Goal: Task Accomplishment & Management: Manage account settings

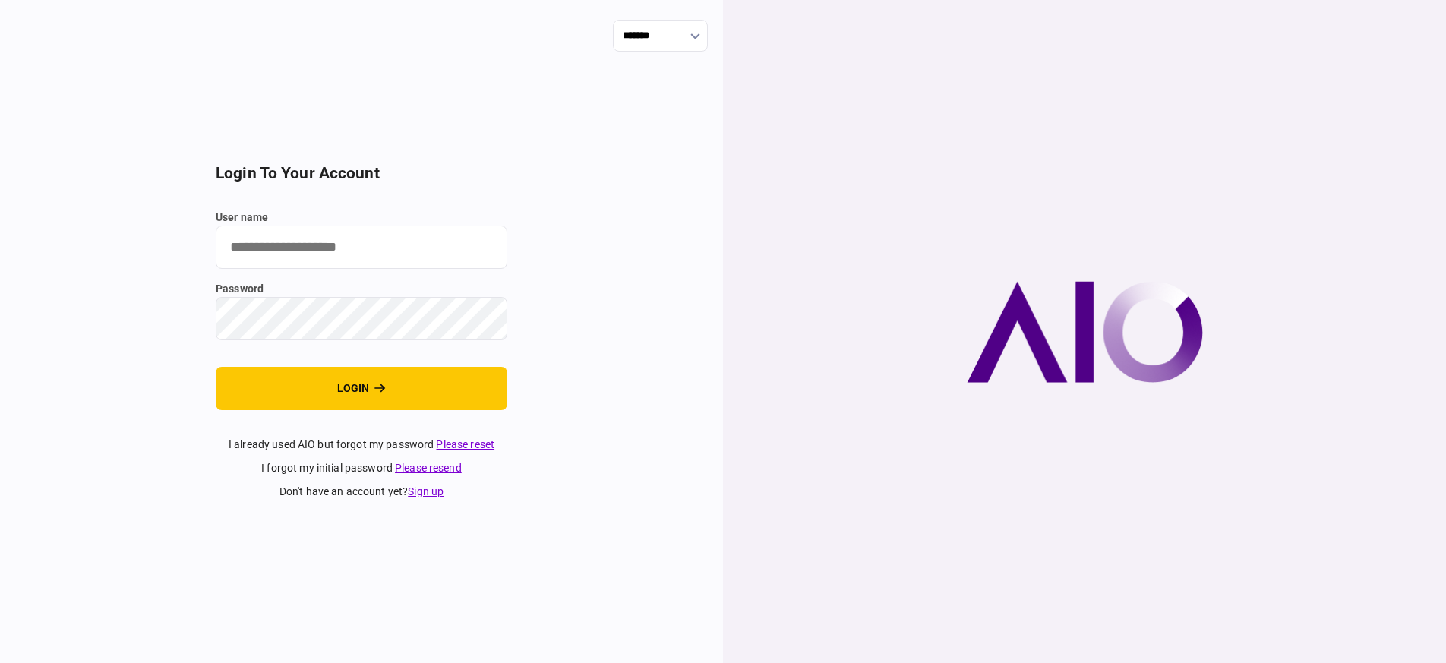
click at [674, 281] on div "******* login to your account user name password login I already used AIO but f…" at bounding box center [361, 331] width 723 height 663
type input "*******"
click at [684, 273] on div "******* login to your account user name ******* password login I already used A…" at bounding box center [361, 331] width 723 height 663
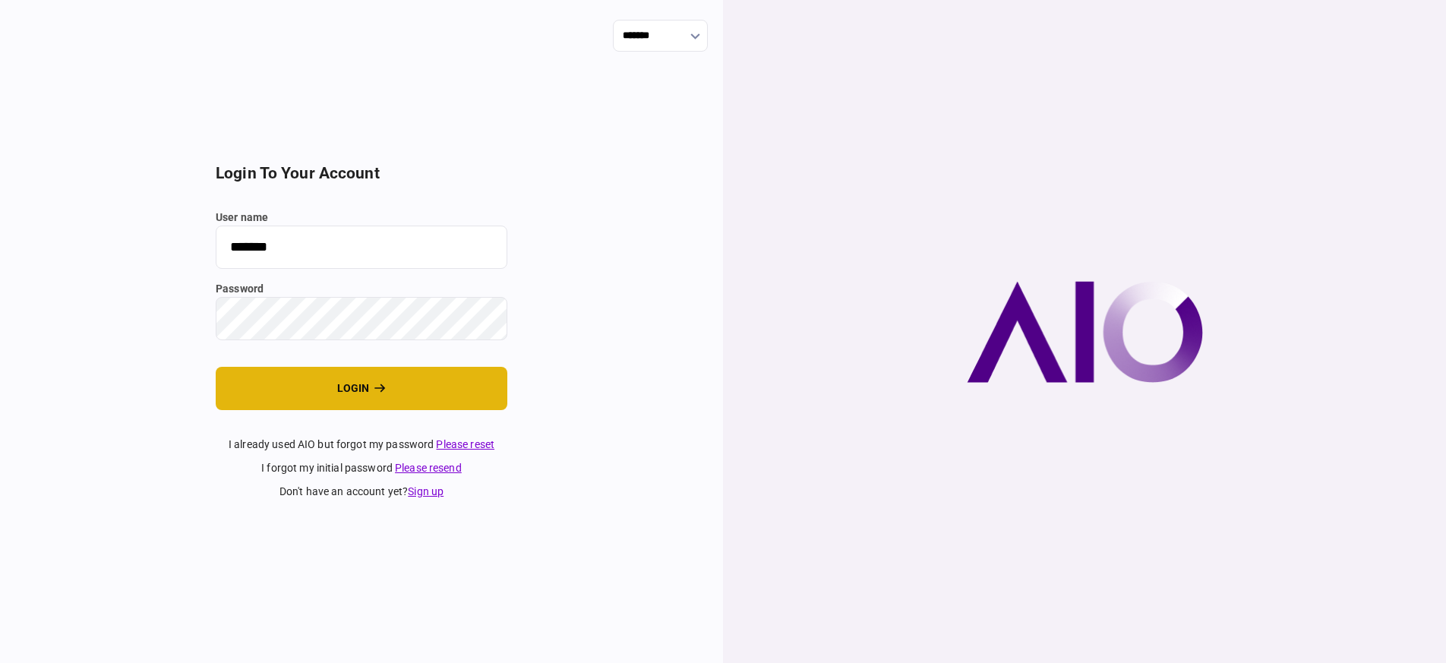
click at [423, 401] on button "login" at bounding box center [362, 388] width 292 height 43
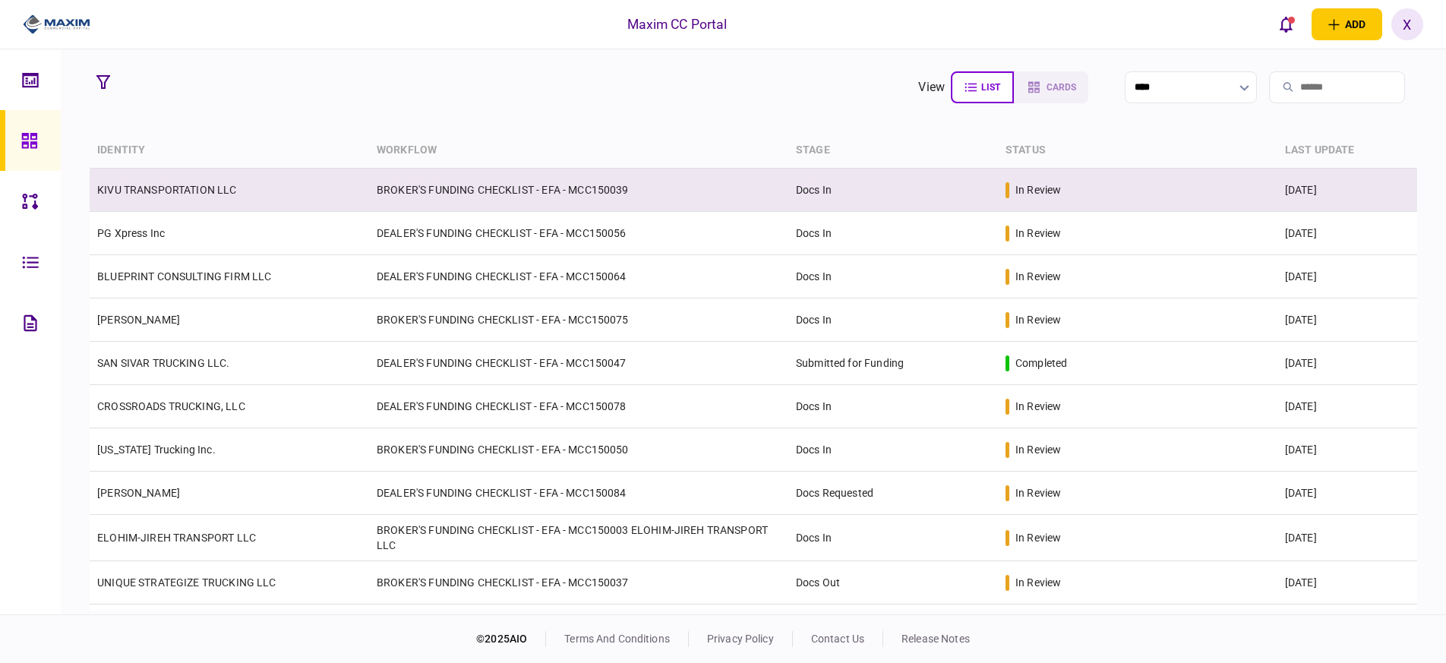
click at [168, 172] on td "KIVU TRANSPORTATION LLC" at bounding box center [230, 190] width 280 height 43
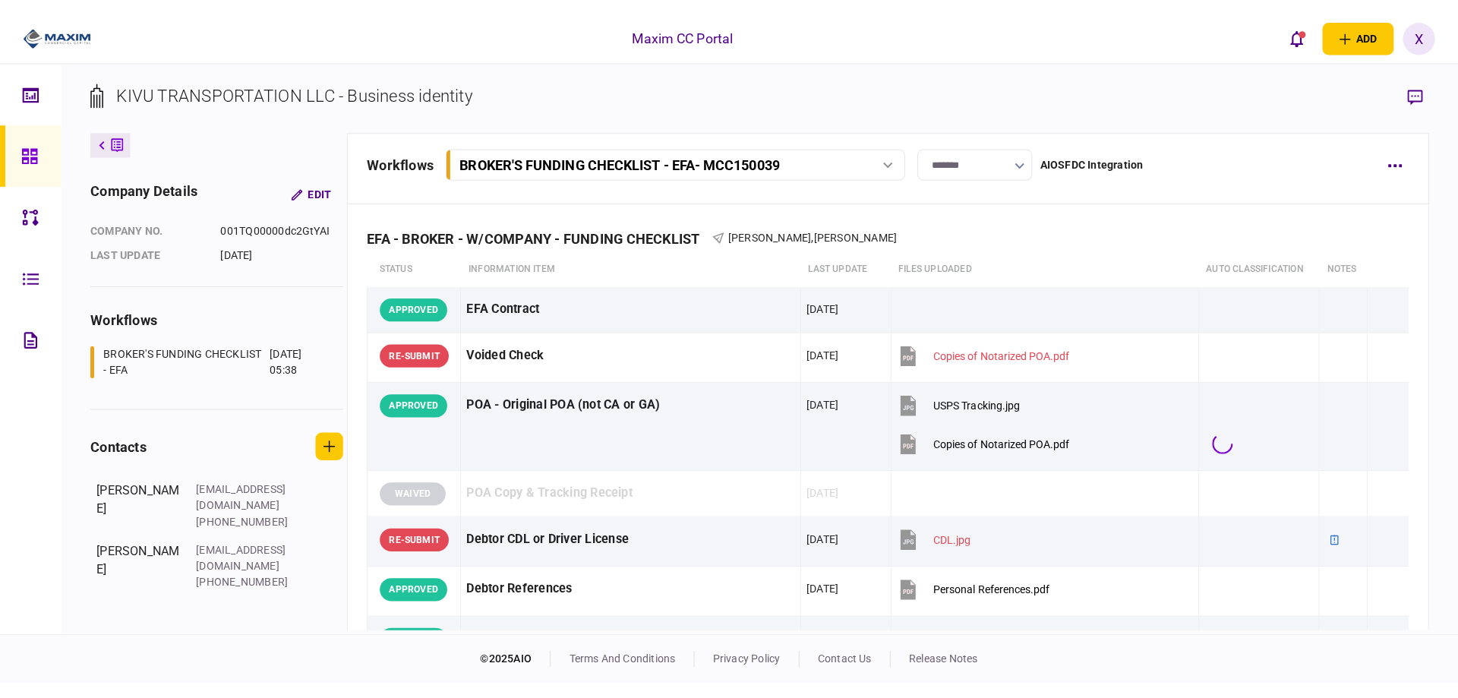
scroll to position [76, 0]
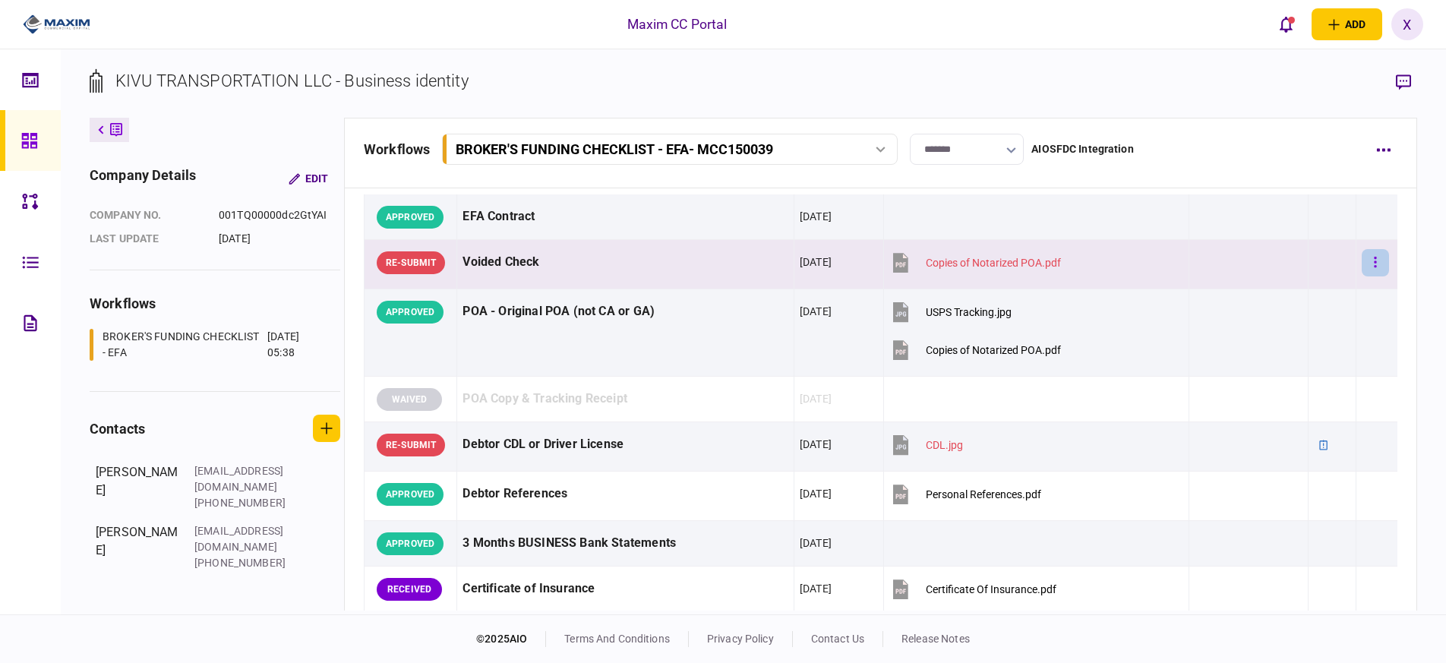
click at [1367, 262] on button "button" at bounding box center [1375, 262] width 27 height 27
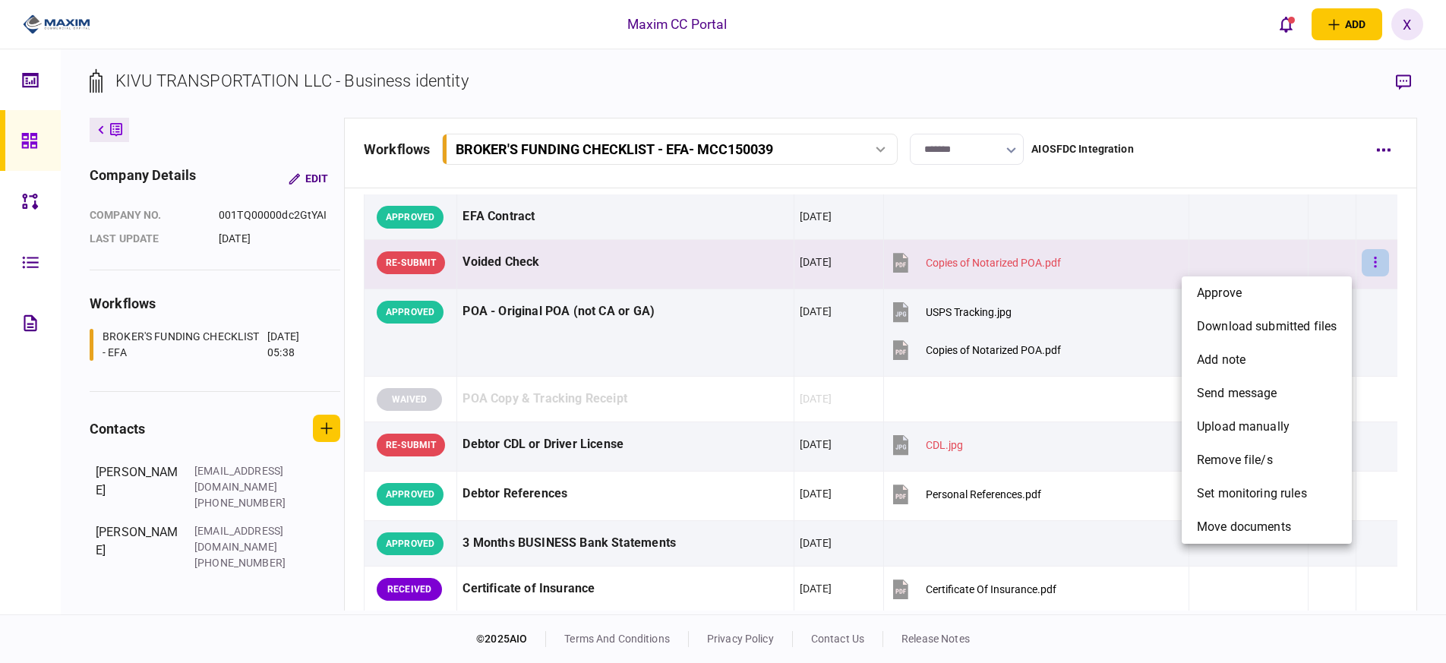
click at [1367, 262] on div at bounding box center [723, 331] width 1446 height 663
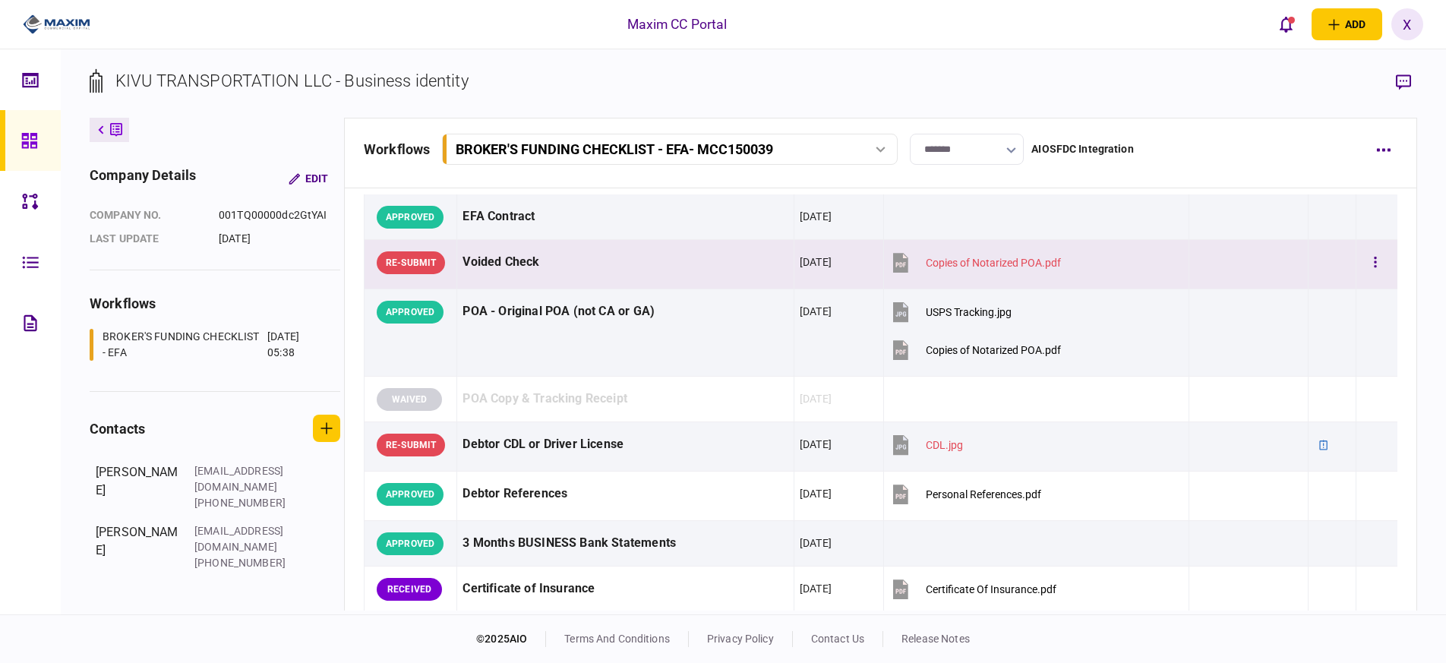
click at [1240, 270] on div at bounding box center [1249, 262] width 109 height 34
click at [564, 254] on div "Voided Check" at bounding box center [626, 262] width 326 height 34
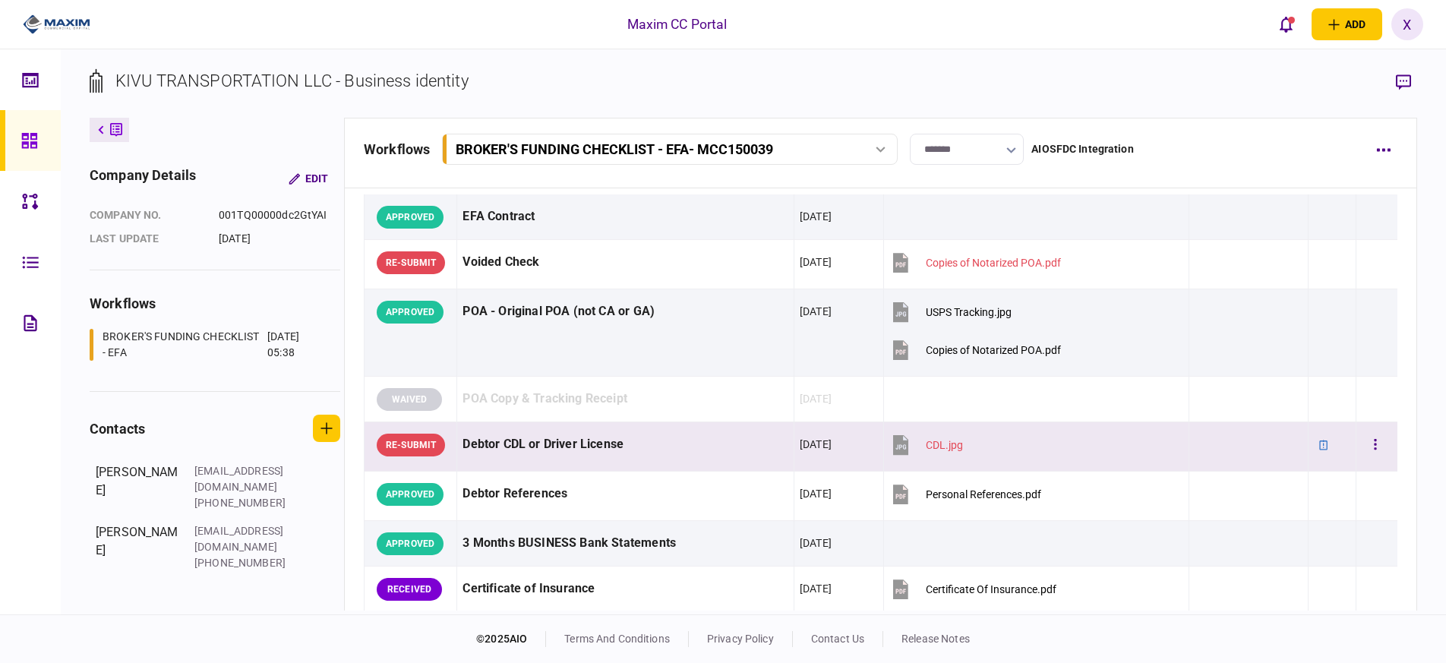
click at [480, 449] on div "Debtor CDL or Driver License" at bounding box center [626, 445] width 326 height 34
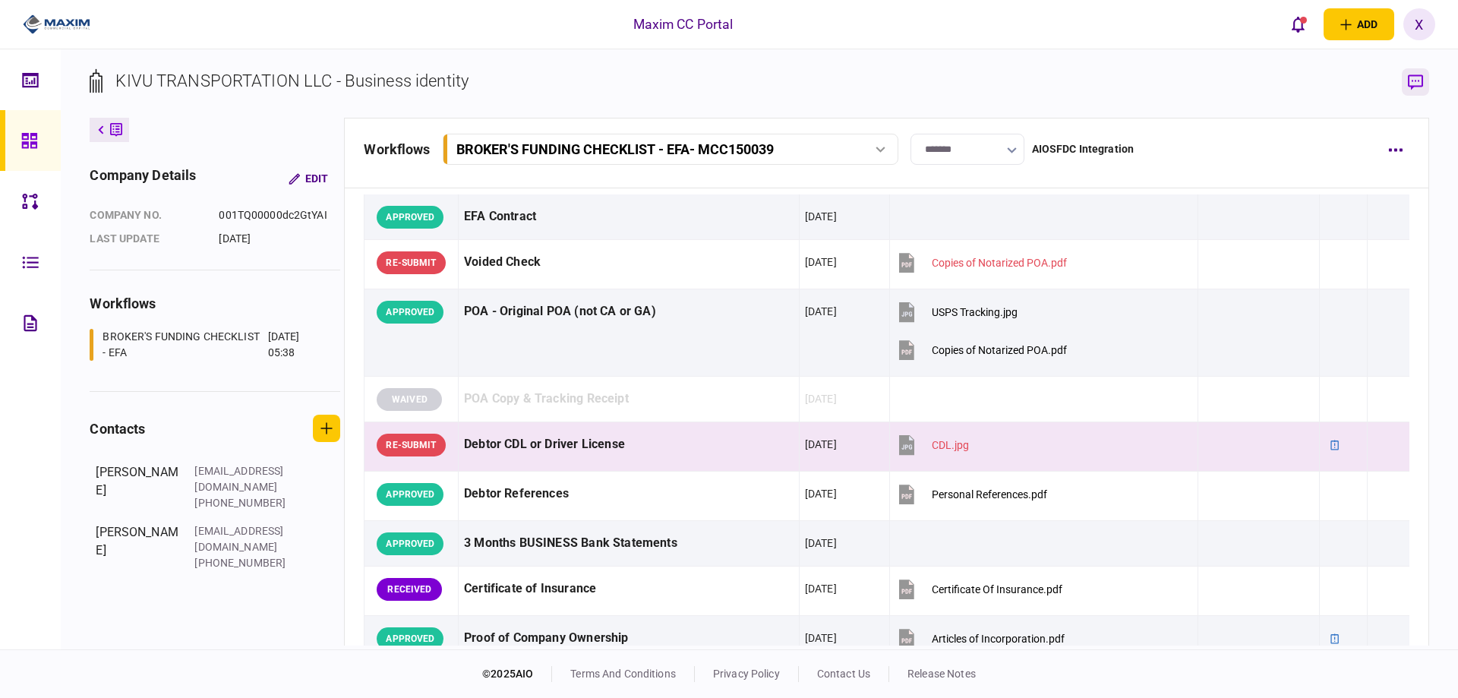
click at [1425, 87] on button "button" at bounding box center [1415, 81] width 27 height 27
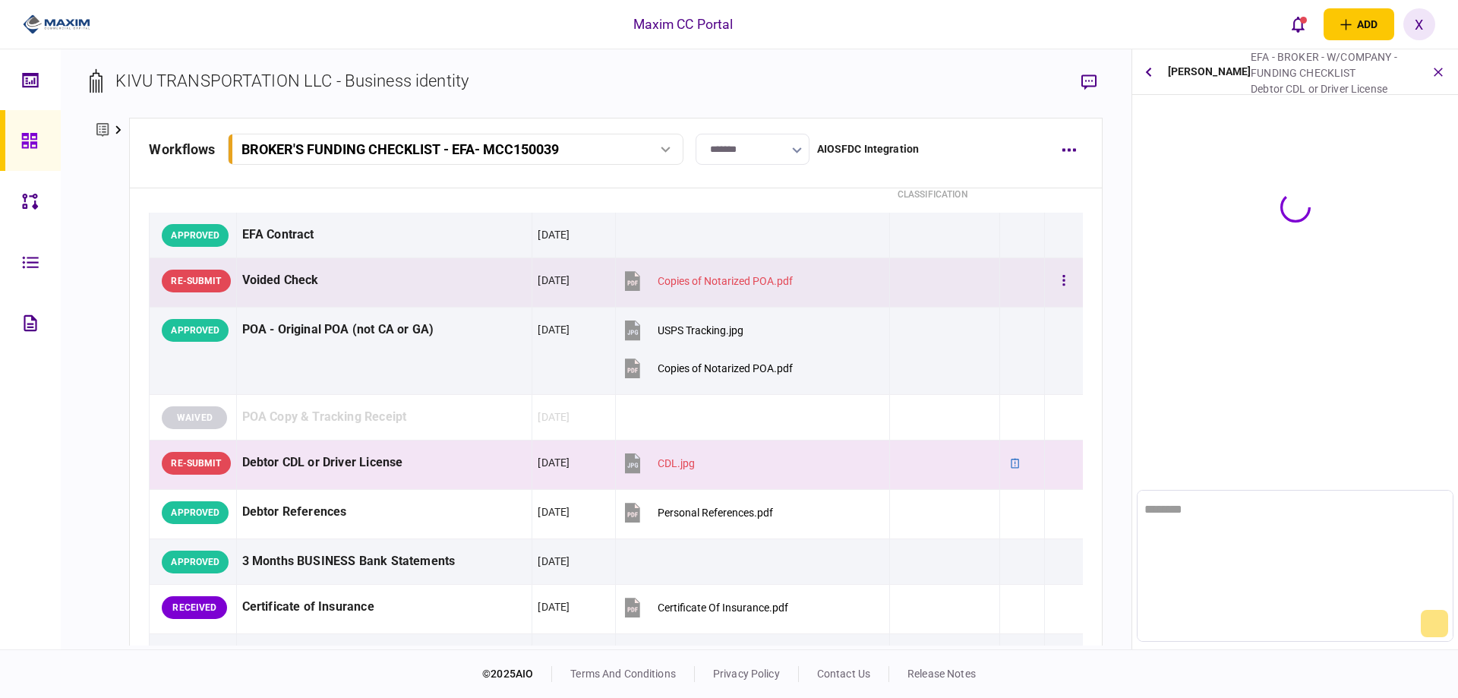
scroll to position [0, 0]
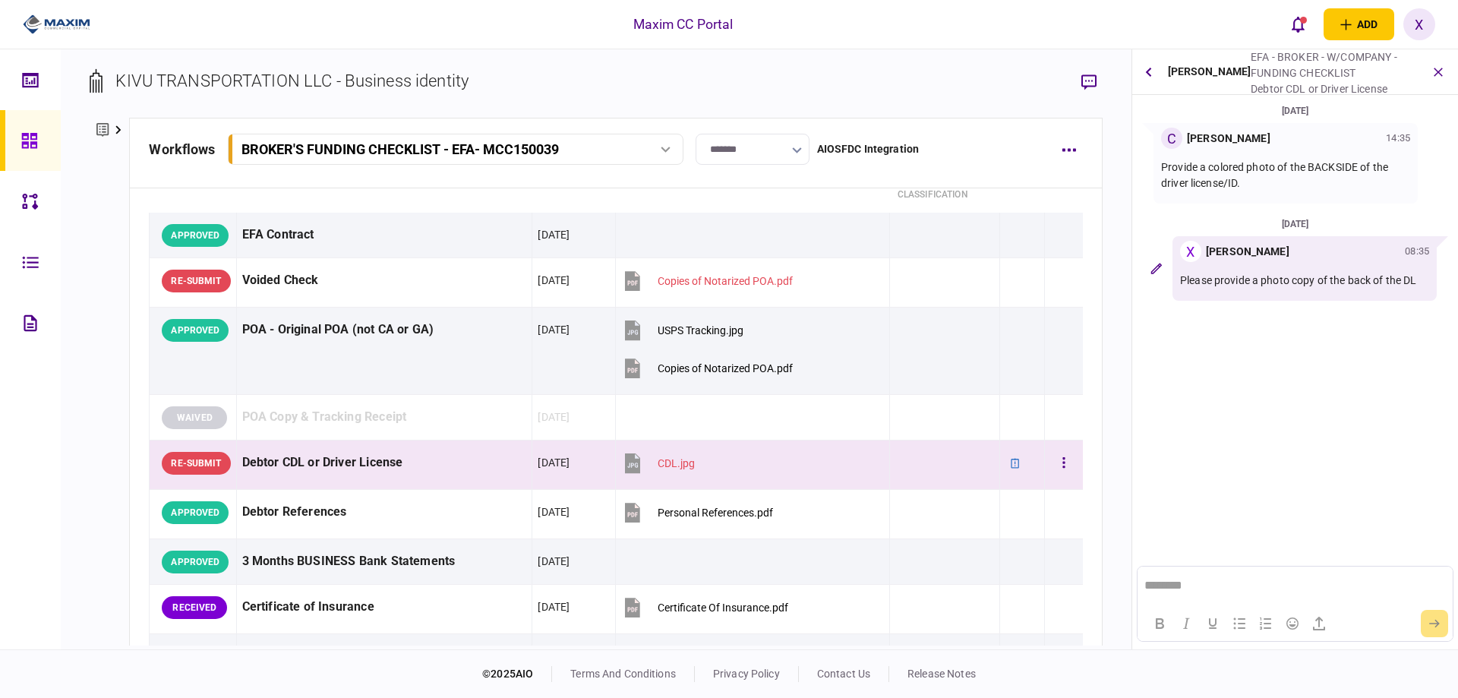
click at [276, 460] on div "Debtor CDL or Driver License" at bounding box center [384, 463] width 285 height 34
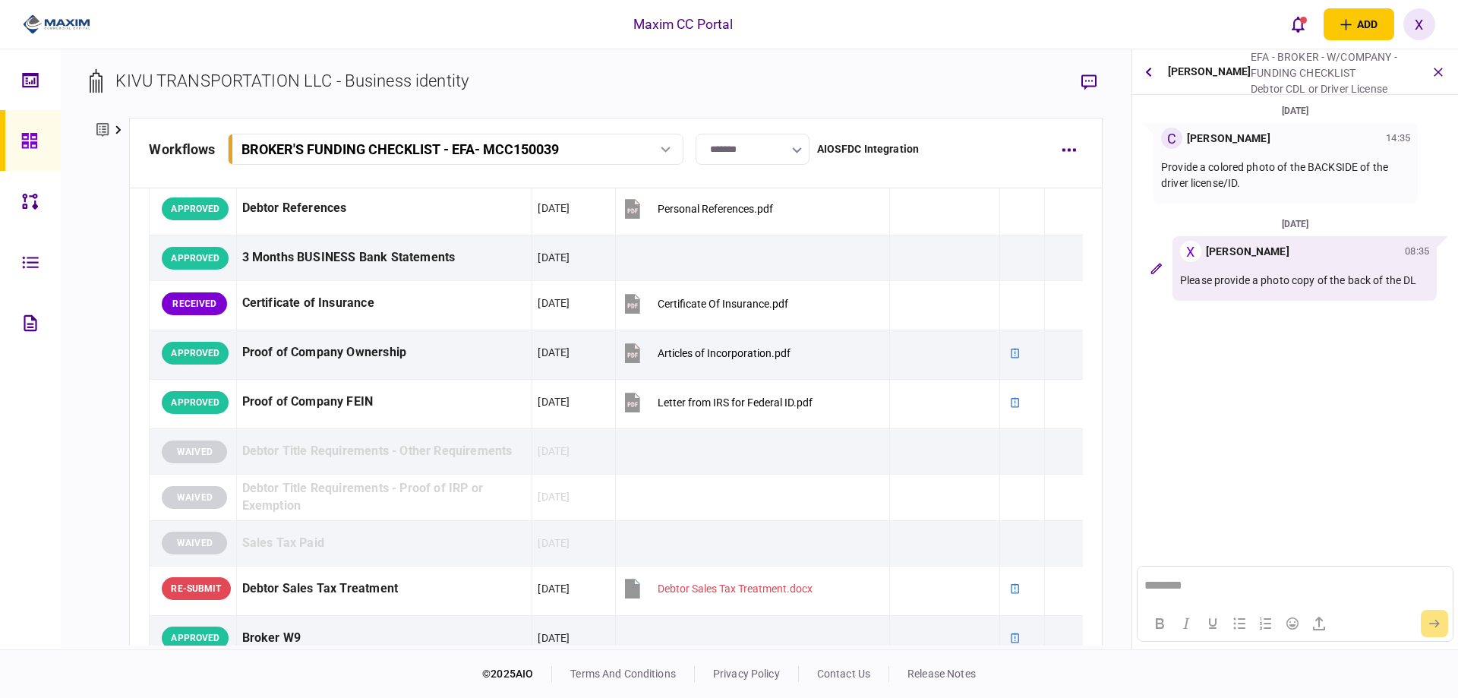
scroll to position [456, 0]
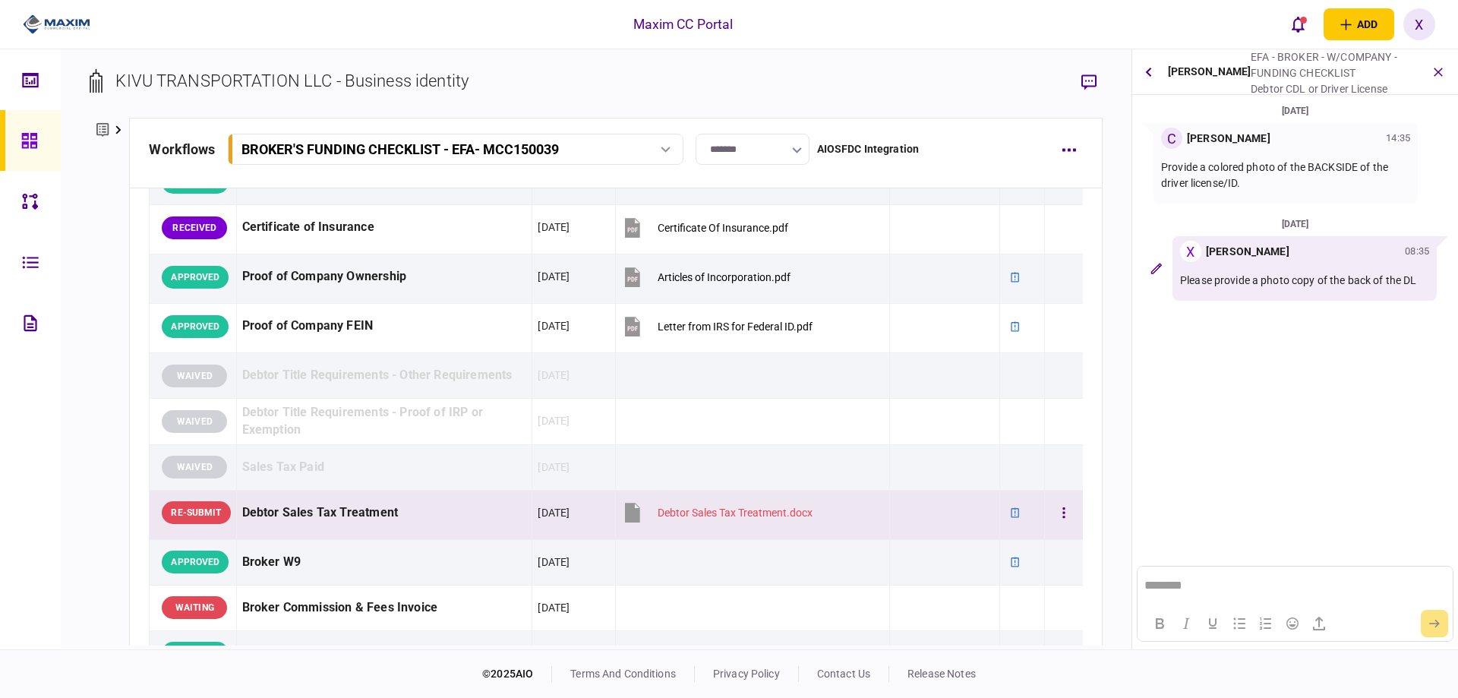
click at [298, 515] on div "Debtor Sales Tax Treatment" at bounding box center [384, 513] width 285 height 34
click at [267, 514] on div "Debtor Sales Tax Treatment" at bounding box center [384, 513] width 285 height 34
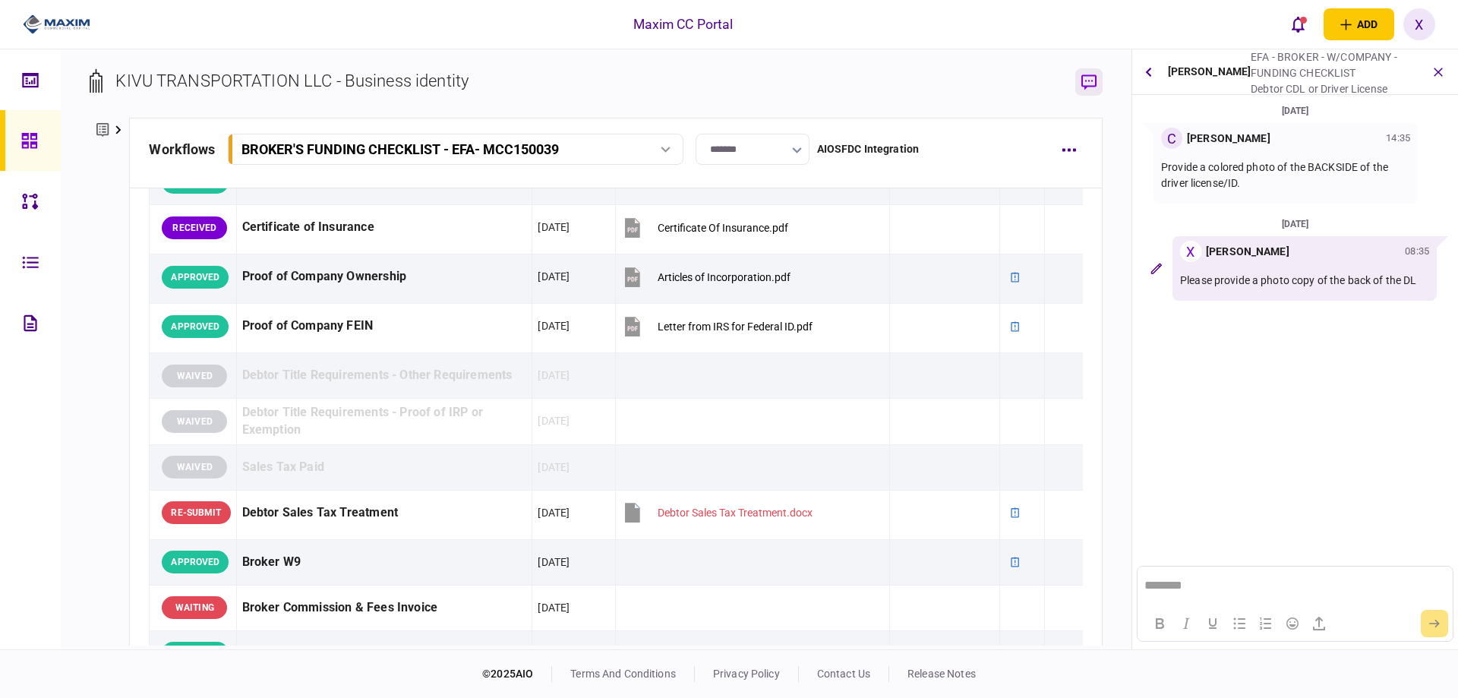
click at [1095, 77] on icon "button" at bounding box center [1089, 81] width 15 height 15
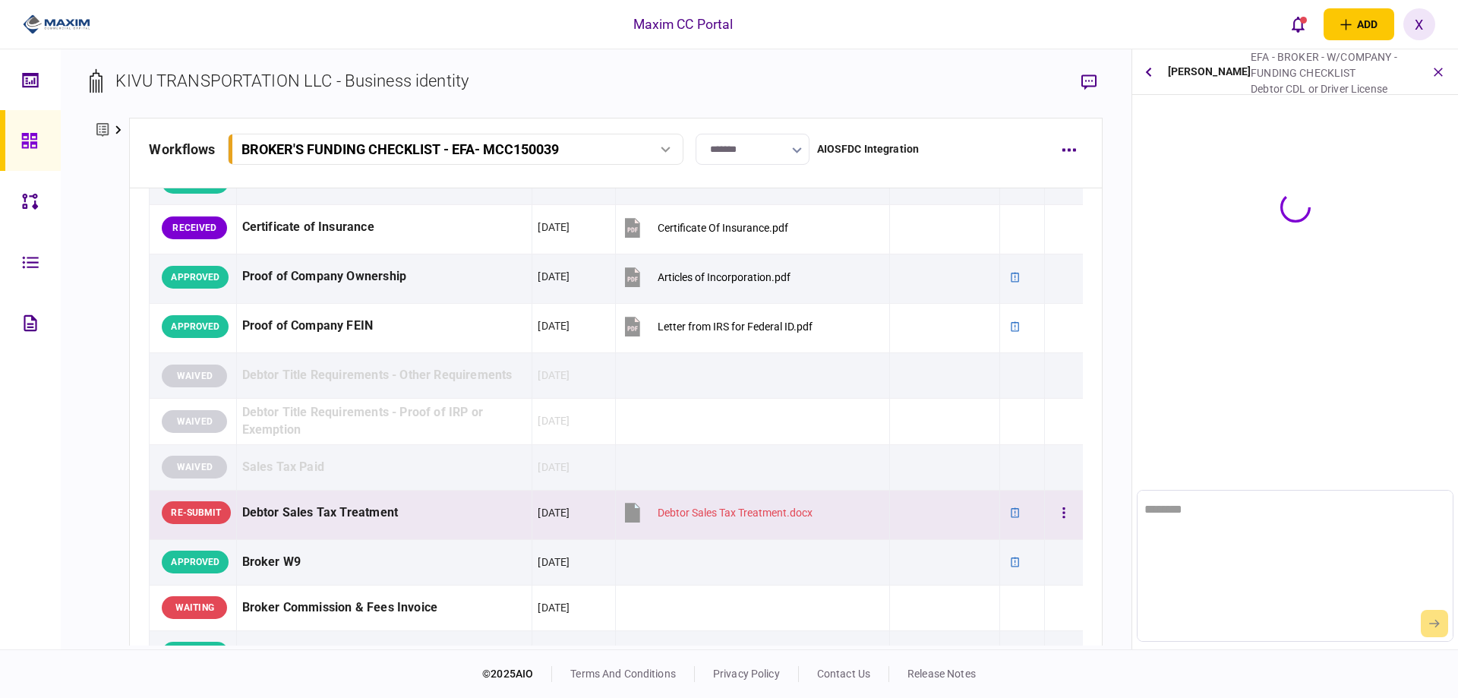
scroll to position [0, 0]
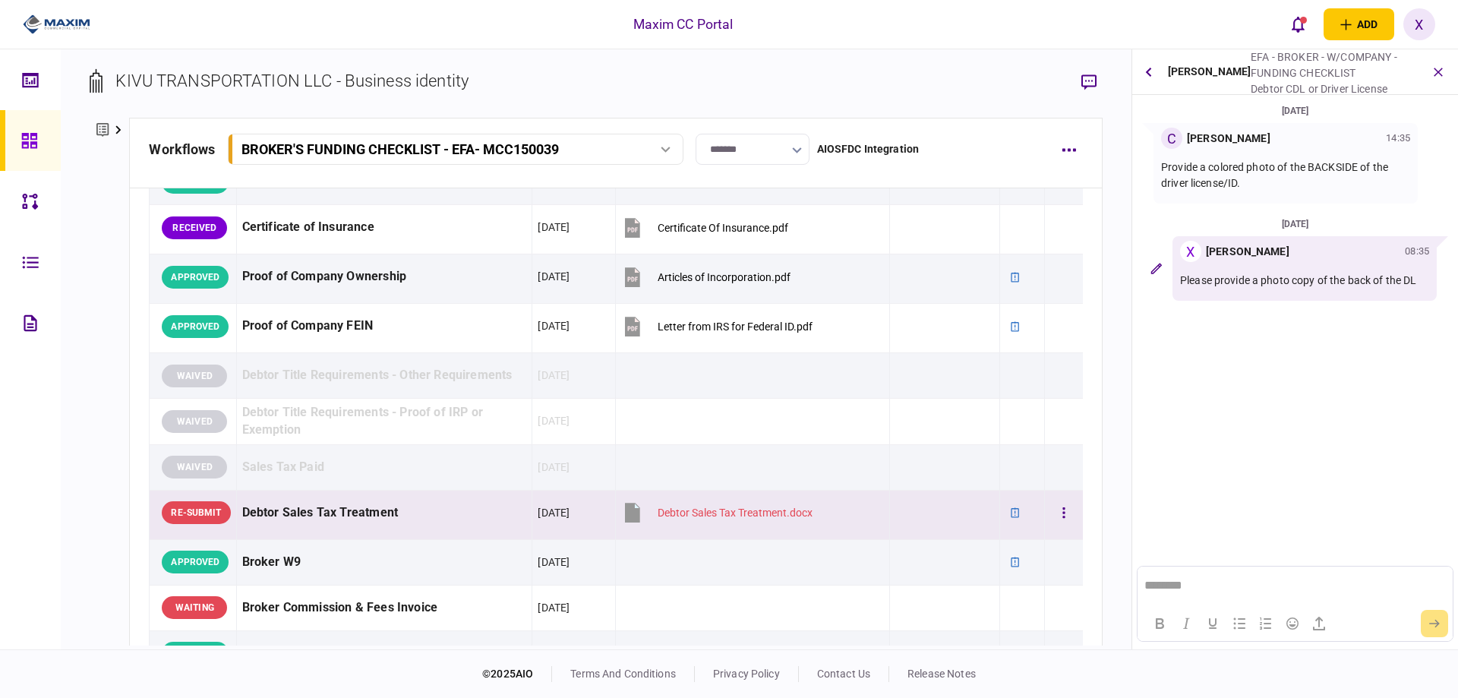
click at [330, 515] on div "Debtor Sales Tax Treatment" at bounding box center [384, 513] width 285 height 34
click at [1147, 80] on button "button" at bounding box center [1149, 71] width 21 height 27
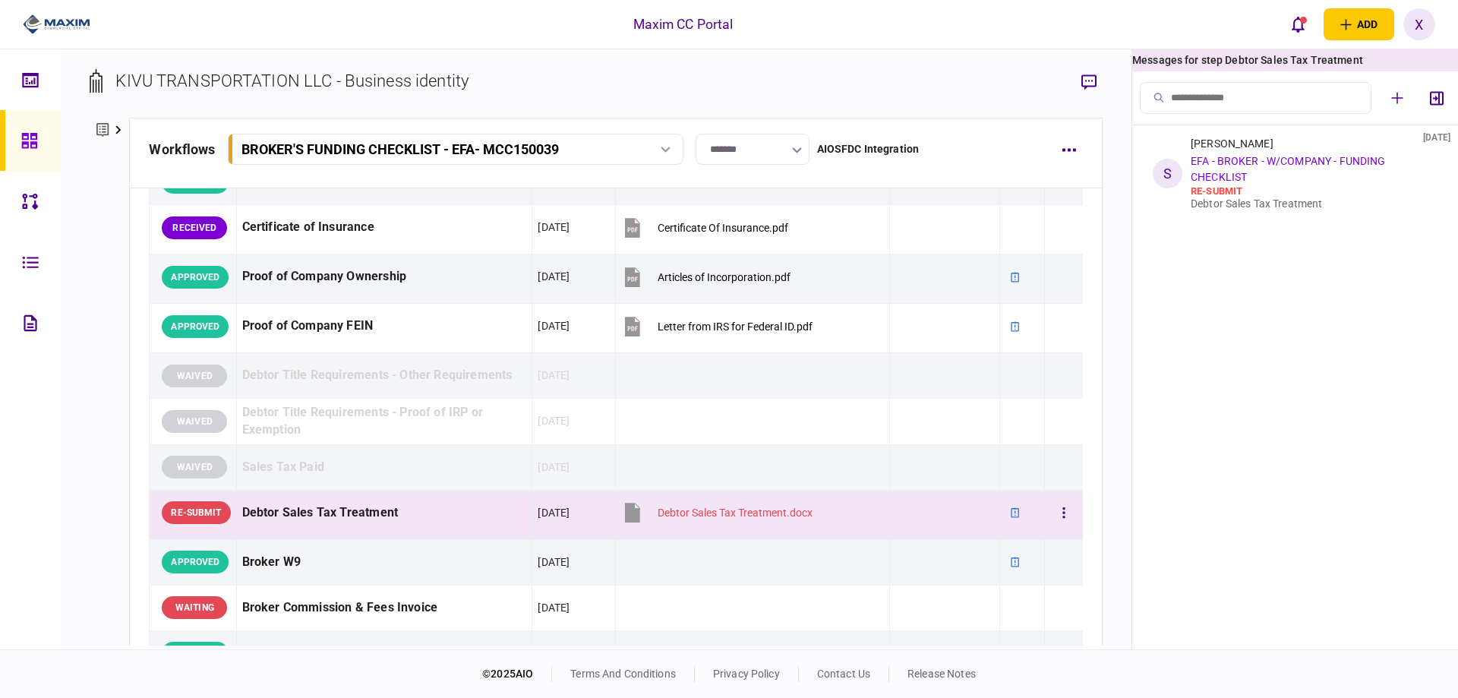
click at [401, 520] on div "Debtor Sales Tax Treatment" at bounding box center [384, 513] width 285 height 34
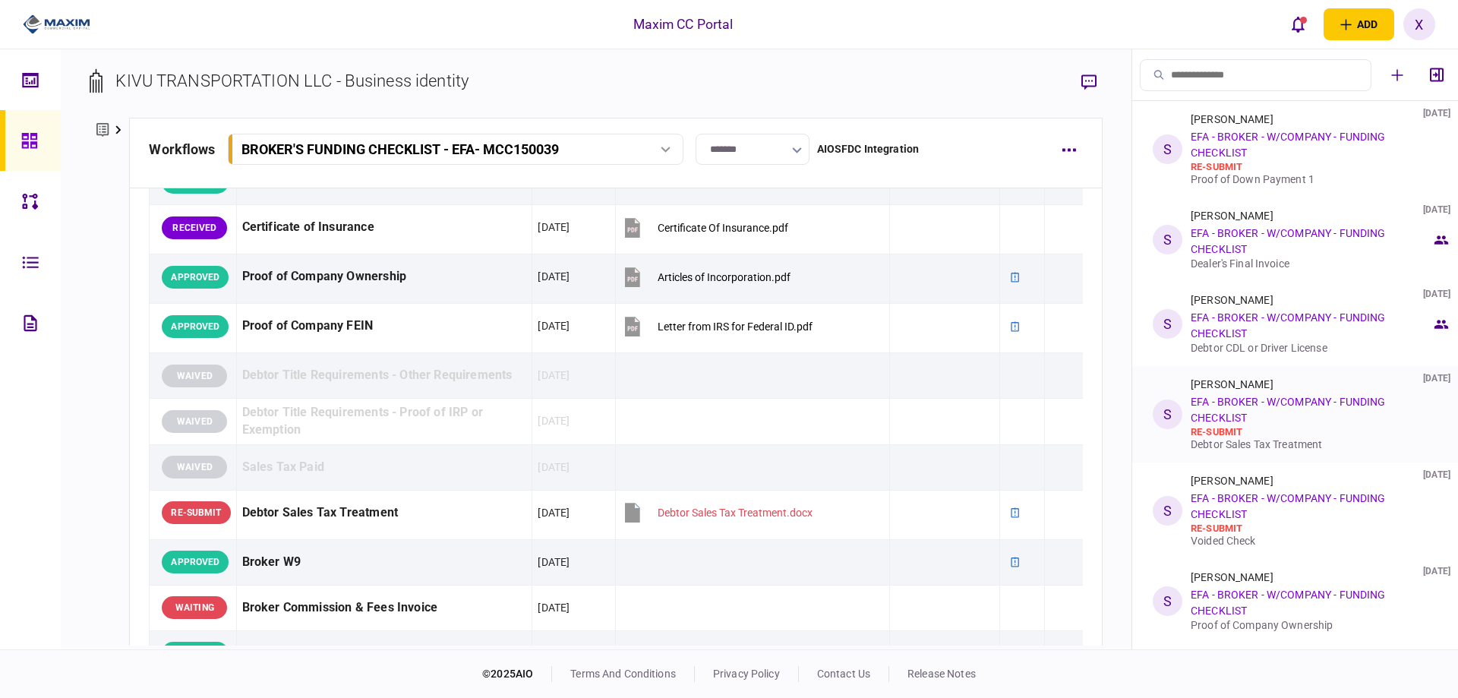
click at [1254, 430] on div "re-submit" at bounding box center [1311, 432] width 241 height 12
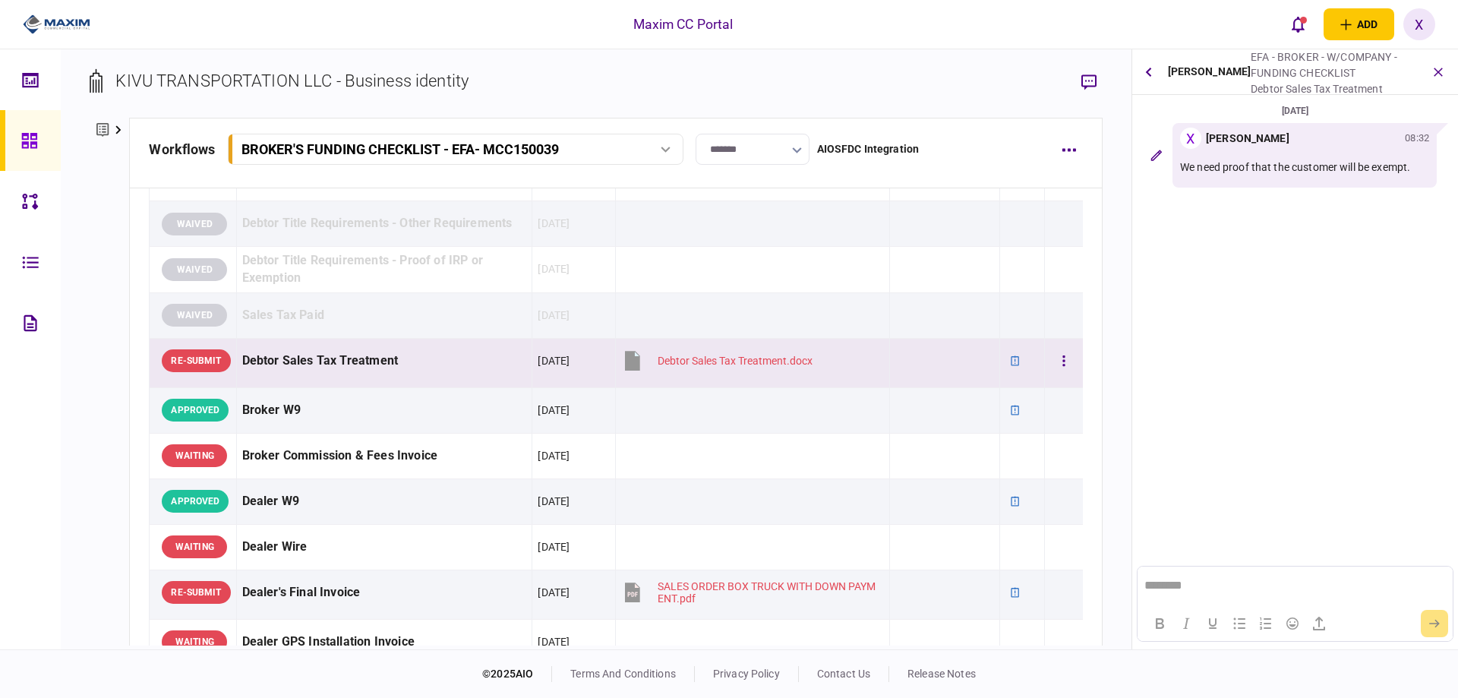
scroll to position [836, 0]
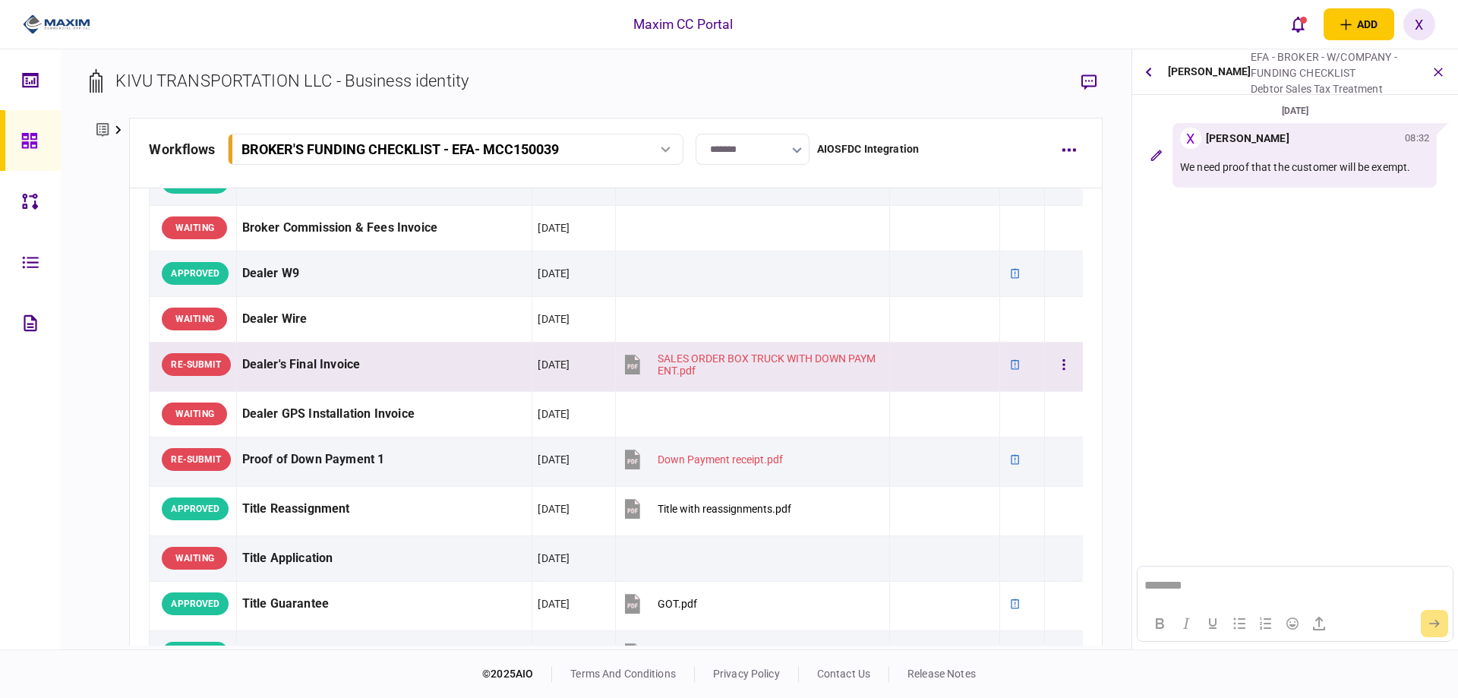
click at [322, 381] on div "Dealer's Final Invoice" at bounding box center [384, 365] width 285 height 34
click at [289, 357] on div "Dealer's Final Invoice" at bounding box center [384, 365] width 285 height 34
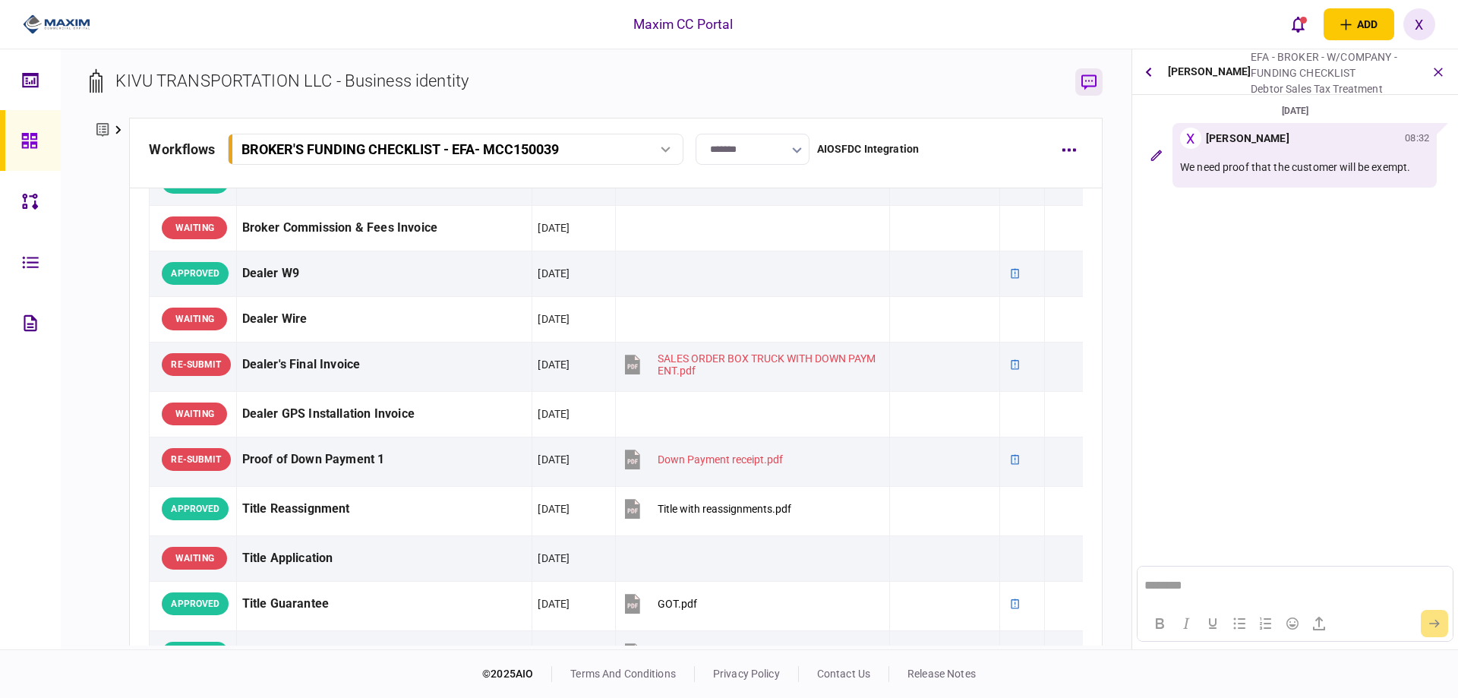
click at [1085, 77] on icon "button" at bounding box center [1089, 82] width 15 height 16
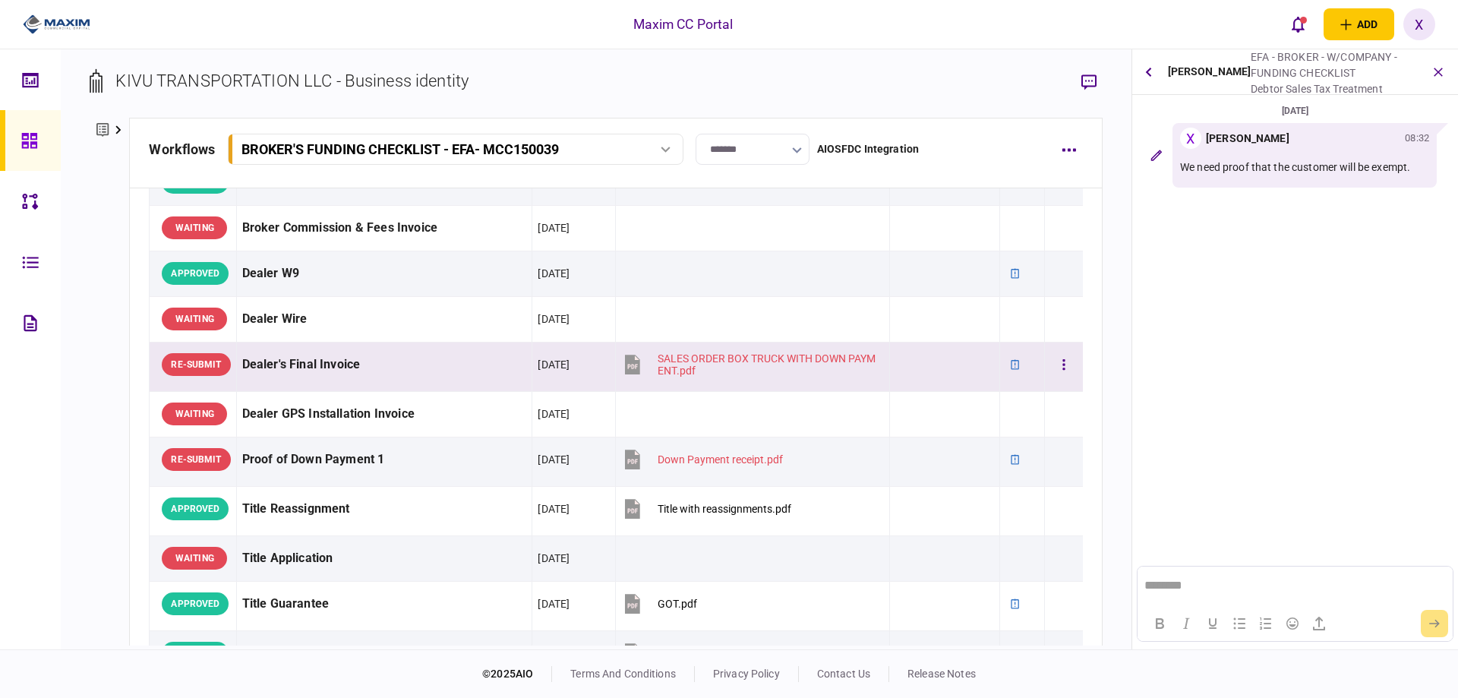
scroll to position [0, 0]
click at [316, 371] on div "Dealer's Final Invoice" at bounding box center [384, 365] width 285 height 34
click at [233, 371] on td "RE-SUBMIT" at bounding box center [193, 366] width 87 height 49
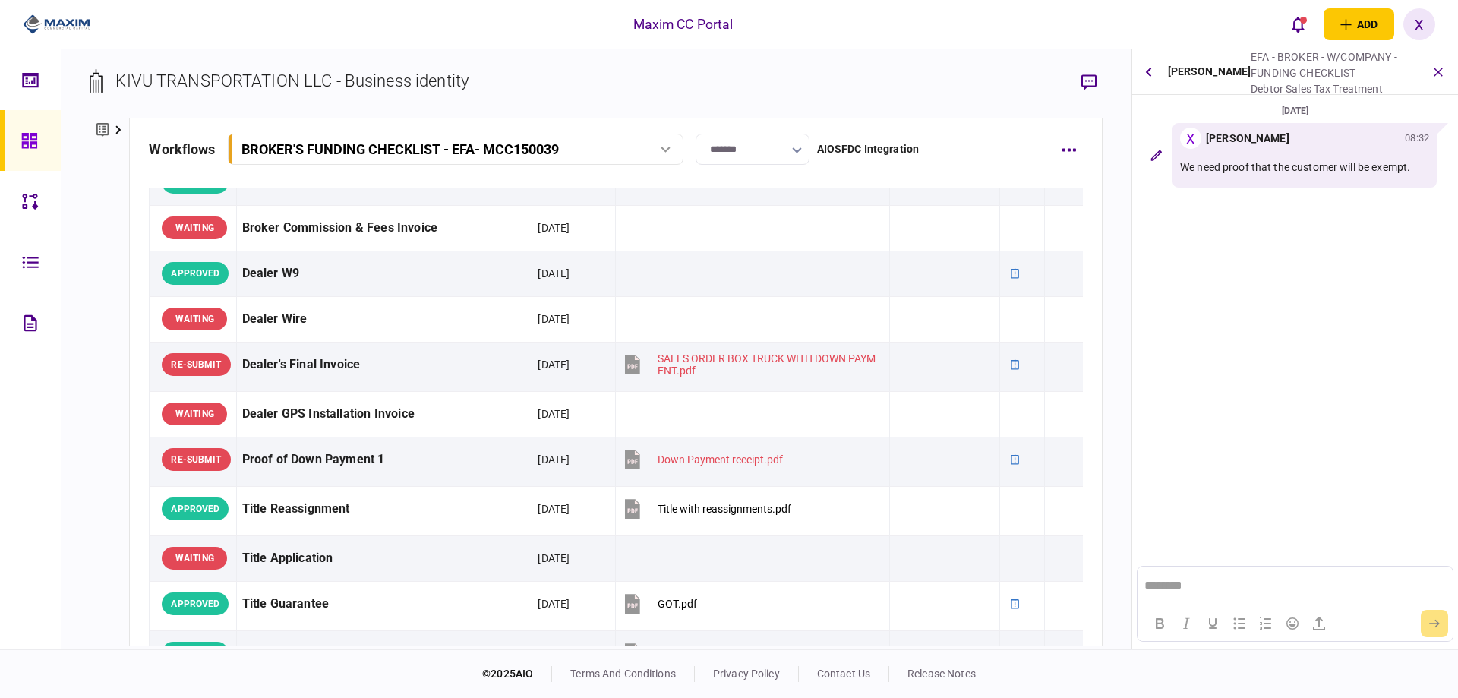
click at [1161, 67] on div "[PERSON_NAME] EFA - BROKER - W/COMPANY - FUNDING CHECKLIST Debtor Sales Tax Tre…" at bounding box center [1296, 72] width 326 height 46
click at [1152, 68] on button "button" at bounding box center [1149, 71] width 21 height 27
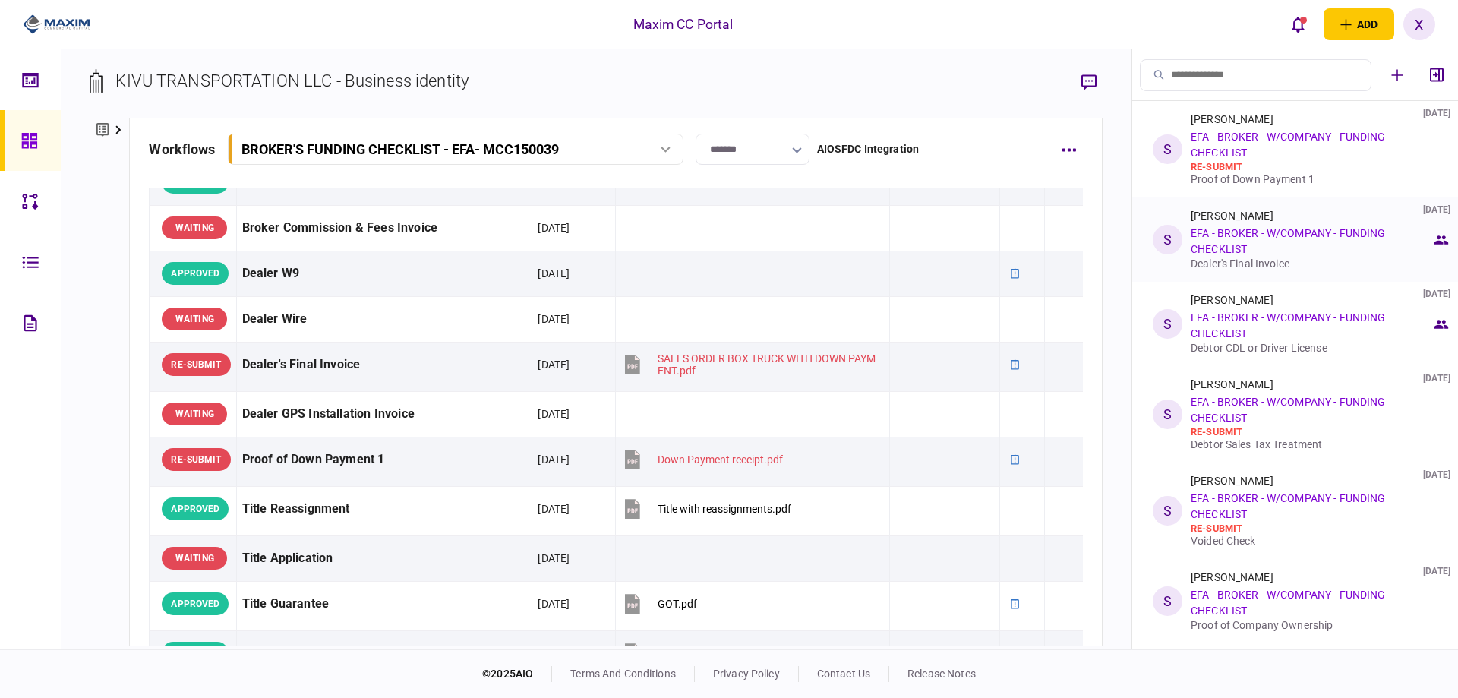
click at [1265, 243] on div "[PERSON_NAME] [DATE] EFA - BROKER - W/COMPANY - FUNDING CHECKLIST Dealer's Fina…" at bounding box center [1311, 240] width 241 height 60
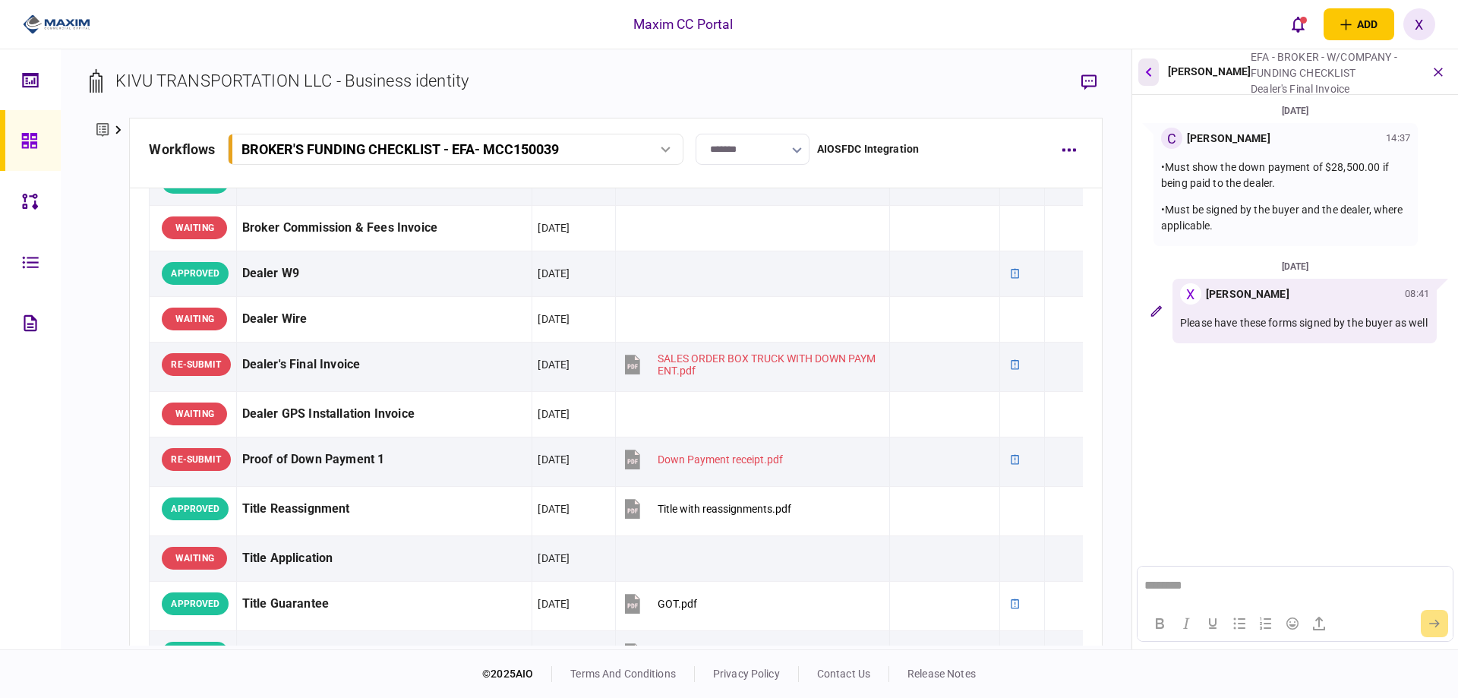
click at [1152, 77] on button "button" at bounding box center [1149, 71] width 21 height 27
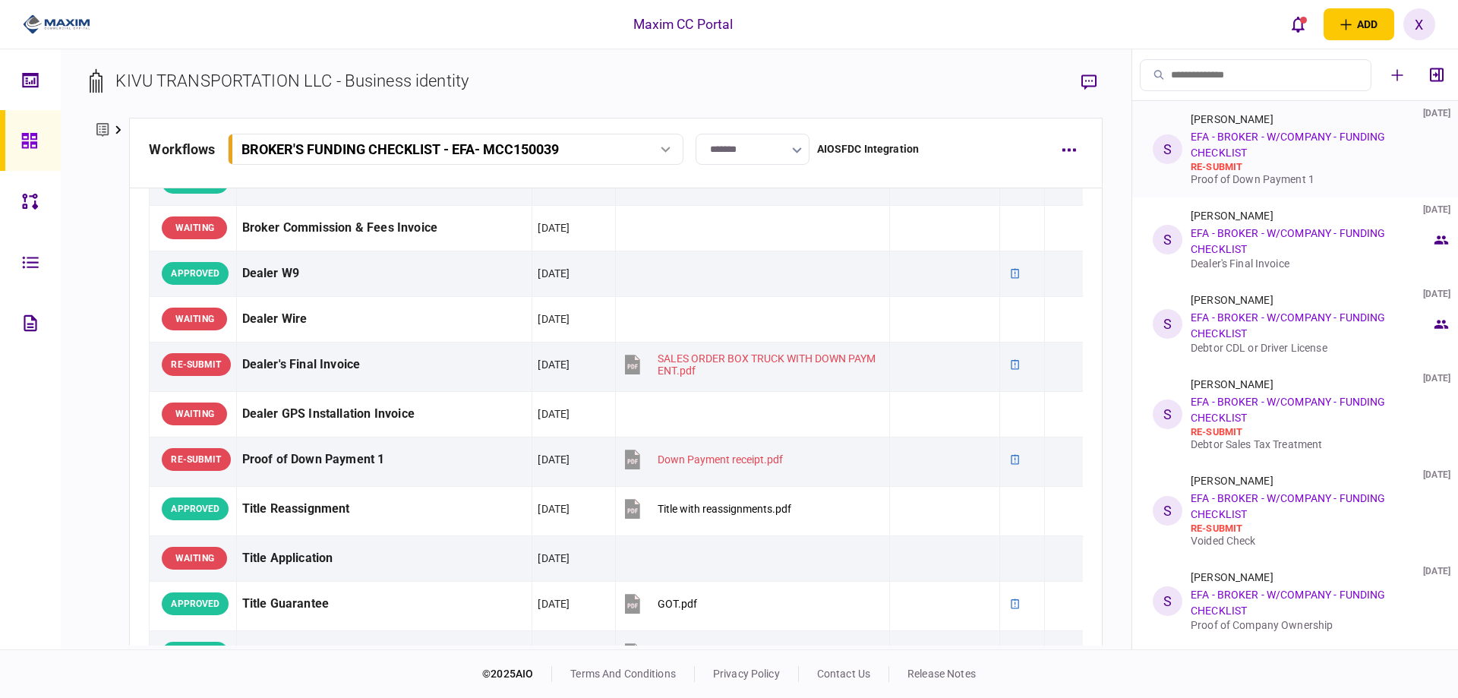
click at [1300, 157] on div "[PERSON_NAME] [DATE] EFA - BROKER - W/COMPANY - FUNDING CHECKLIST re-submit Pro…" at bounding box center [1311, 149] width 241 height 72
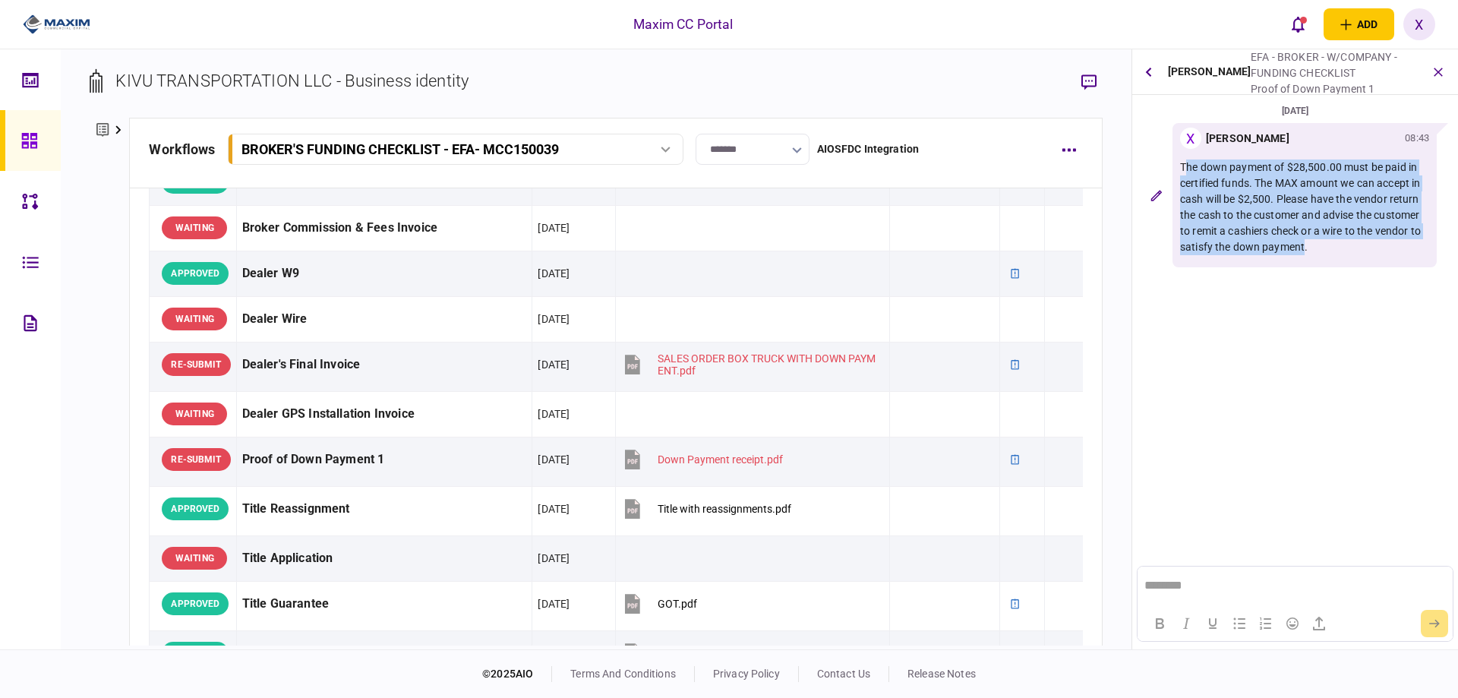
drag, startPoint x: 1304, startPoint y: 252, endPoint x: 1186, endPoint y: 172, distance: 142.8
click at [1186, 172] on p "The down payment of $28,500.00 must be paid in certified funds. The MAX amount …" at bounding box center [1304, 208] width 249 height 96
click at [1187, 173] on p "The down payment of $28,500.00 must be paid in certified funds. The MAX amount …" at bounding box center [1304, 208] width 249 height 96
drag, startPoint x: 1178, startPoint y: 168, endPoint x: 1269, endPoint y: 210, distance: 99.9
click at [1342, 263] on div "X [PERSON_NAME] 08:43 The down payment of $28,500.00 must be paid in certified …" at bounding box center [1305, 195] width 264 height 144
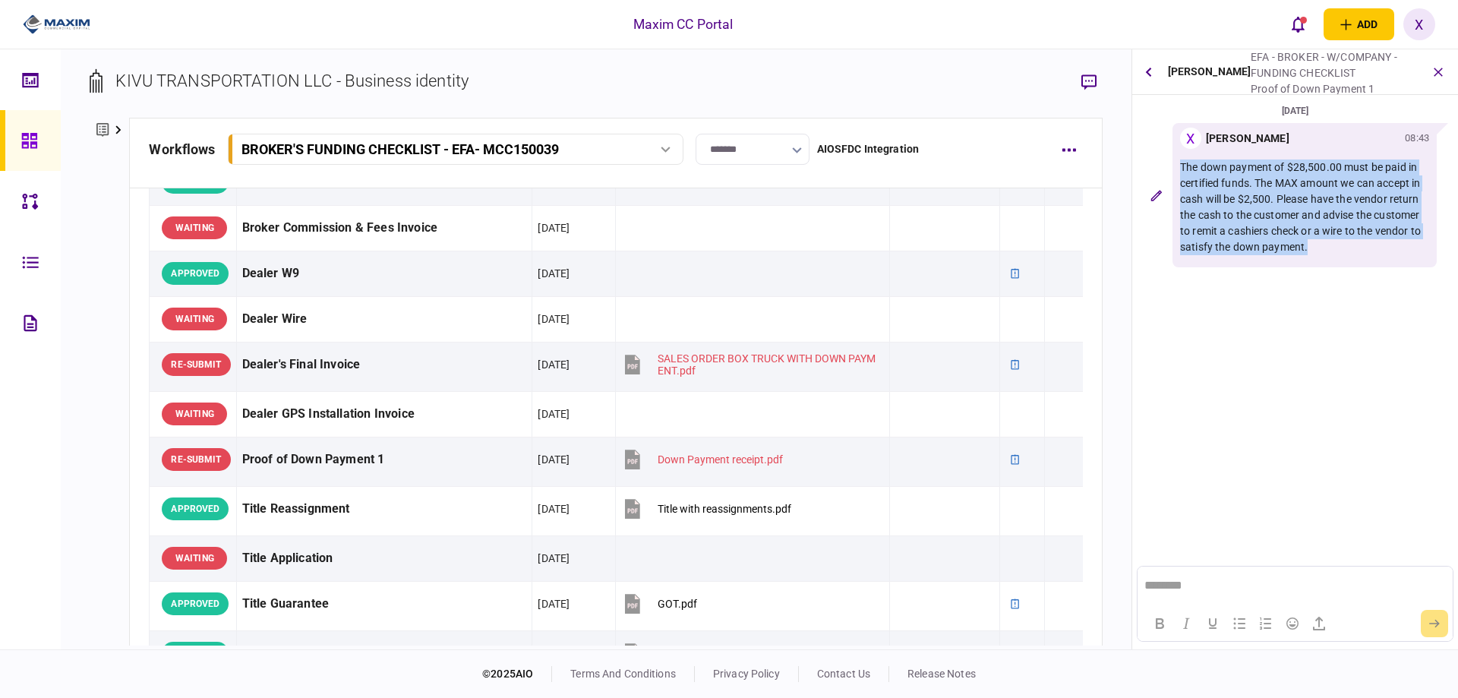
copy p "The down payment of $28,500.00 must be paid in certified funds. The MAX amount …"
click at [33, 126] on div at bounding box center [33, 140] width 24 height 61
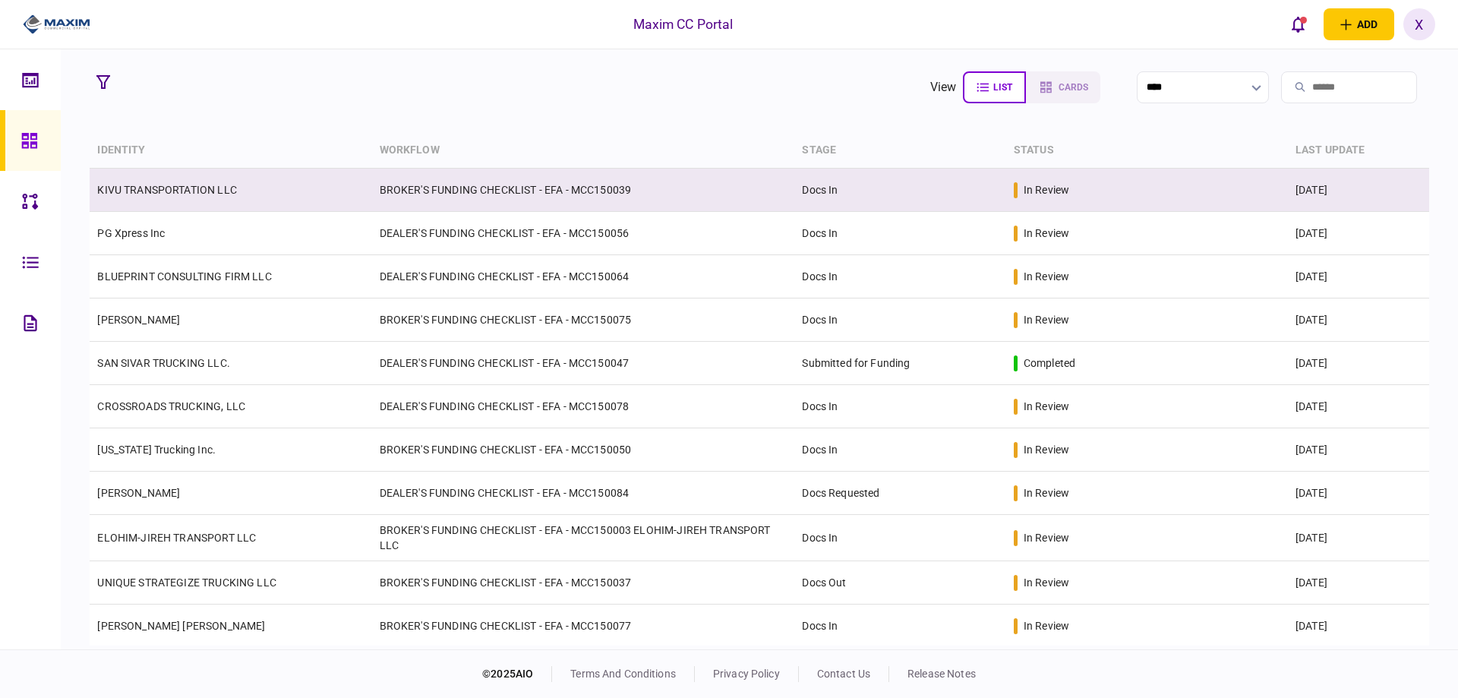
click at [188, 182] on td "KIVU TRANSPORTATION LLC" at bounding box center [231, 190] width 282 height 43
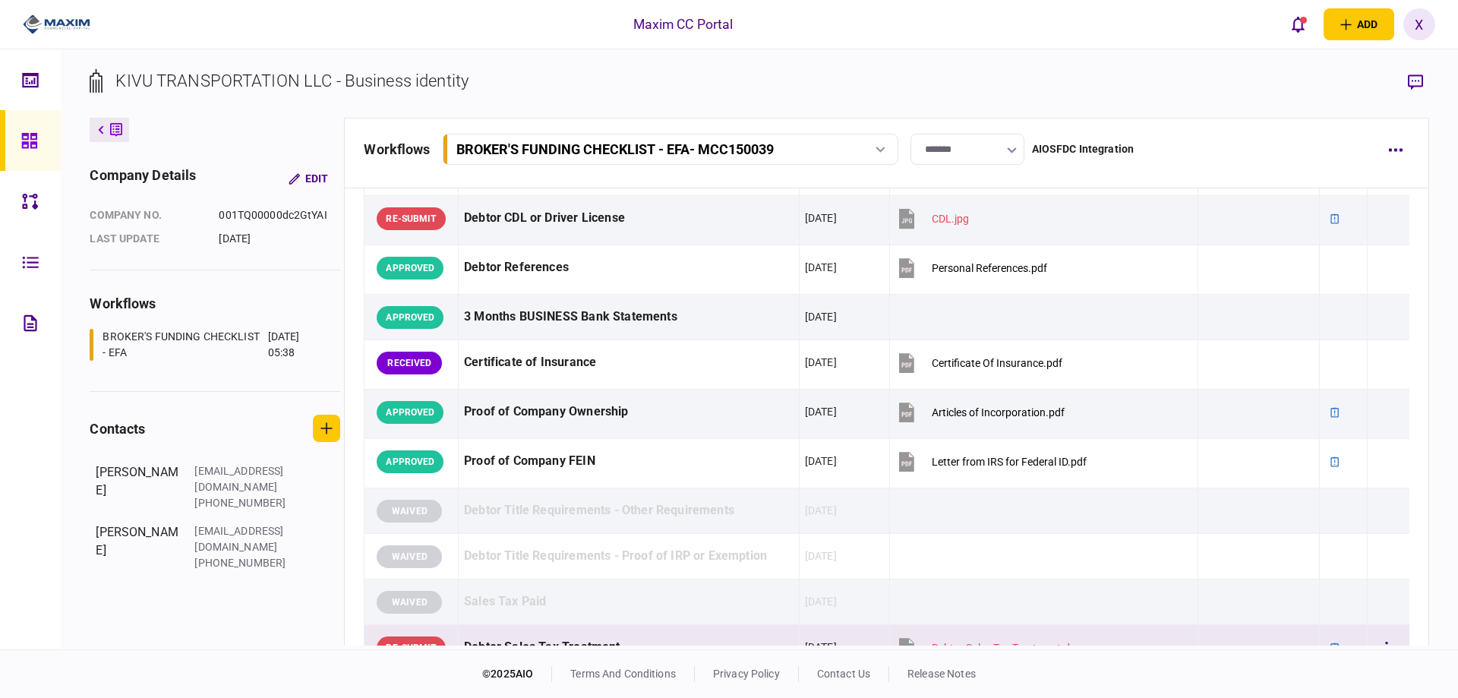
scroll to position [228, 0]
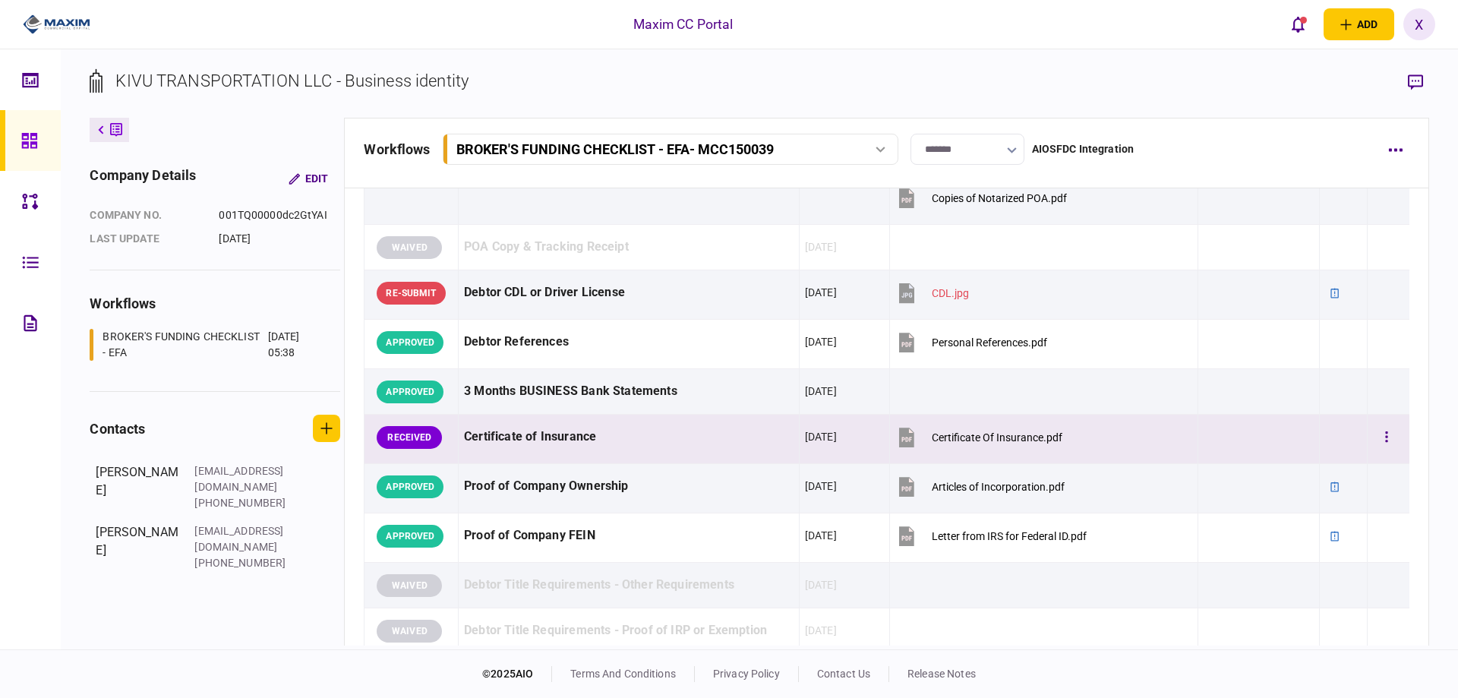
click at [547, 435] on div "Certificate of Insurance" at bounding box center [629, 437] width 330 height 34
click at [1373, 434] on button "button" at bounding box center [1386, 437] width 27 height 27
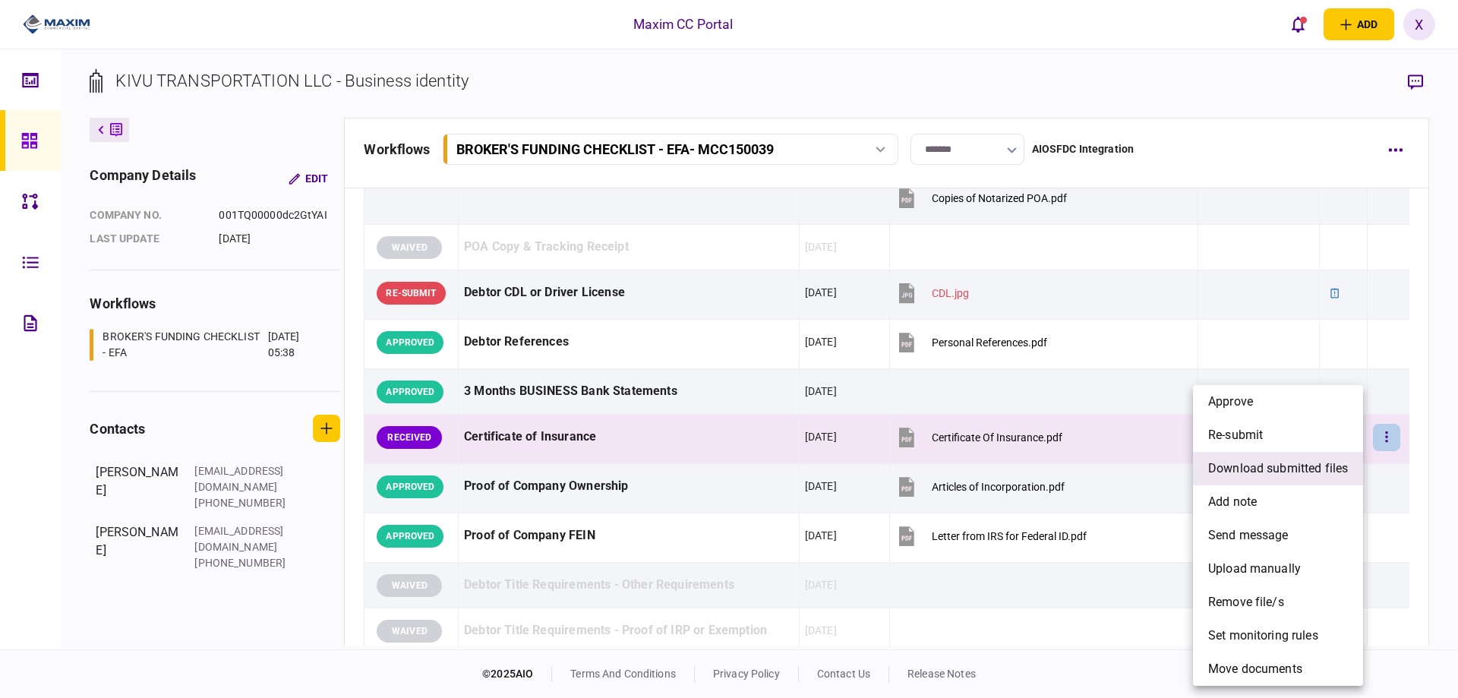
click at [1324, 461] on span "download submitted files" at bounding box center [1279, 469] width 140 height 18
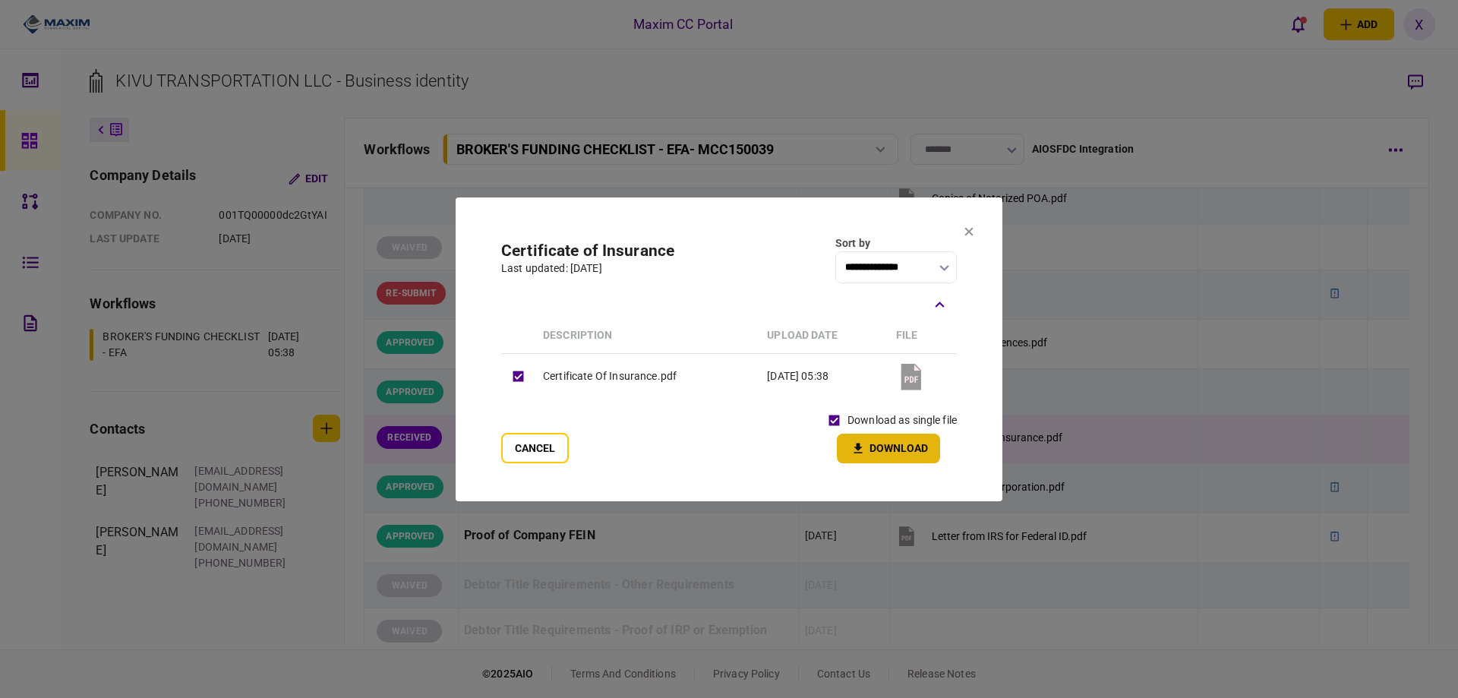
click at [885, 447] on button "Download" at bounding box center [888, 449] width 103 height 30
click at [975, 229] on section "**********" at bounding box center [729, 350] width 547 height 304
click at [967, 229] on icon at bounding box center [969, 231] width 8 height 8
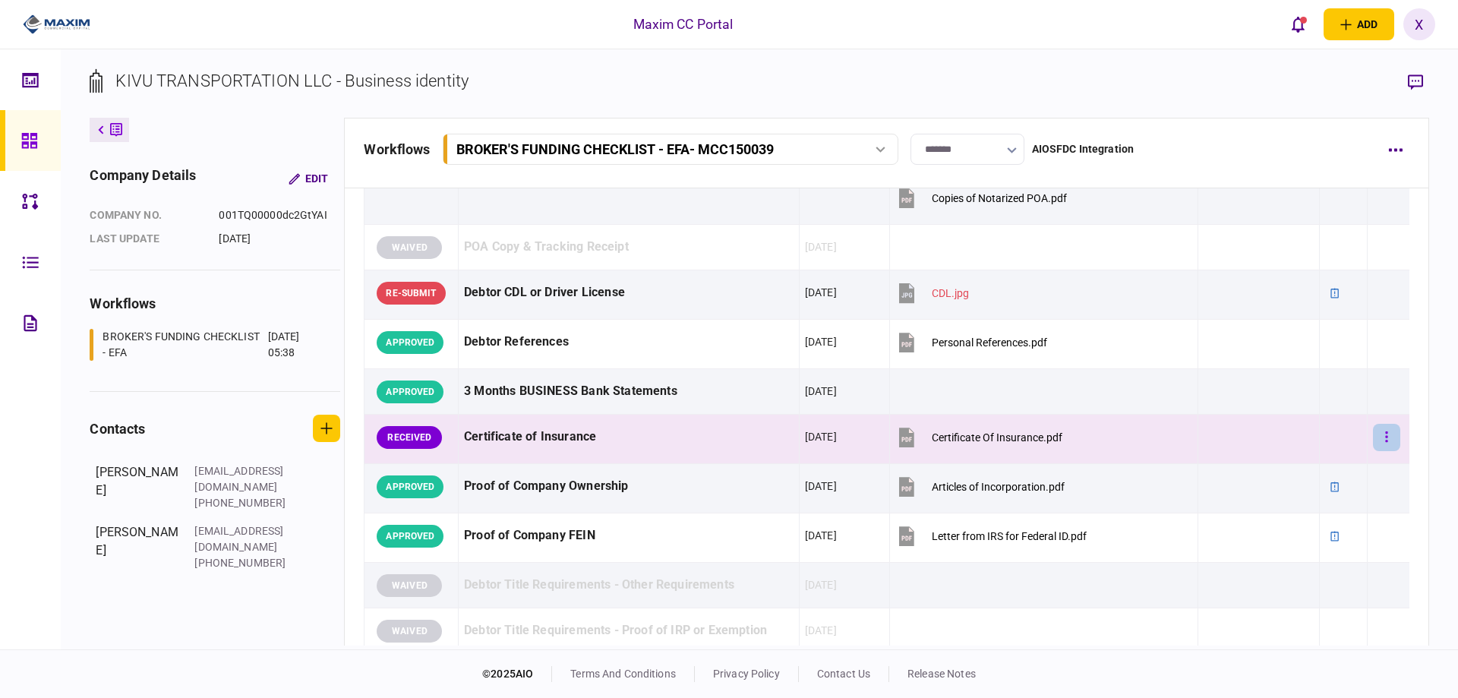
click at [1373, 428] on button "button" at bounding box center [1386, 437] width 27 height 27
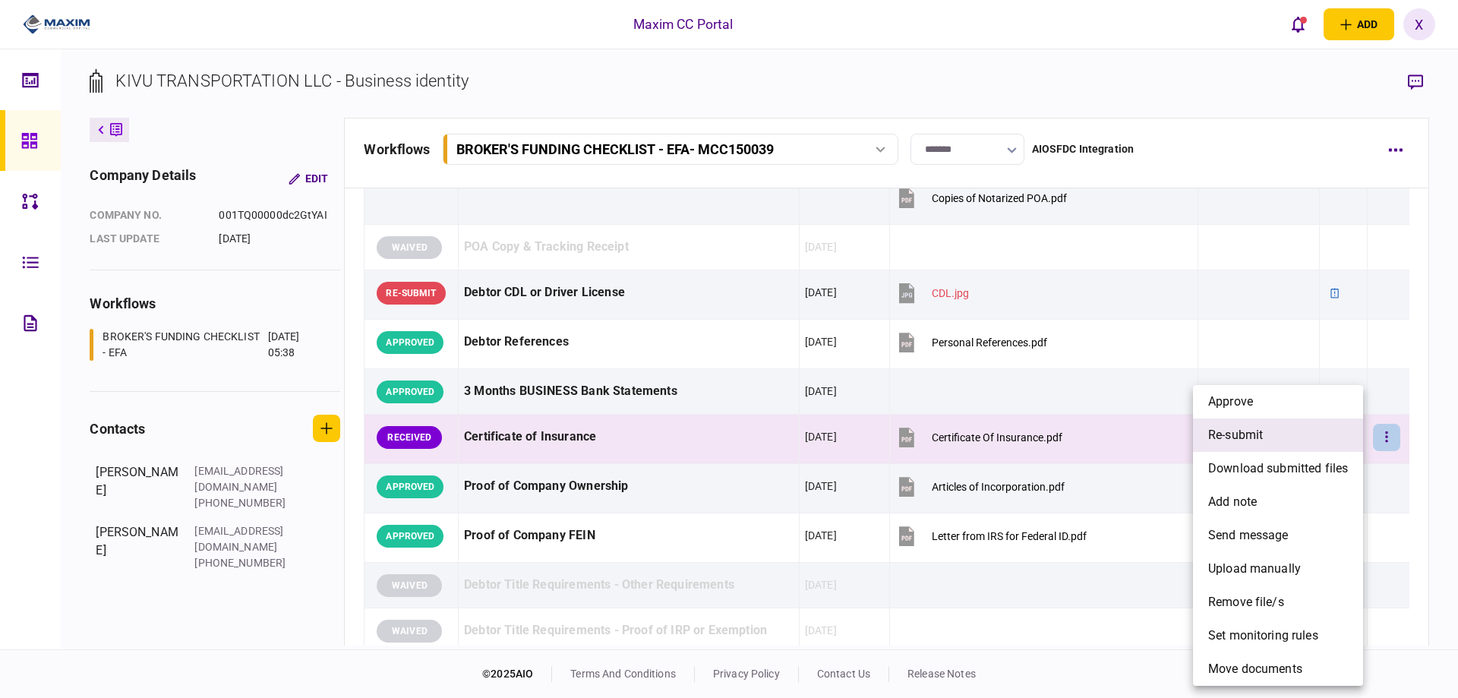
click at [1303, 425] on li "re-submit" at bounding box center [1278, 435] width 170 height 33
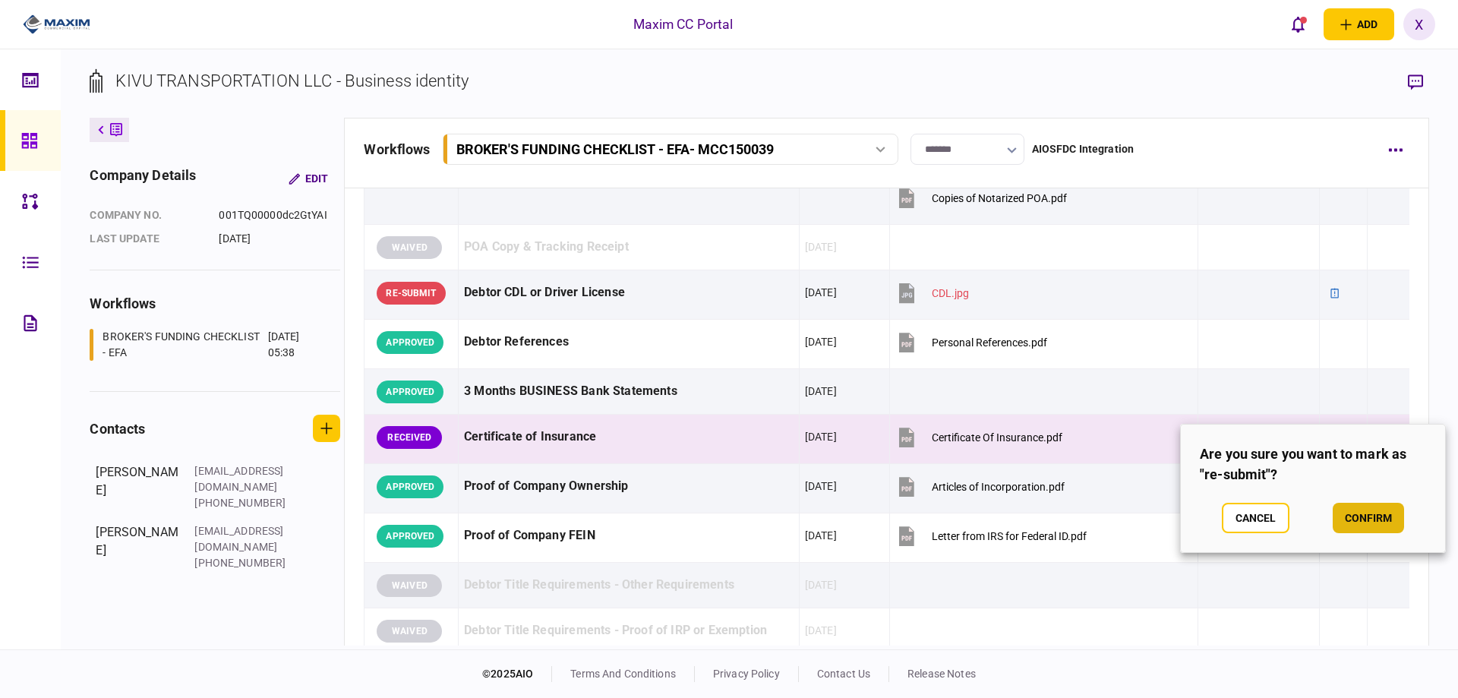
click at [1360, 514] on button "confirm" at bounding box center [1368, 518] width 71 height 30
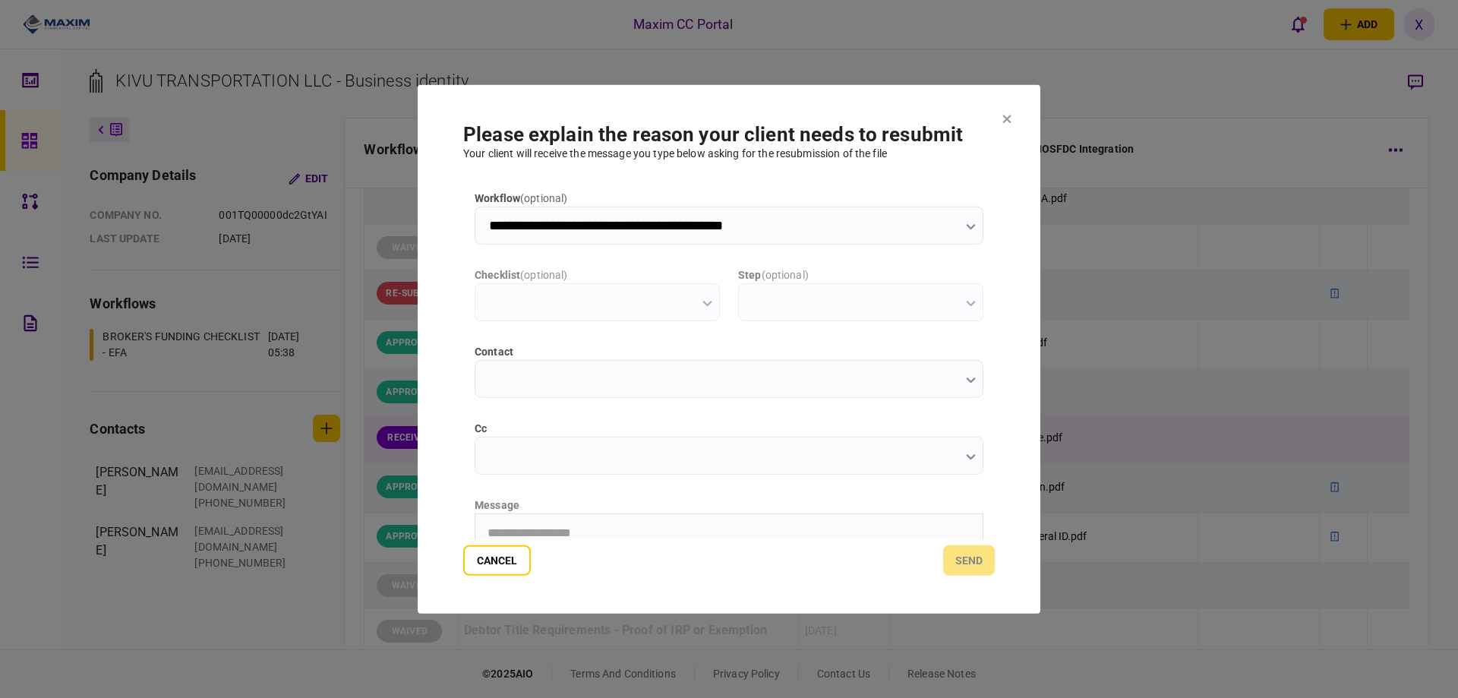
scroll to position [0, 0]
type input "**********"
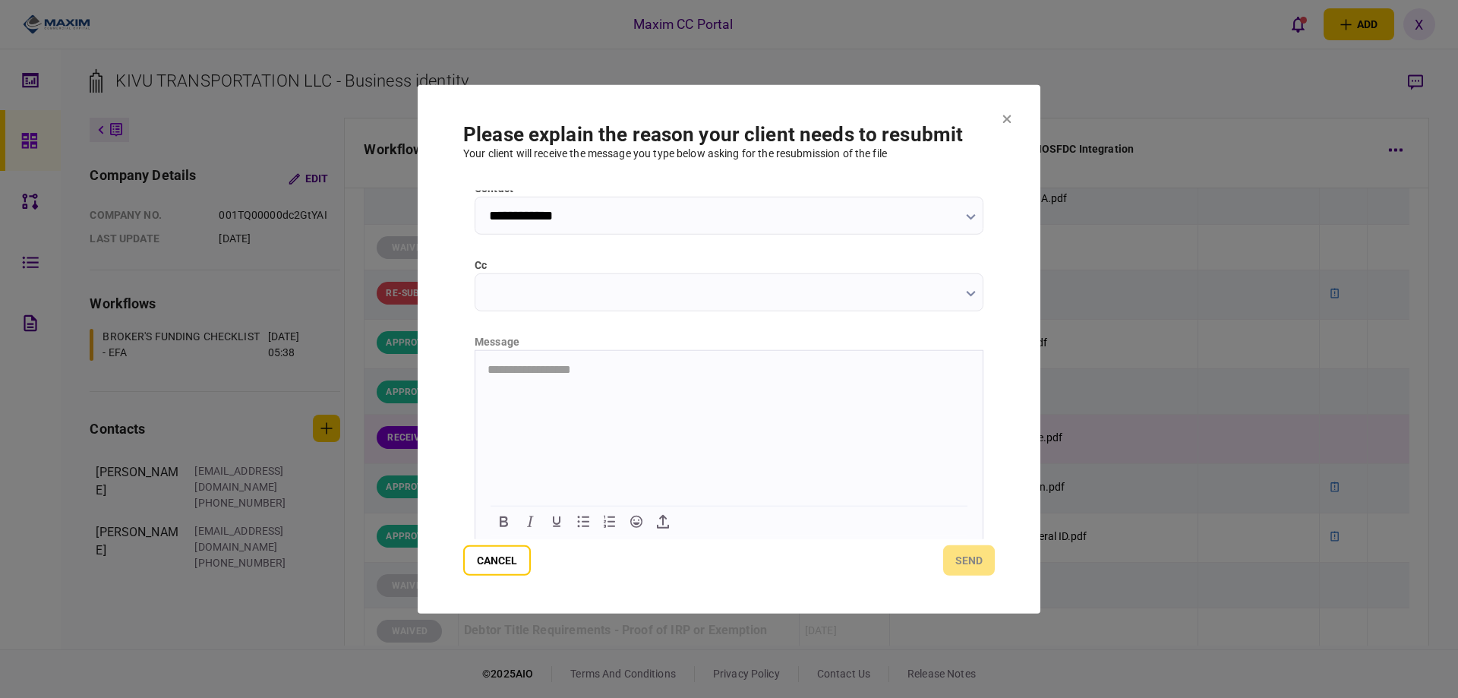
click at [571, 388] on html "**********" at bounding box center [729, 369] width 507 height 38
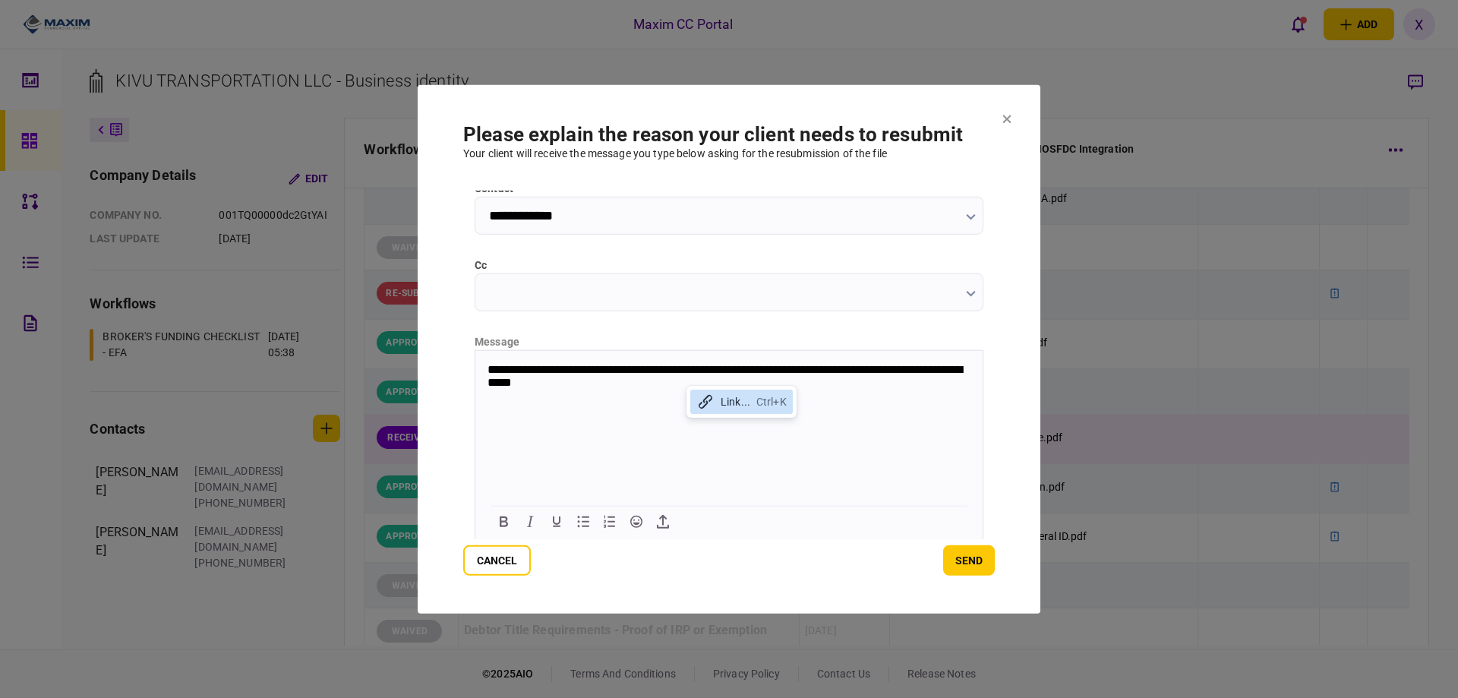
click at [679, 384] on p "**********" at bounding box center [728, 375] width 480 height 27
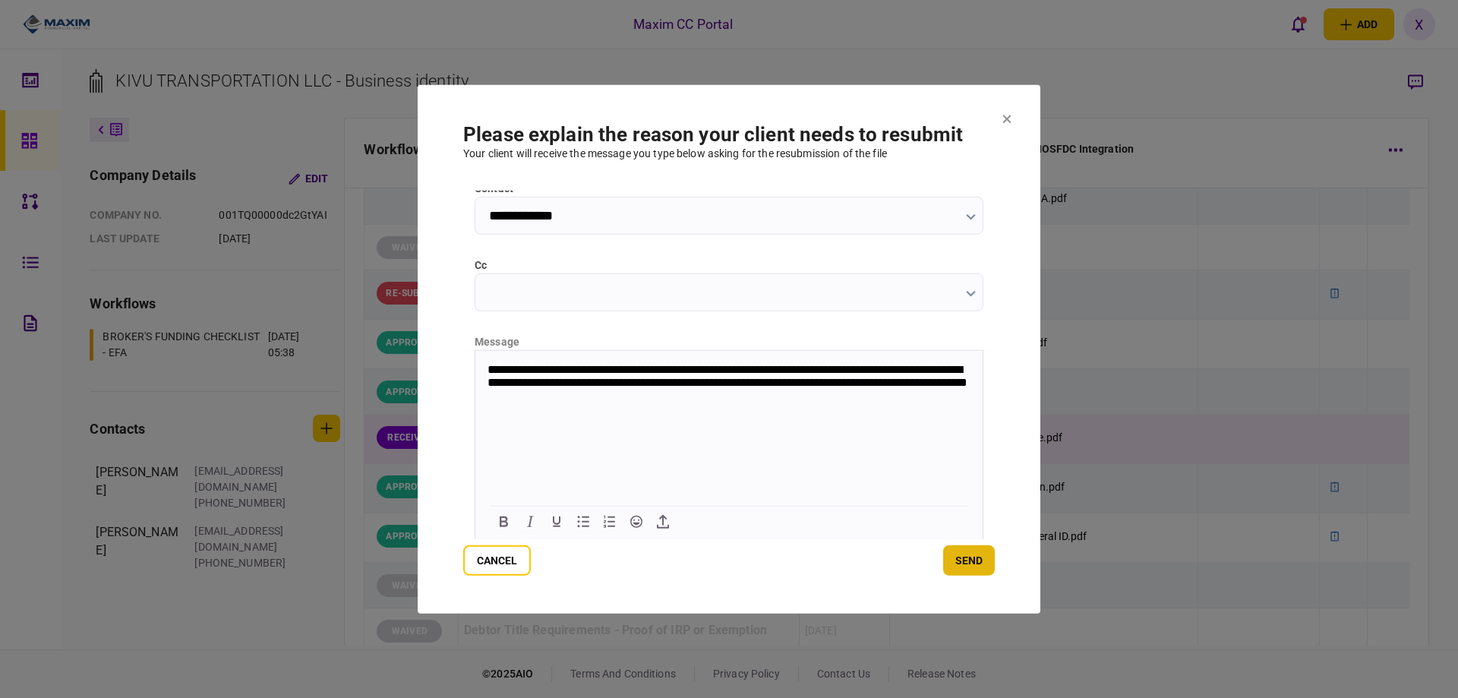
click at [987, 566] on button "send" at bounding box center [969, 560] width 52 height 30
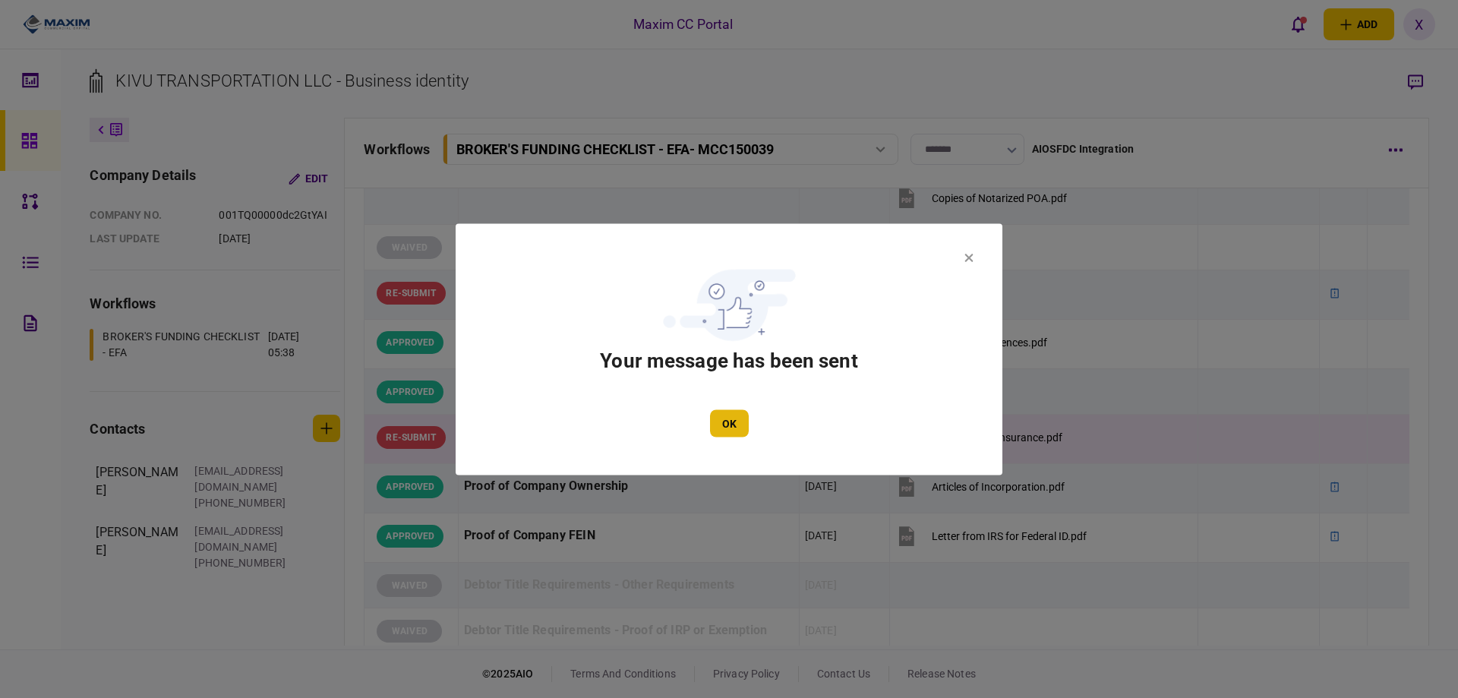
click at [735, 424] on button "OK" at bounding box center [729, 422] width 39 height 27
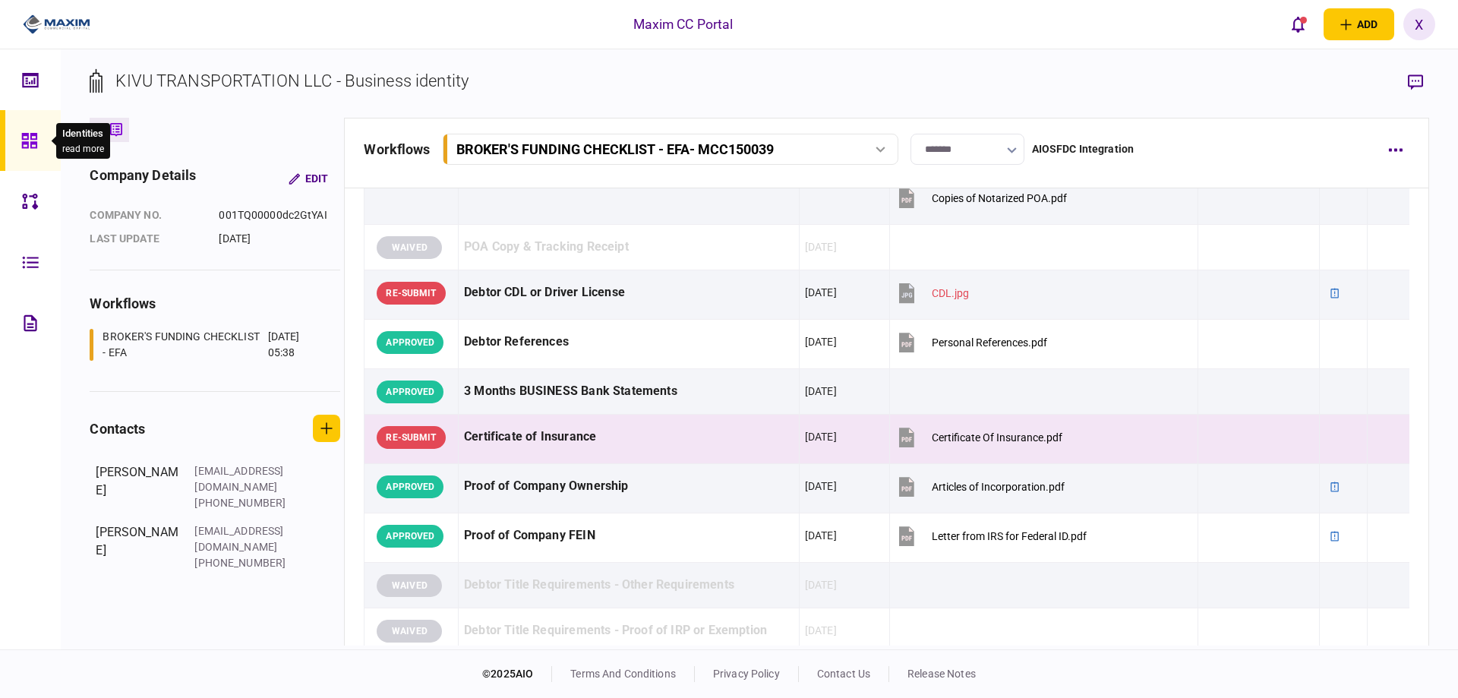
click at [36, 129] on div at bounding box center [33, 140] width 24 height 61
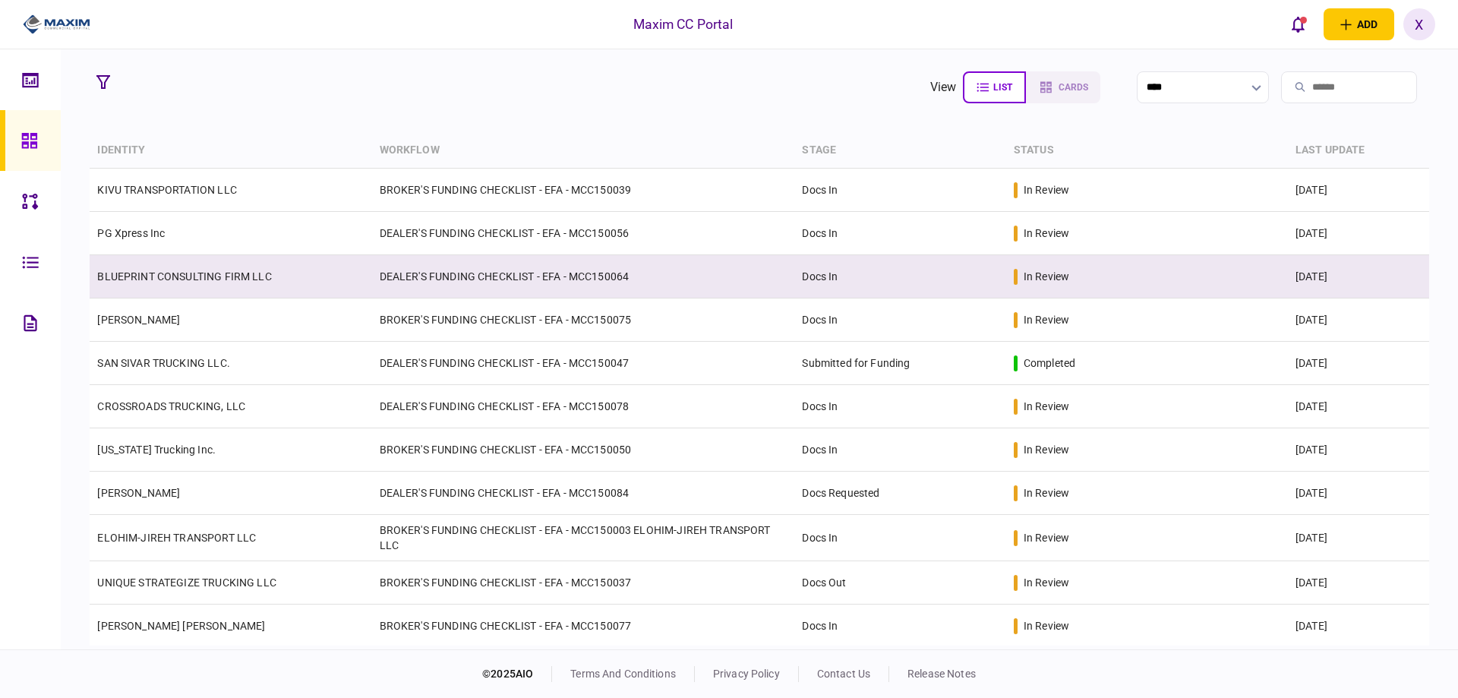
click at [172, 285] on td "BLUEPRINT CONSULTING FIRM LLC" at bounding box center [231, 276] width 282 height 43
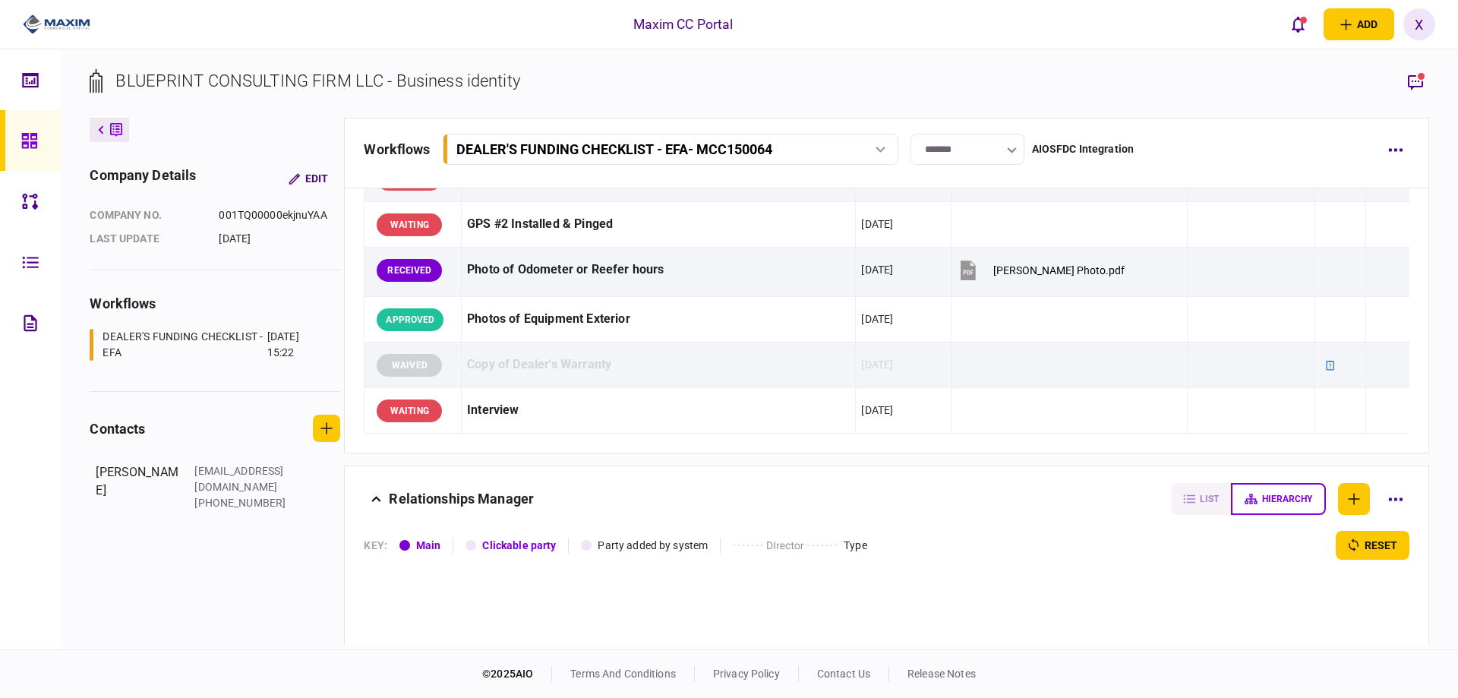
scroll to position [1443, 0]
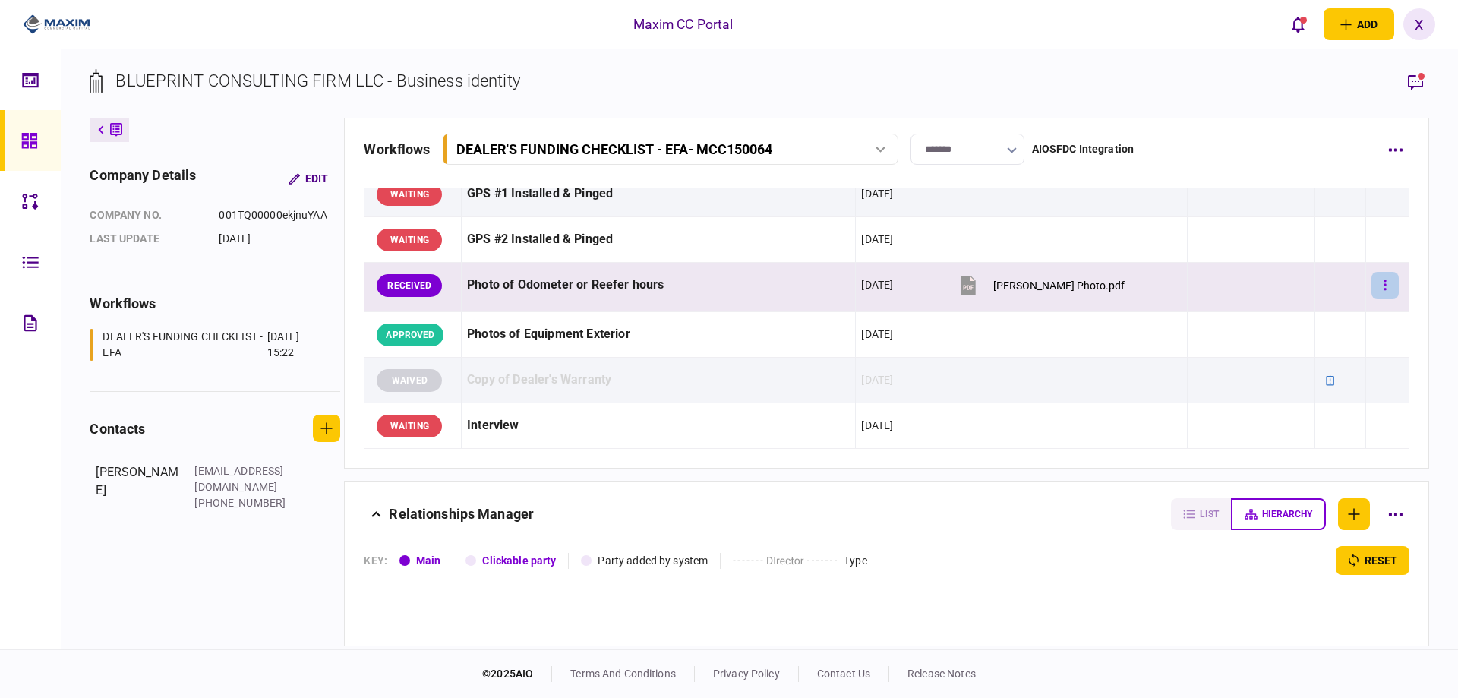
click at [1372, 289] on button "button" at bounding box center [1385, 285] width 27 height 27
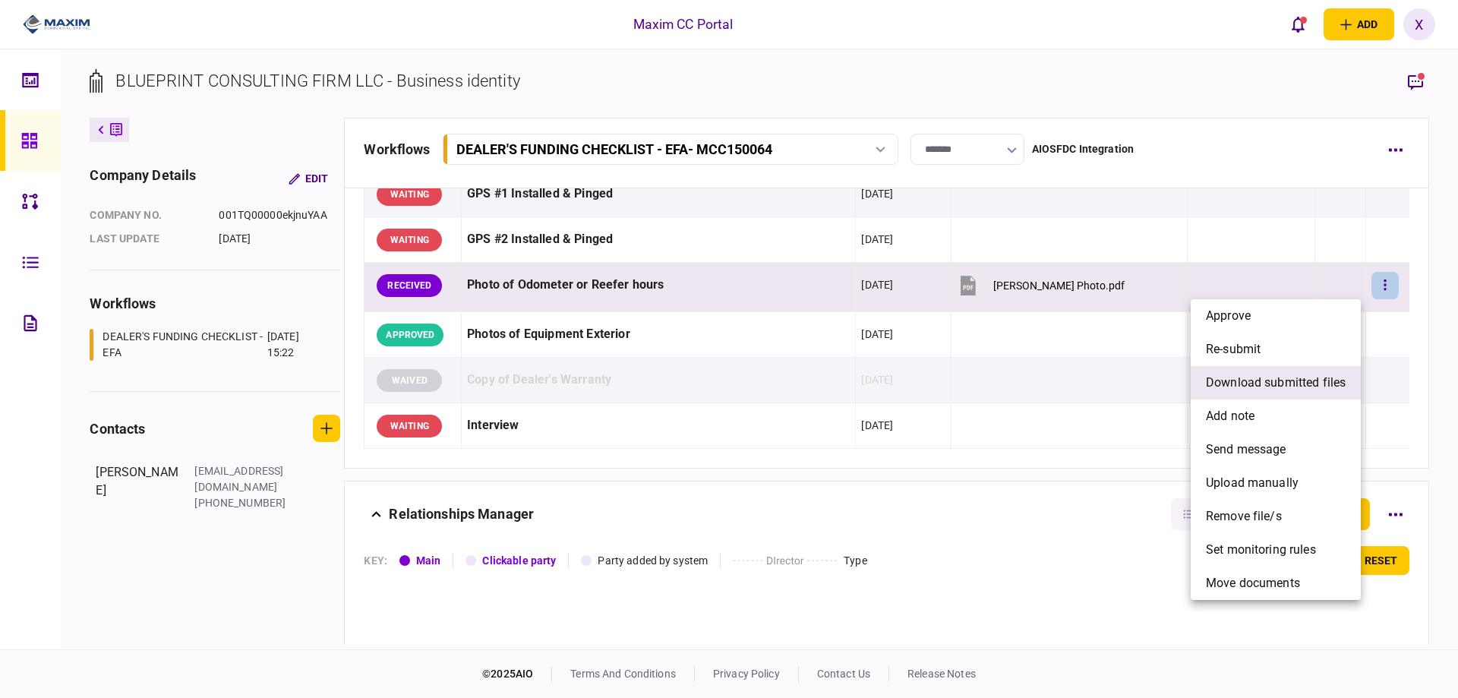
click at [1278, 385] on span "download submitted files" at bounding box center [1276, 383] width 140 height 18
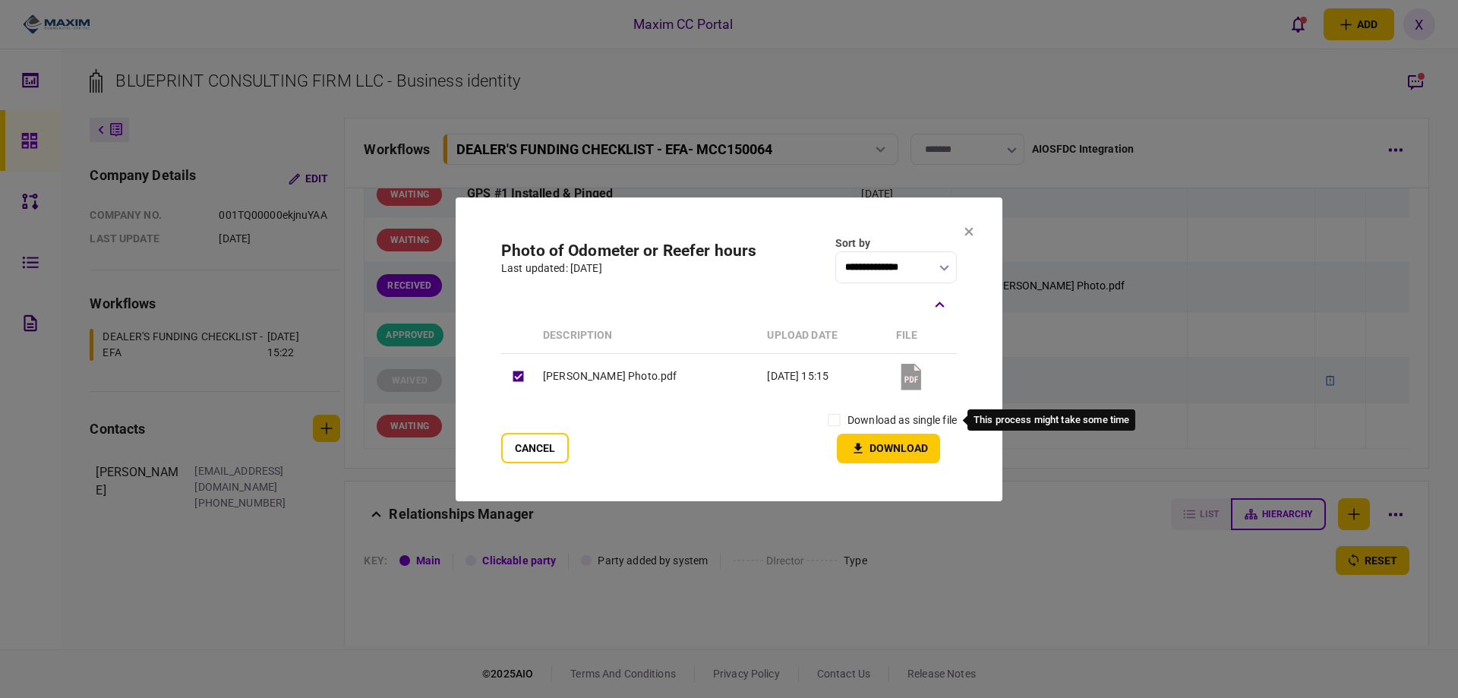
click at [790, 420] on div "Cancel download as single file Download" at bounding box center [729, 435] width 456 height 56
click at [859, 442] on icon "button" at bounding box center [858, 448] width 18 height 14
click at [964, 227] on section "**********" at bounding box center [729, 350] width 547 height 304
click at [964, 231] on section "**********" at bounding box center [729, 350] width 547 height 304
click at [974, 235] on section "**********" at bounding box center [729, 350] width 547 height 304
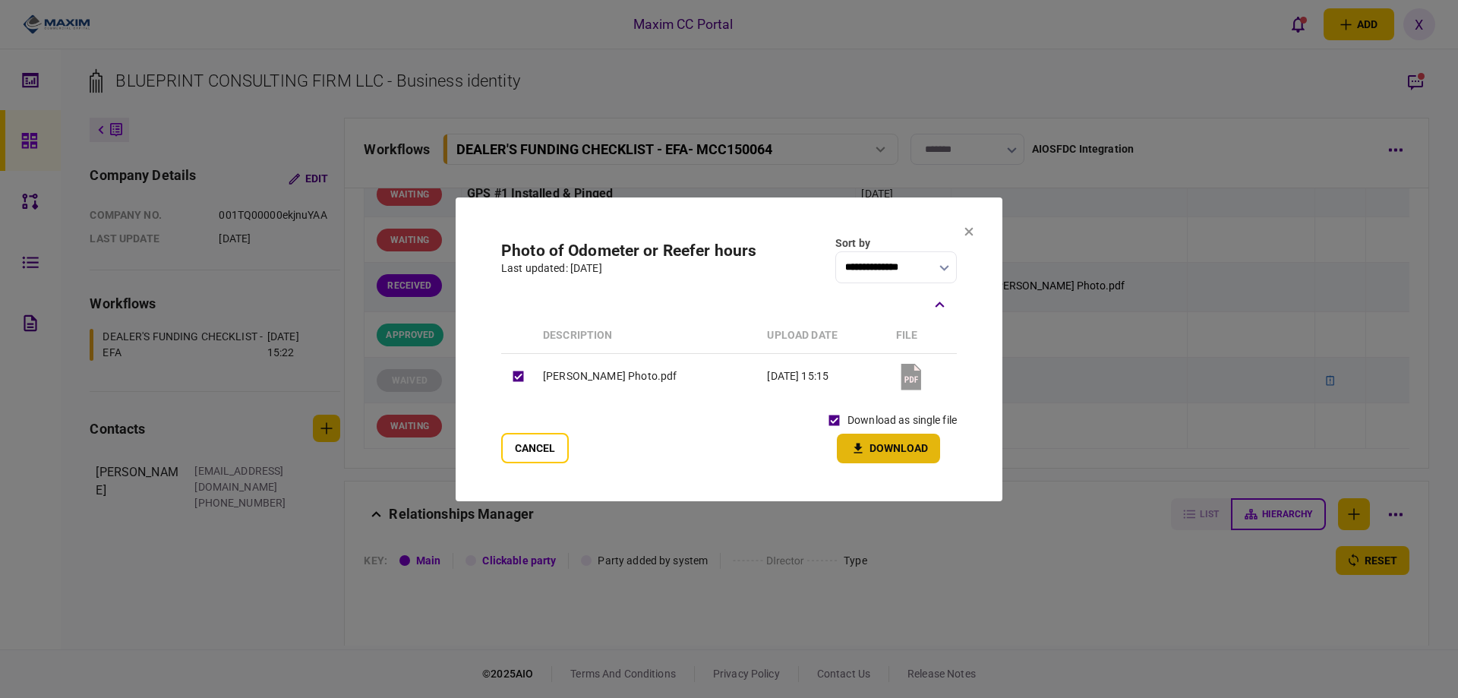
click at [967, 232] on icon at bounding box center [969, 231] width 9 height 9
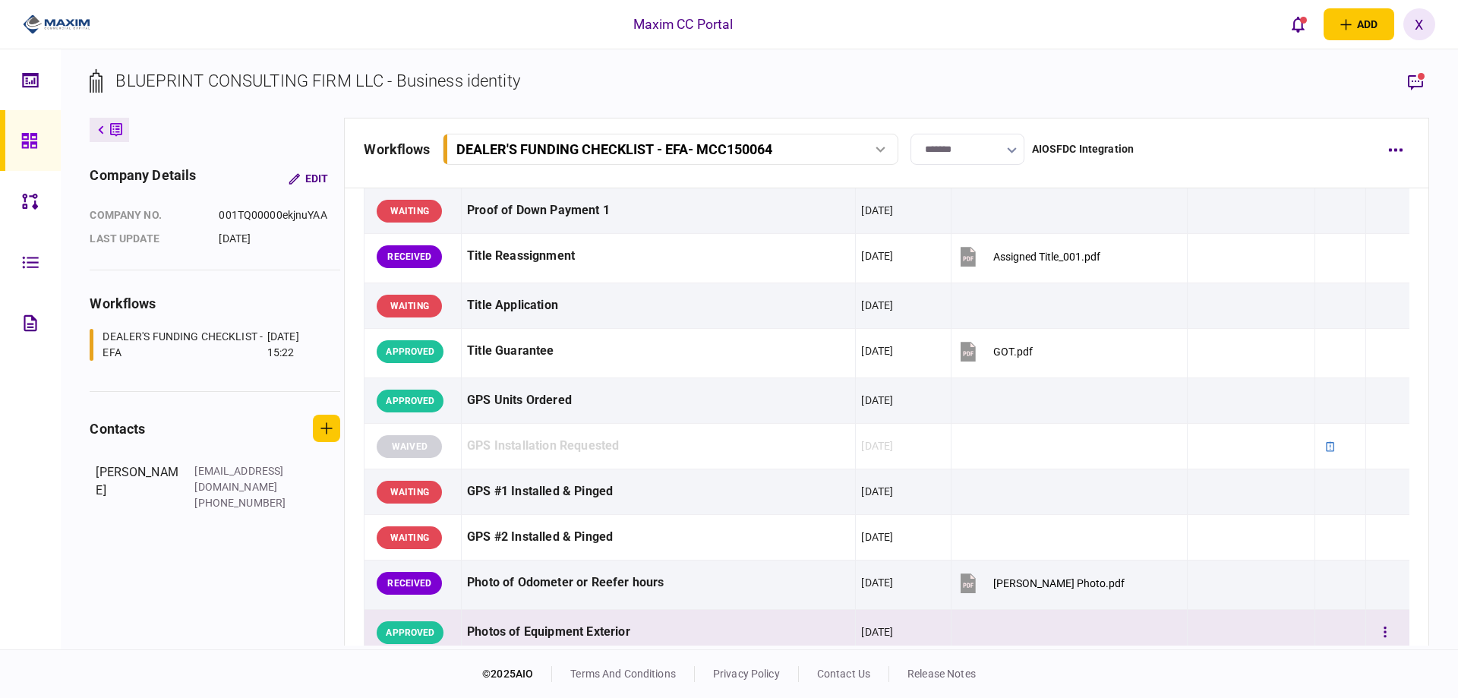
scroll to position [1139, 0]
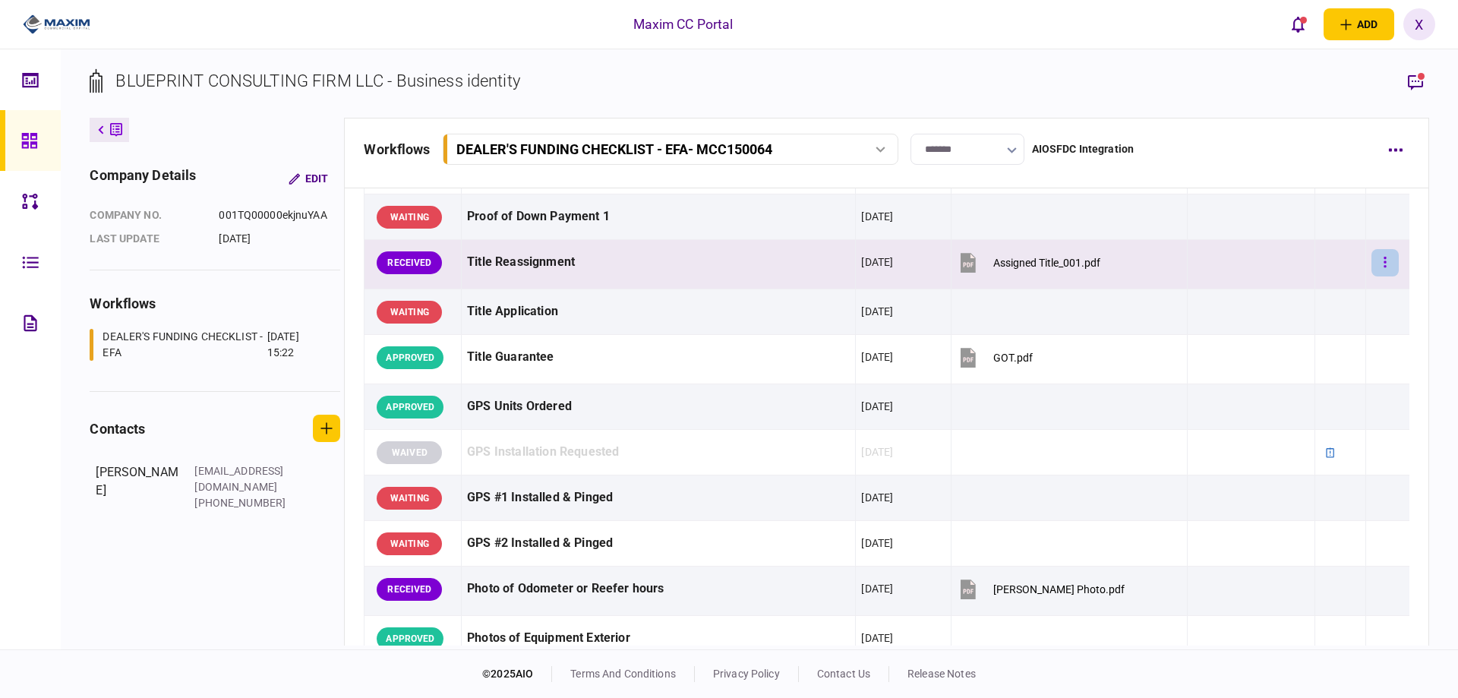
click at [1384, 267] on icon "button" at bounding box center [1385, 262] width 2 height 11
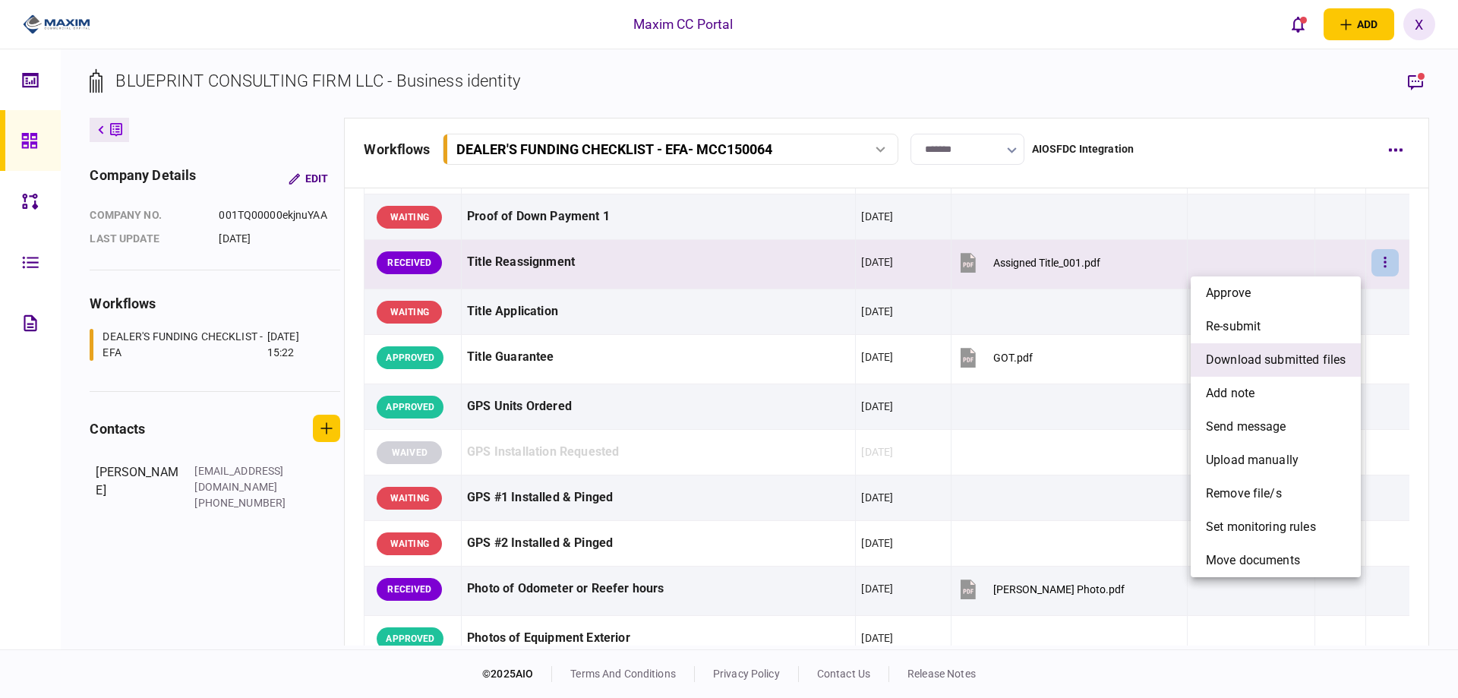
click at [1291, 360] on span "download submitted files" at bounding box center [1276, 360] width 140 height 18
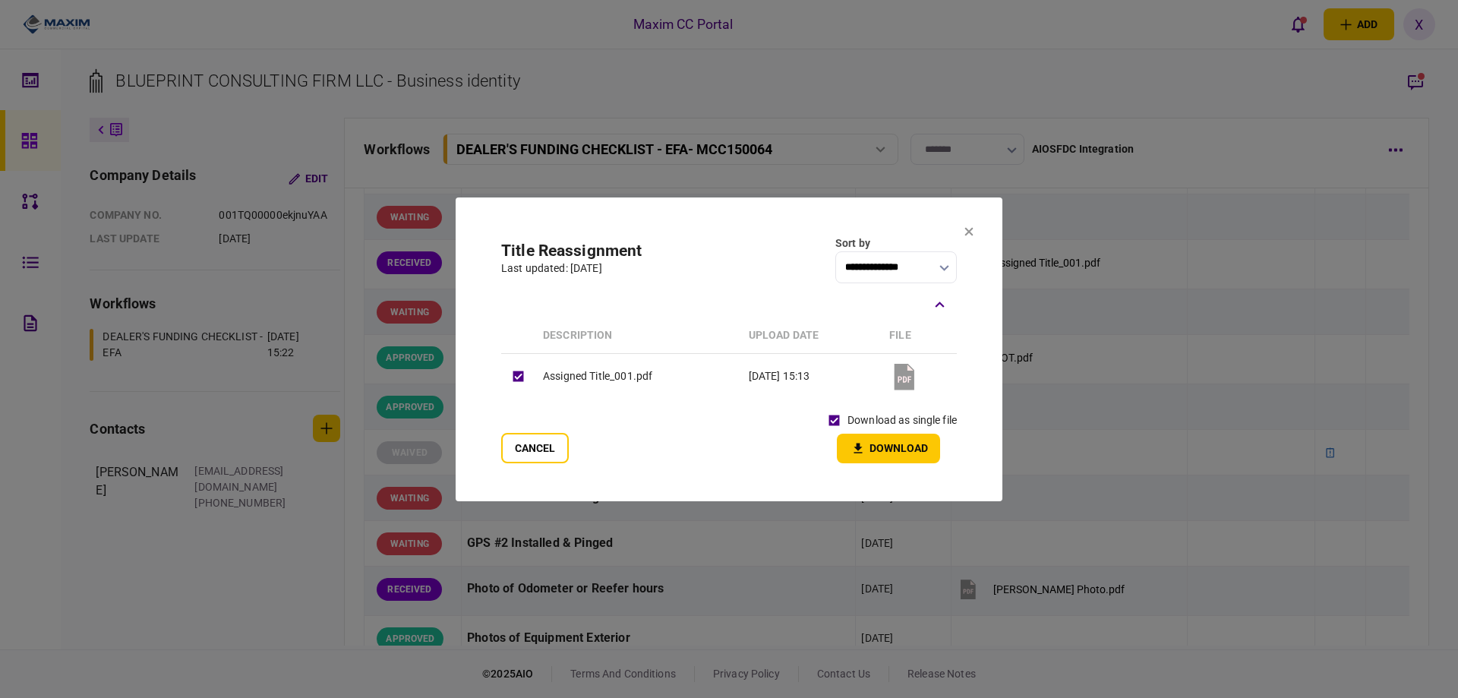
click at [901, 467] on section "**********" at bounding box center [729, 350] width 547 height 304
click at [898, 457] on button "Download" at bounding box center [888, 449] width 103 height 30
click at [965, 233] on icon at bounding box center [969, 231] width 9 height 9
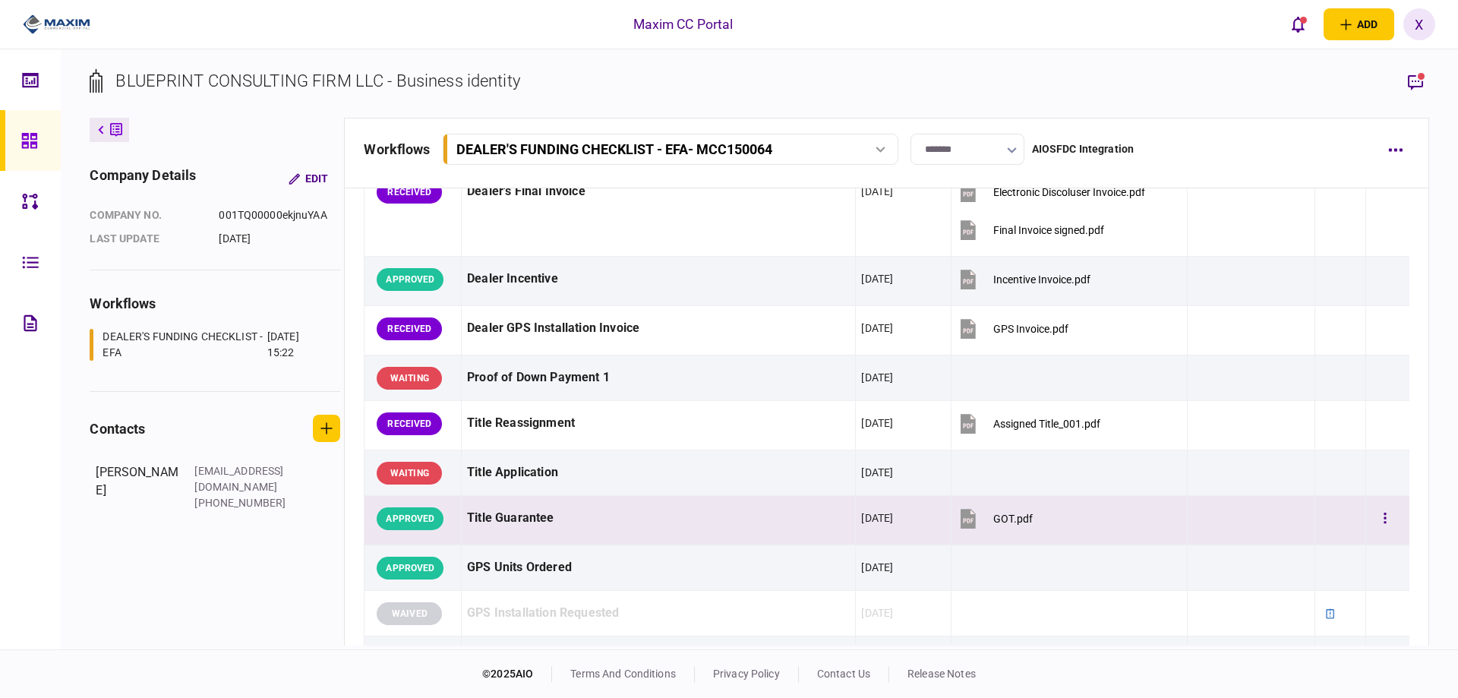
scroll to position [912, 0]
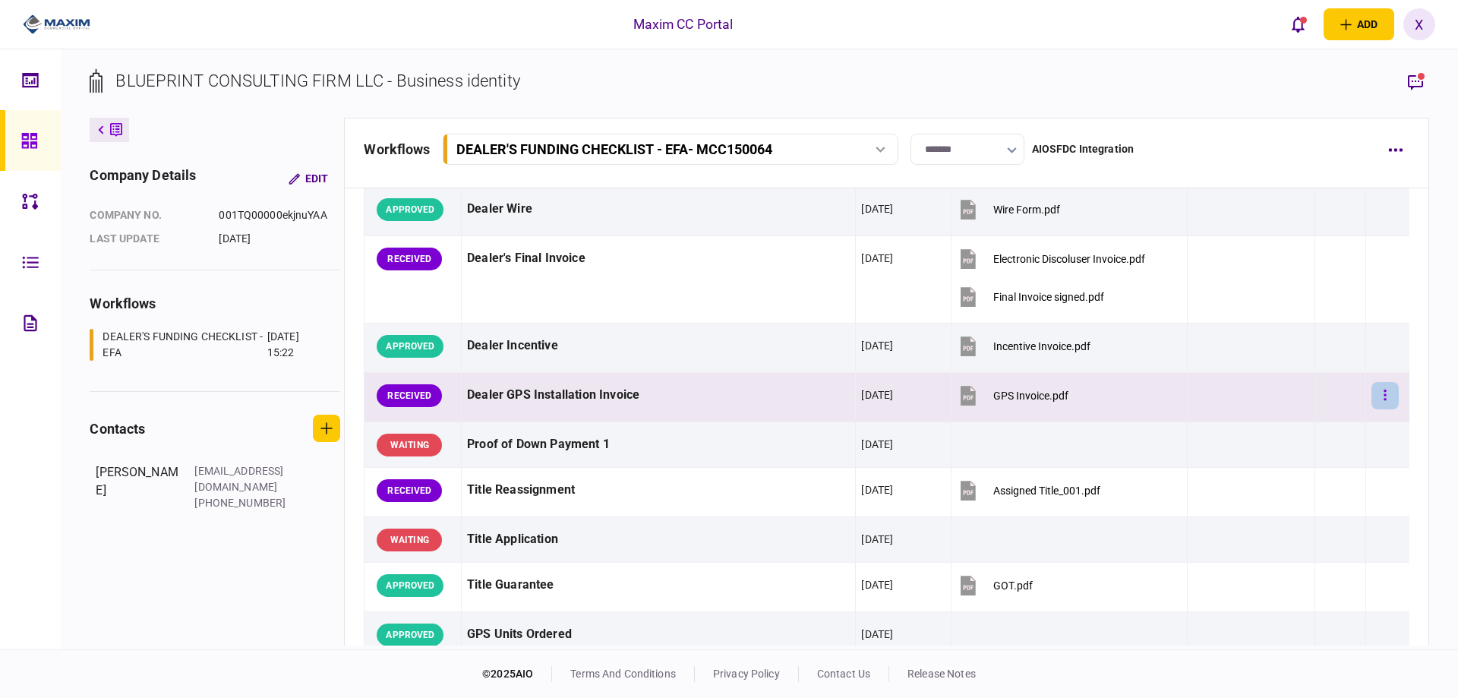
click at [1384, 396] on icon "button" at bounding box center [1385, 395] width 3 height 14
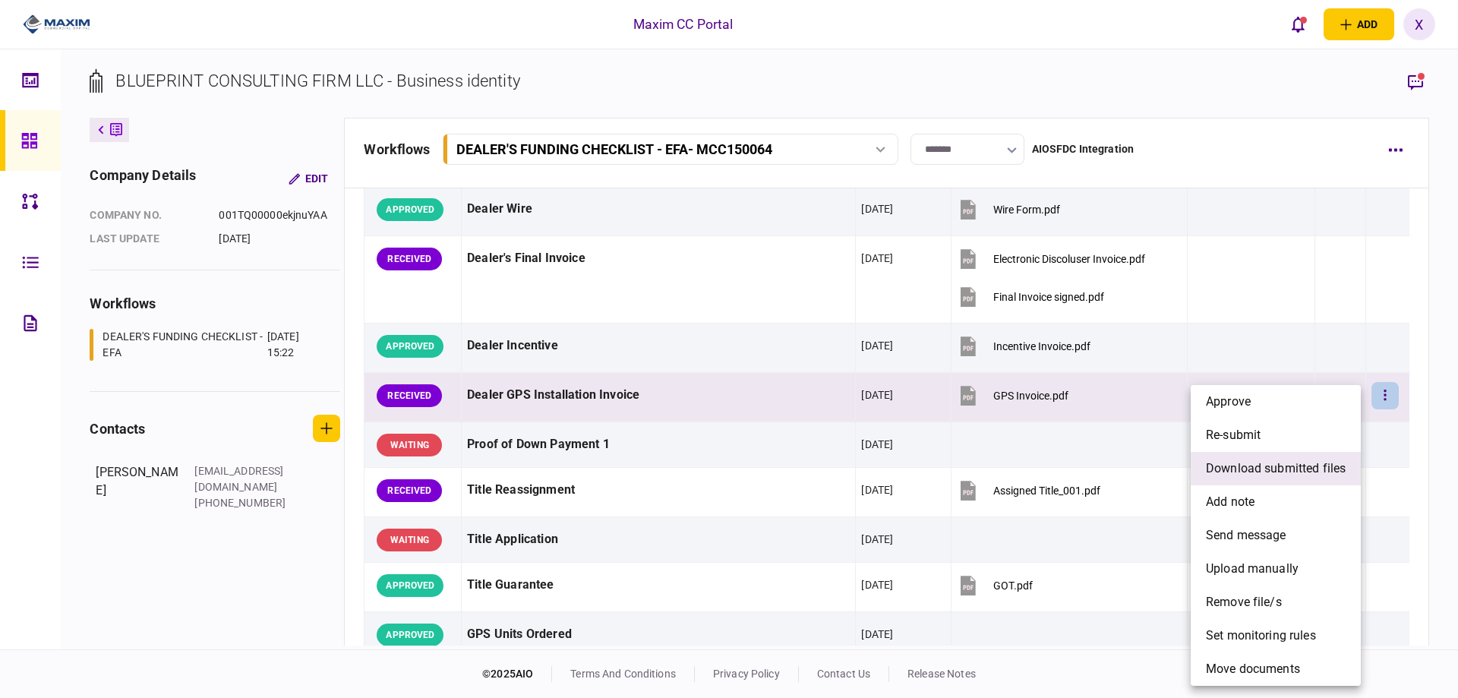
click at [1275, 468] on span "download submitted files" at bounding box center [1276, 469] width 140 height 18
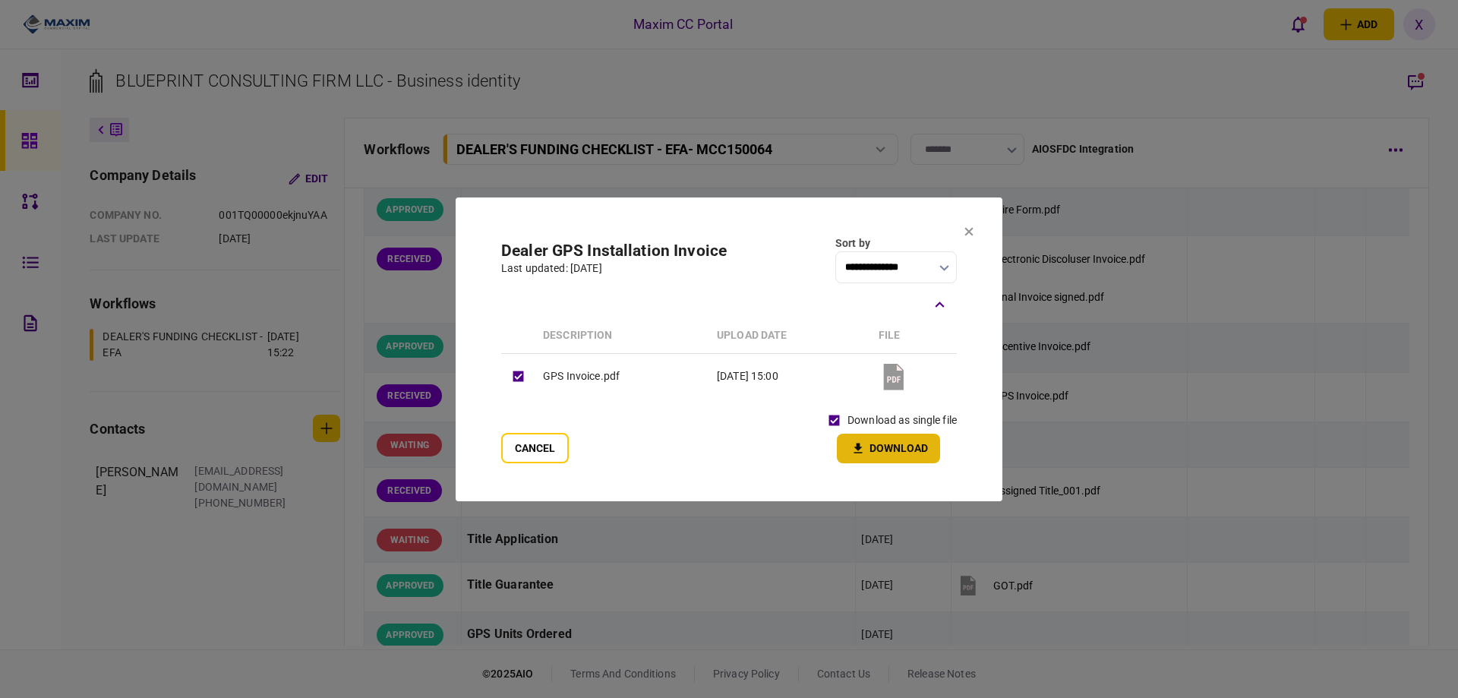
click at [858, 438] on button "Download" at bounding box center [888, 449] width 103 height 30
click at [971, 233] on icon at bounding box center [969, 231] width 8 height 8
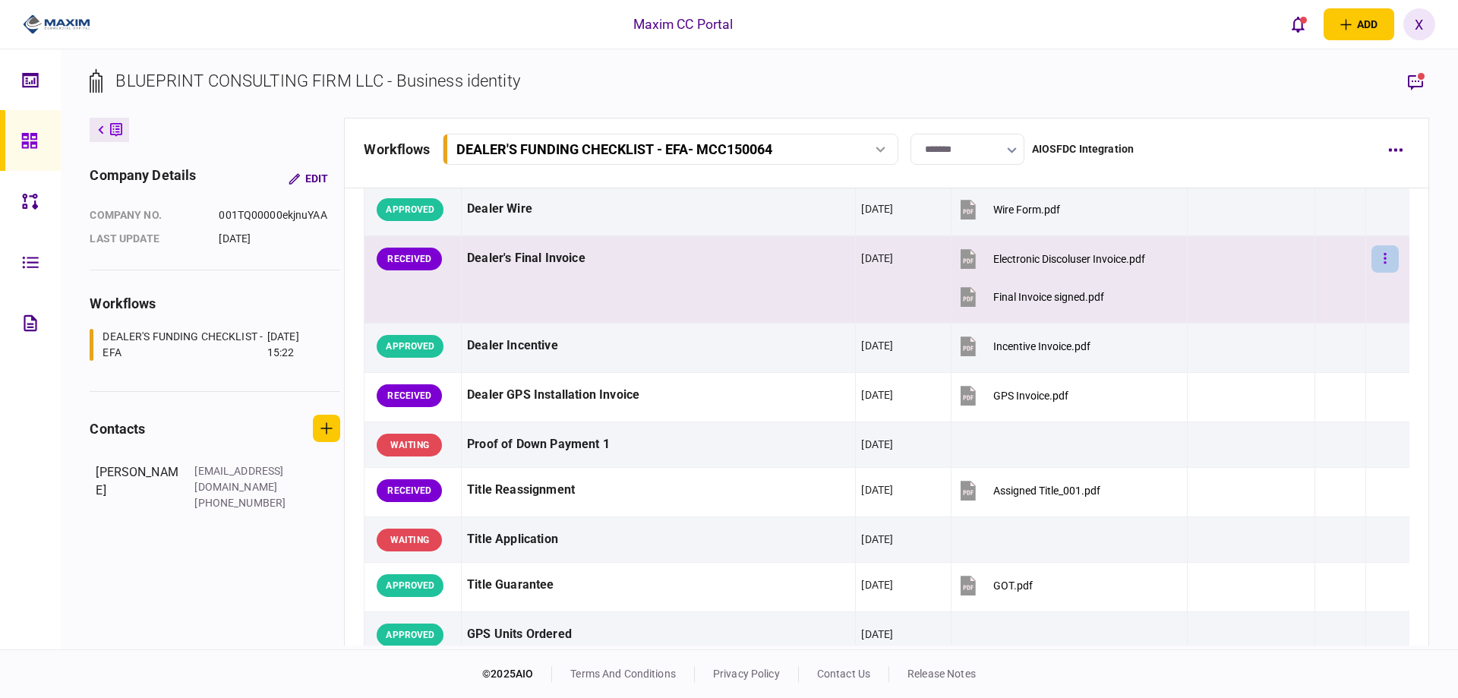
click at [1380, 262] on button "button" at bounding box center [1385, 258] width 27 height 27
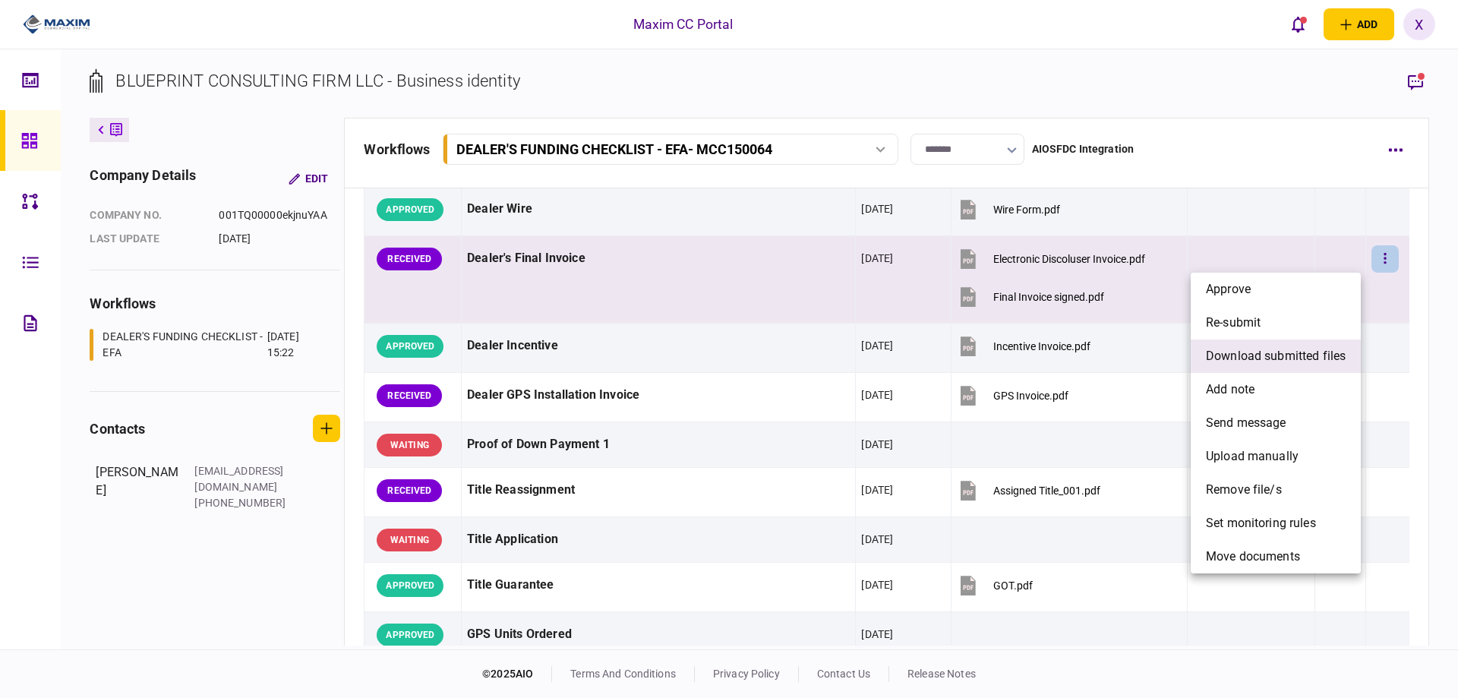
click at [1318, 356] on span "download submitted files" at bounding box center [1276, 356] width 140 height 18
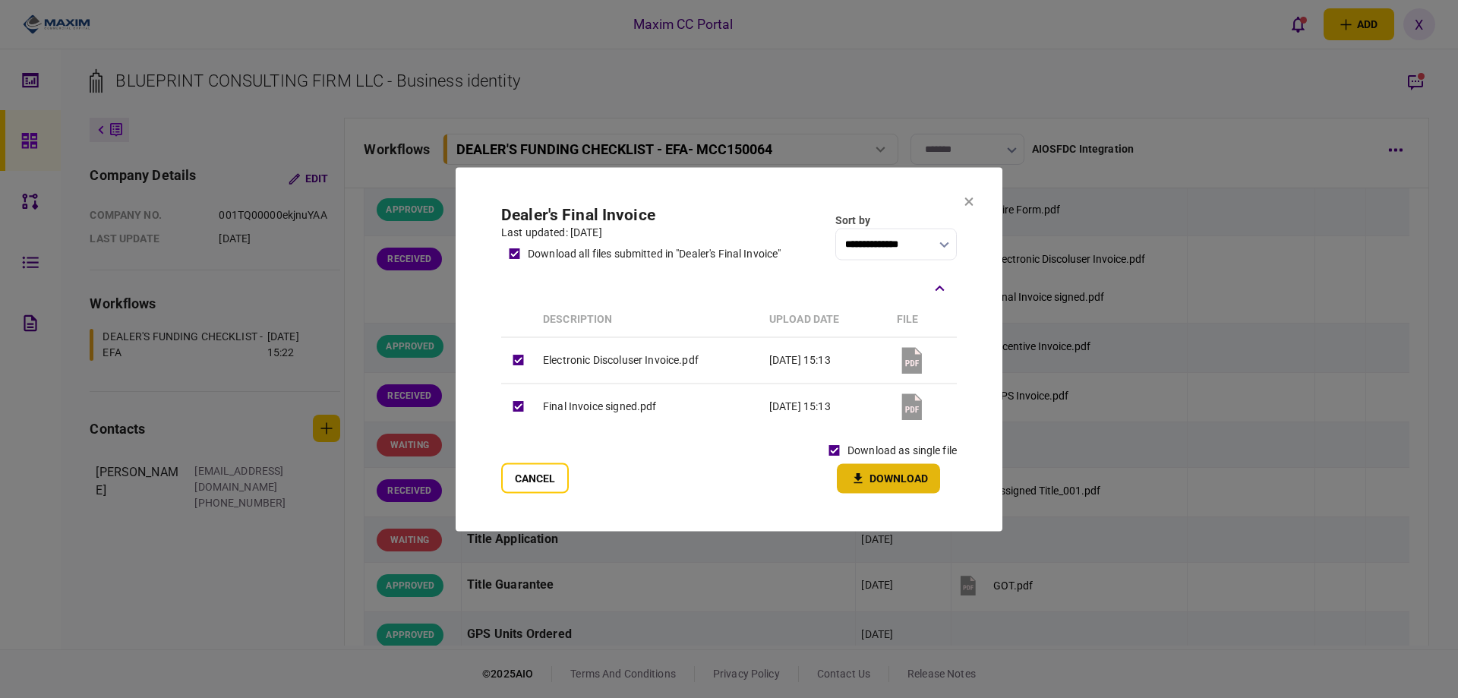
click at [852, 470] on button "Download" at bounding box center [888, 478] width 103 height 30
click at [969, 195] on section "**********" at bounding box center [729, 349] width 547 height 364
click at [965, 199] on icon at bounding box center [969, 201] width 9 height 9
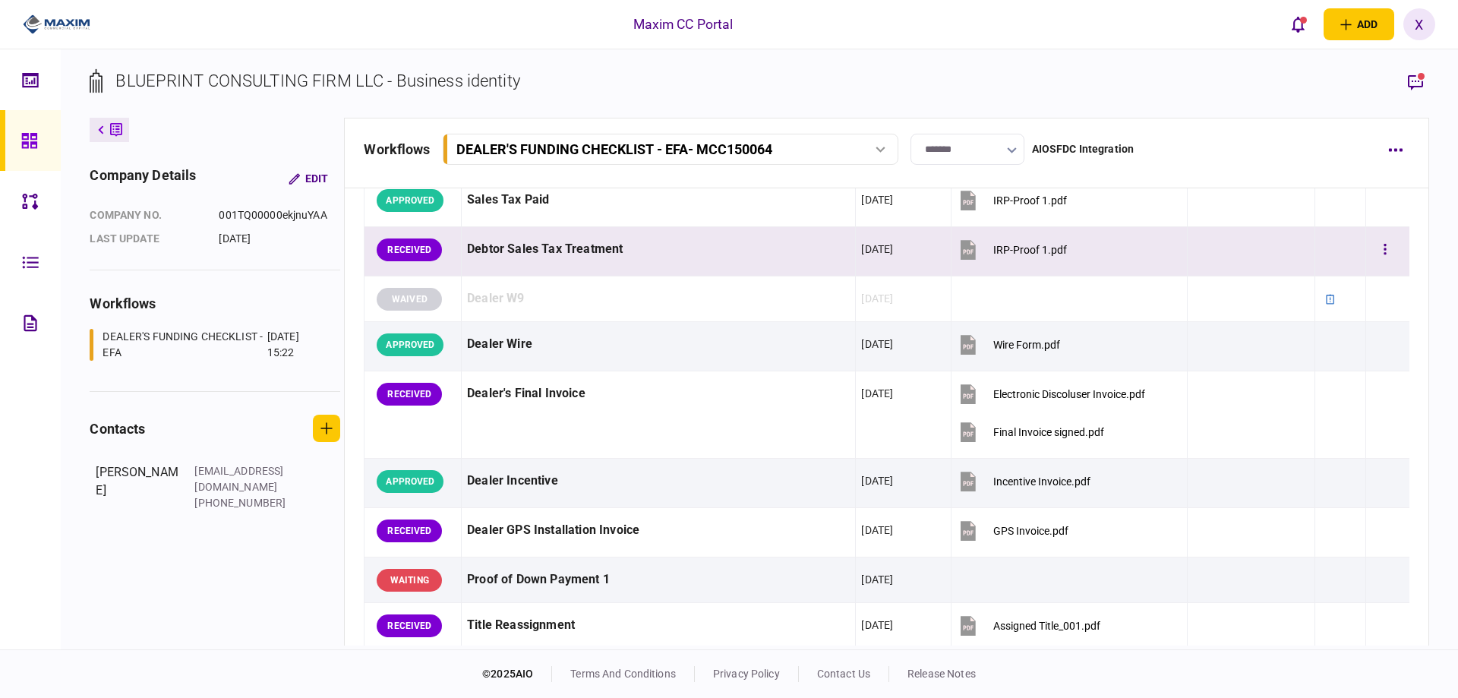
scroll to position [760, 0]
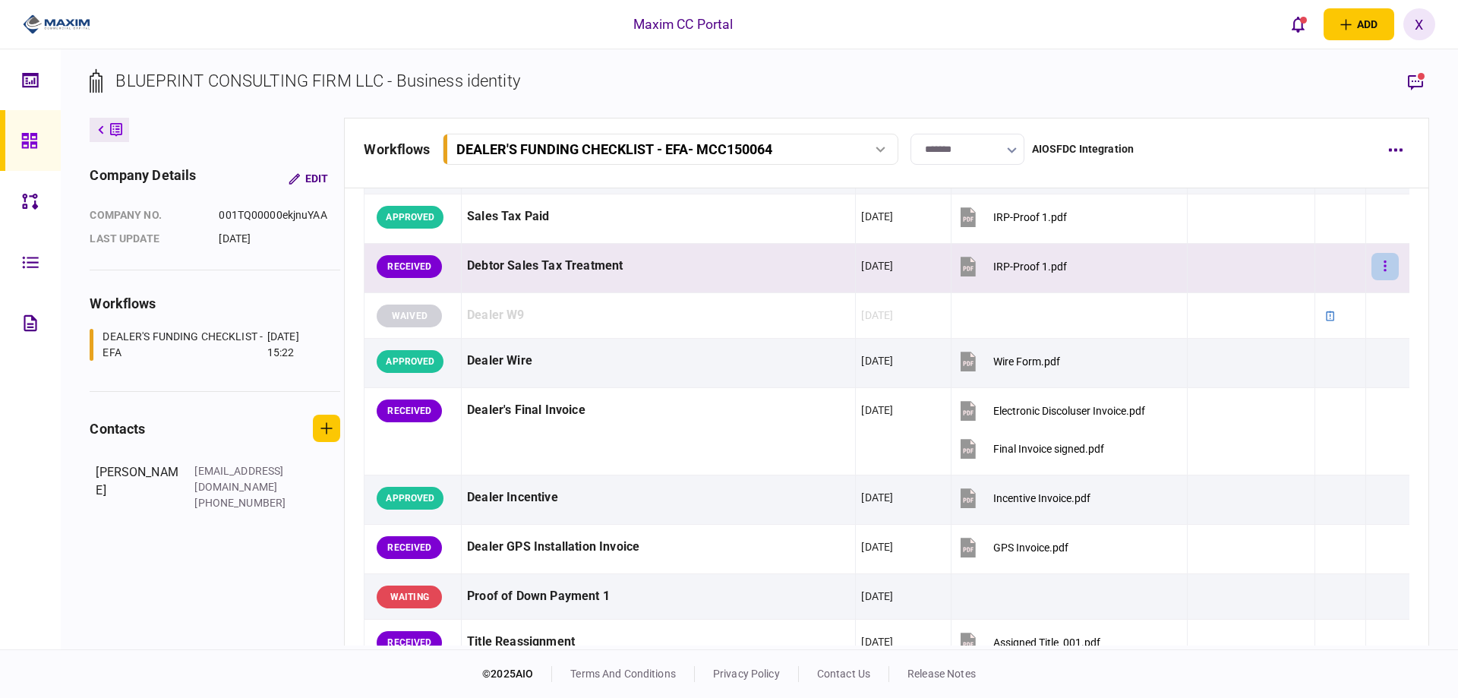
click at [1384, 262] on icon "button" at bounding box center [1385, 266] width 3 height 14
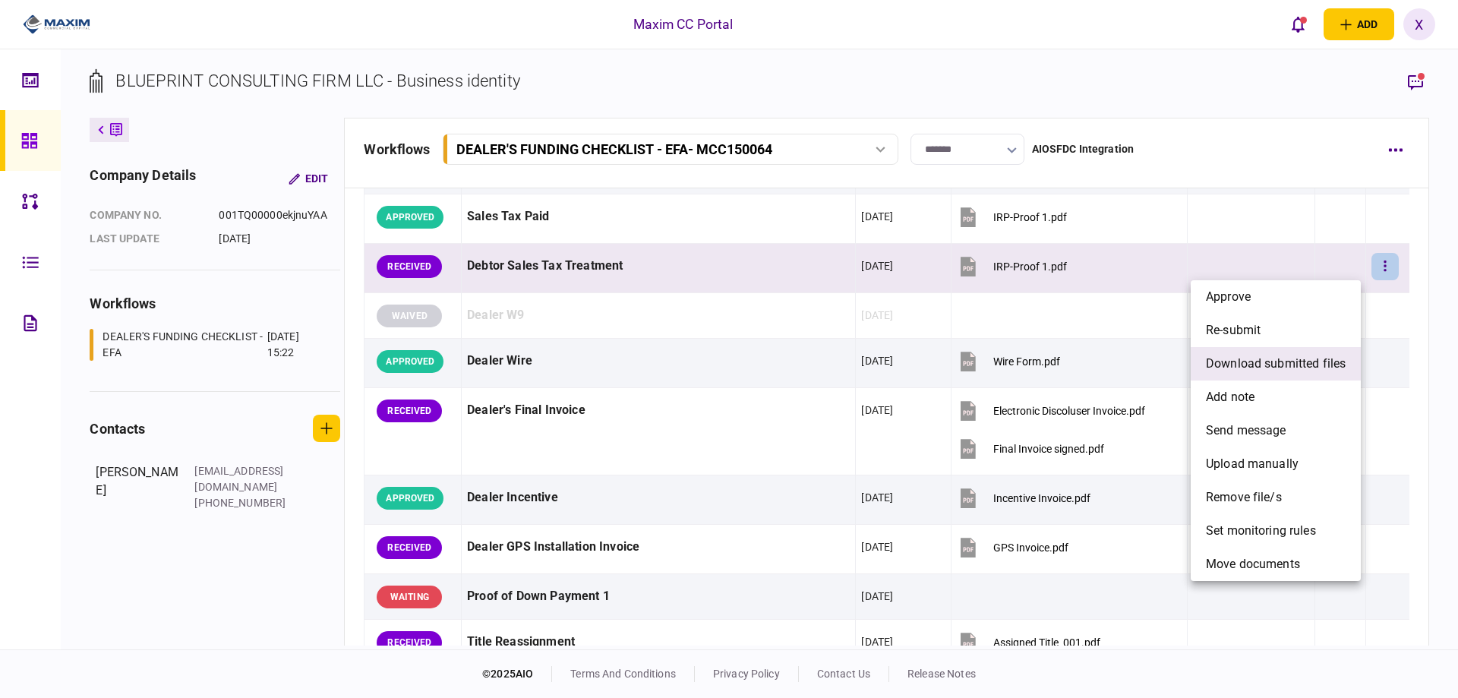
click at [1300, 368] on span "download submitted files" at bounding box center [1276, 364] width 140 height 18
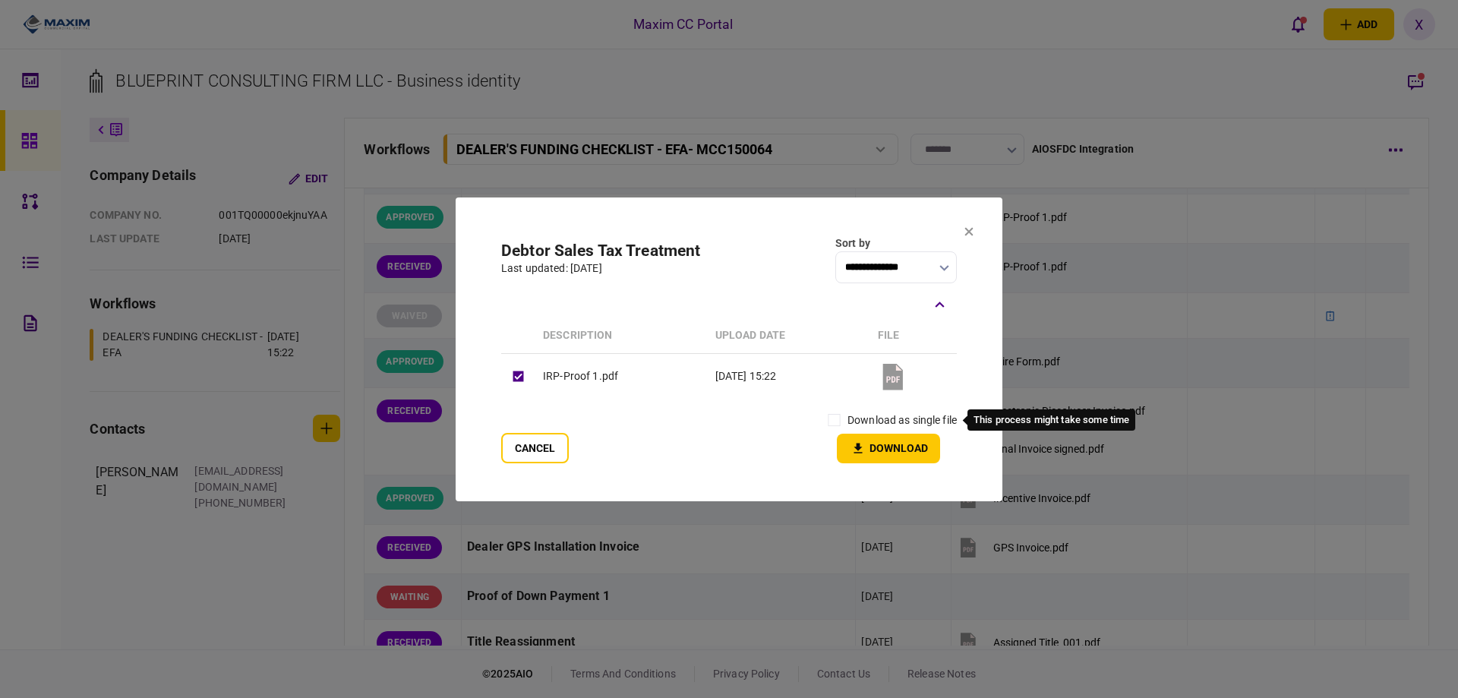
click at [860, 416] on label "download as single file" at bounding box center [902, 420] width 109 height 16
click at [808, 421] on div "Cancel download as single file Download" at bounding box center [729, 435] width 456 height 56
click at [855, 440] on button "Download" at bounding box center [888, 449] width 103 height 30
click at [973, 238] on button at bounding box center [969, 232] width 9 height 12
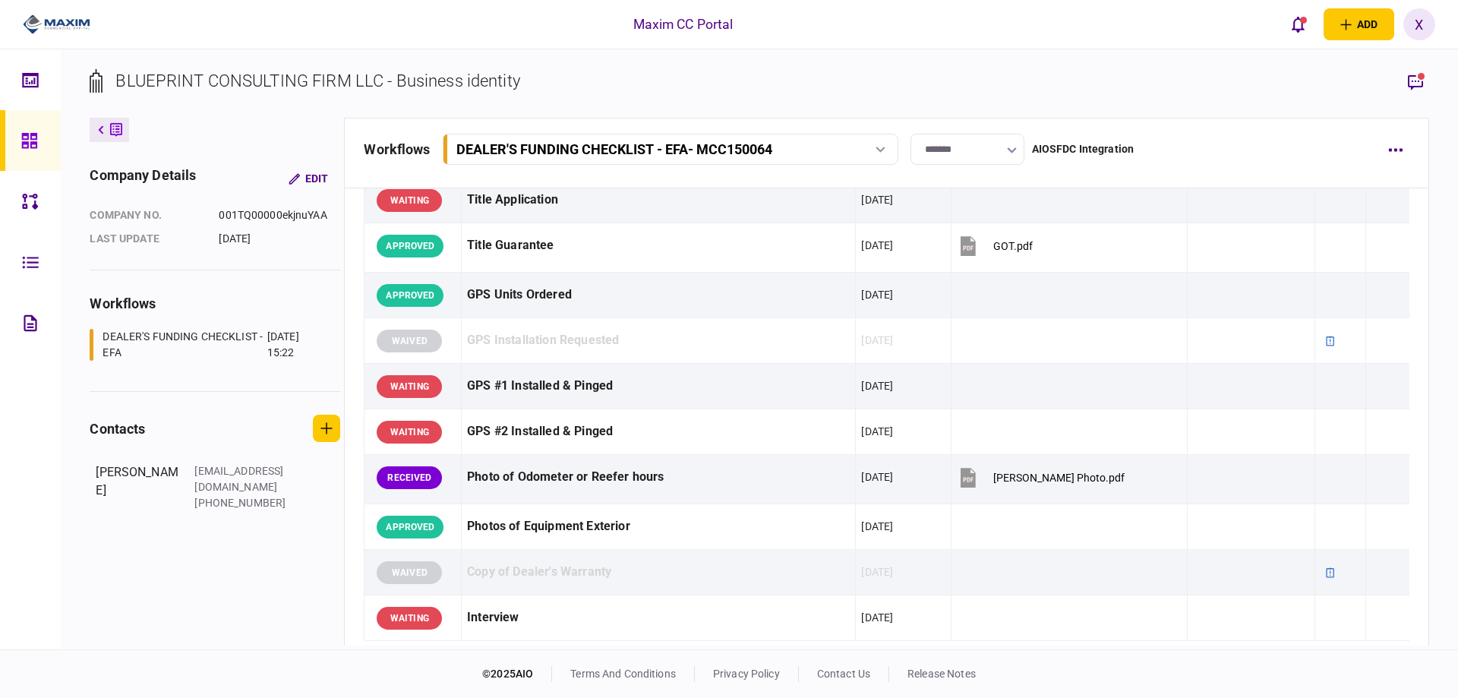
scroll to position [1291, 0]
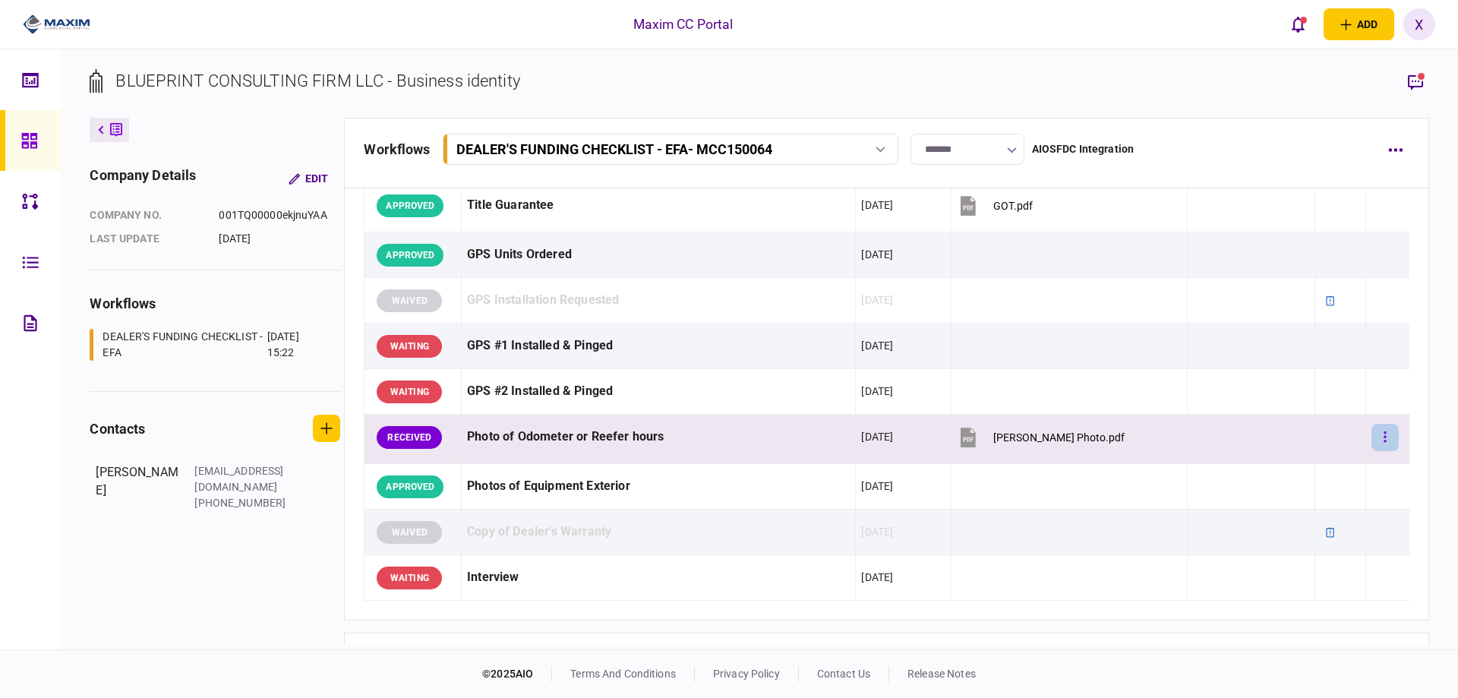
click at [1372, 434] on button "button" at bounding box center [1385, 437] width 27 height 27
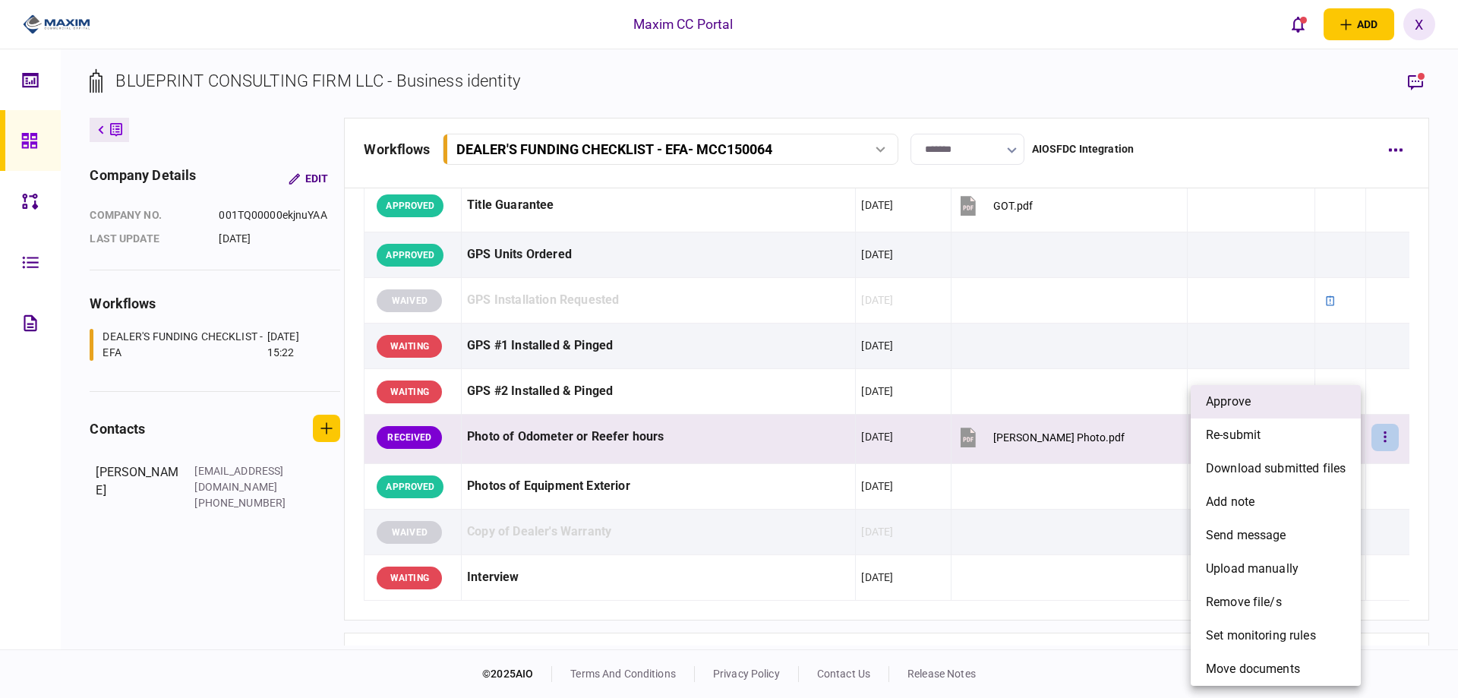
click at [1295, 407] on li "approve" at bounding box center [1276, 401] width 170 height 33
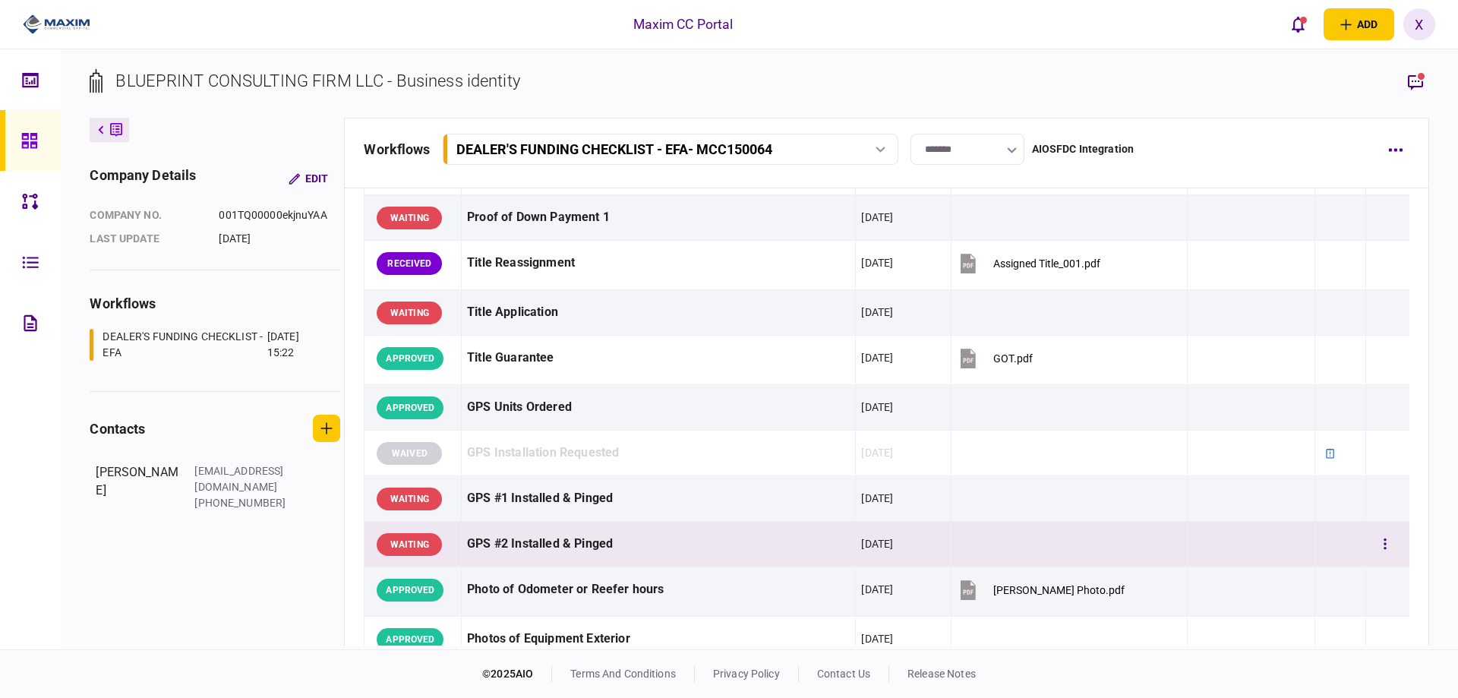
scroll to position [988, 0]
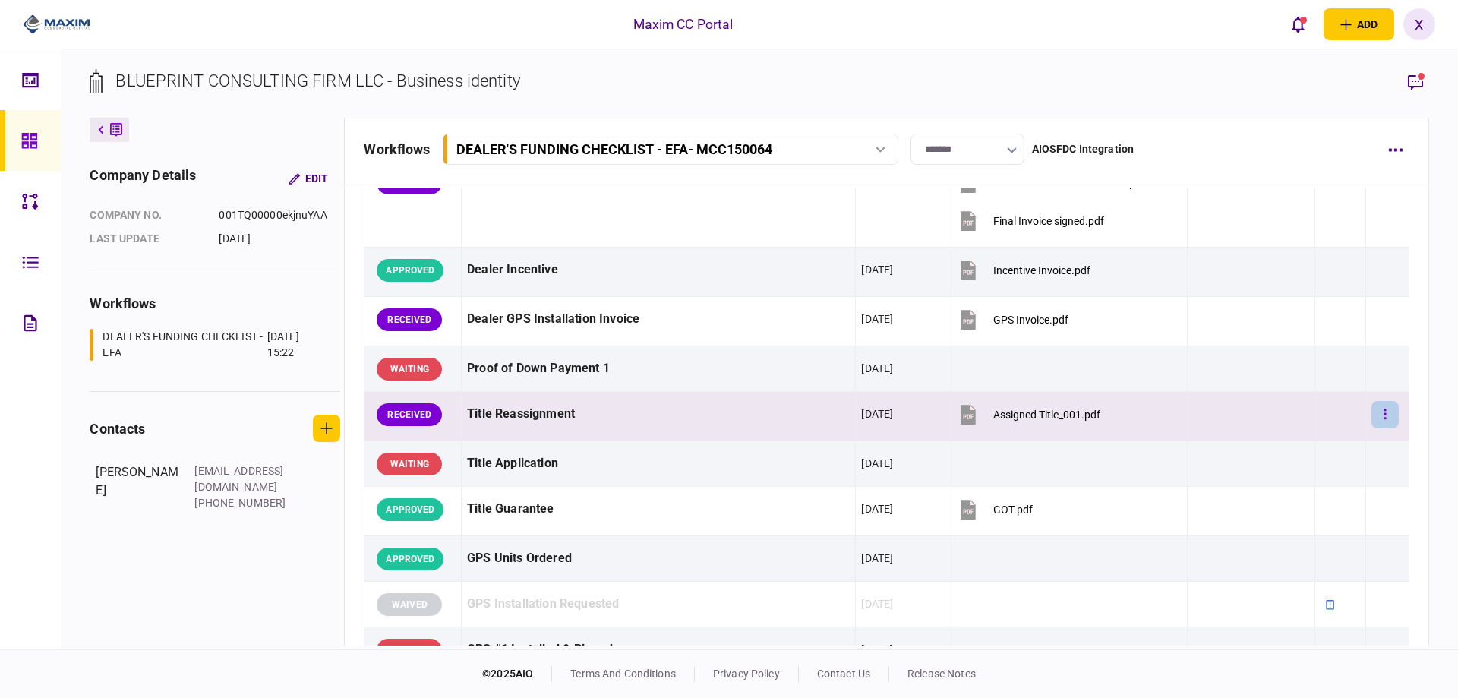
click at [1380, 415] on button "button" at bounding box center [1385, 414] width 27 height 27
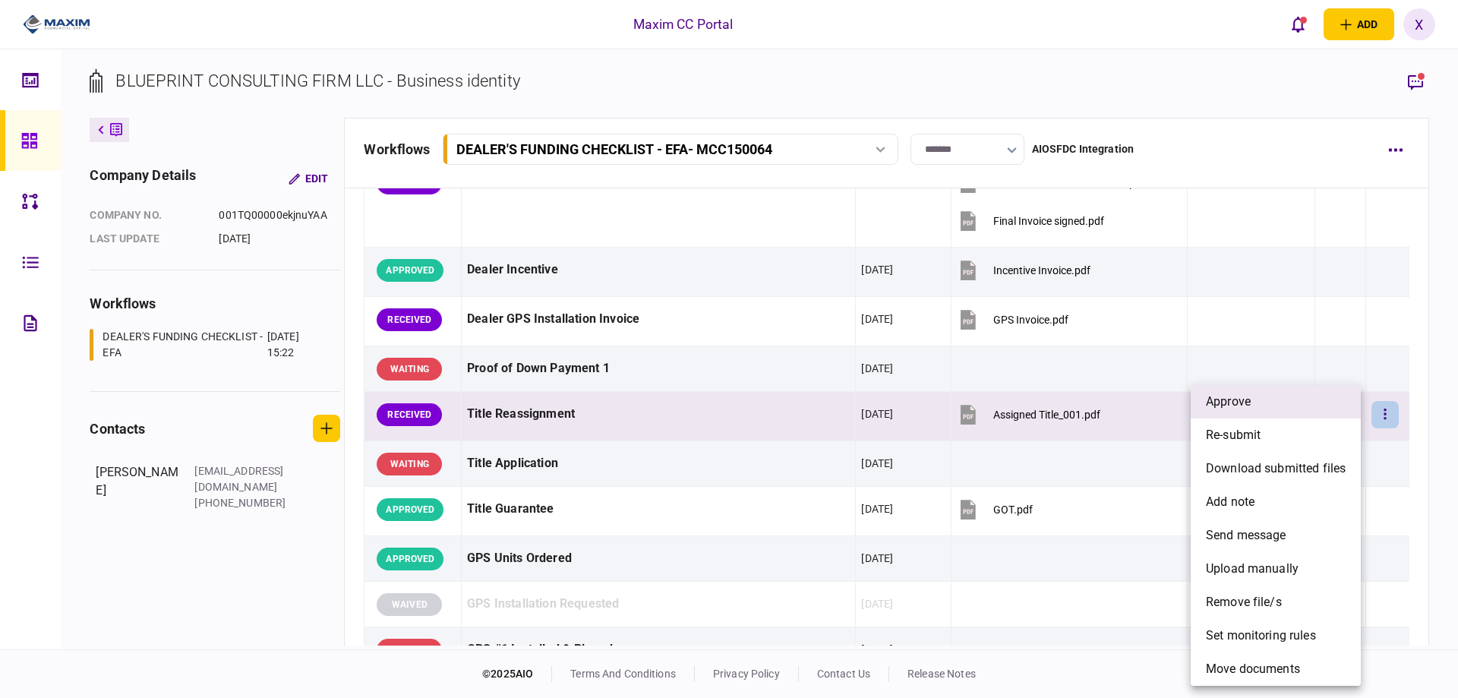
click at [1320, 407] on li "approve" at bounding box center [1276, 401] width 170 height 33
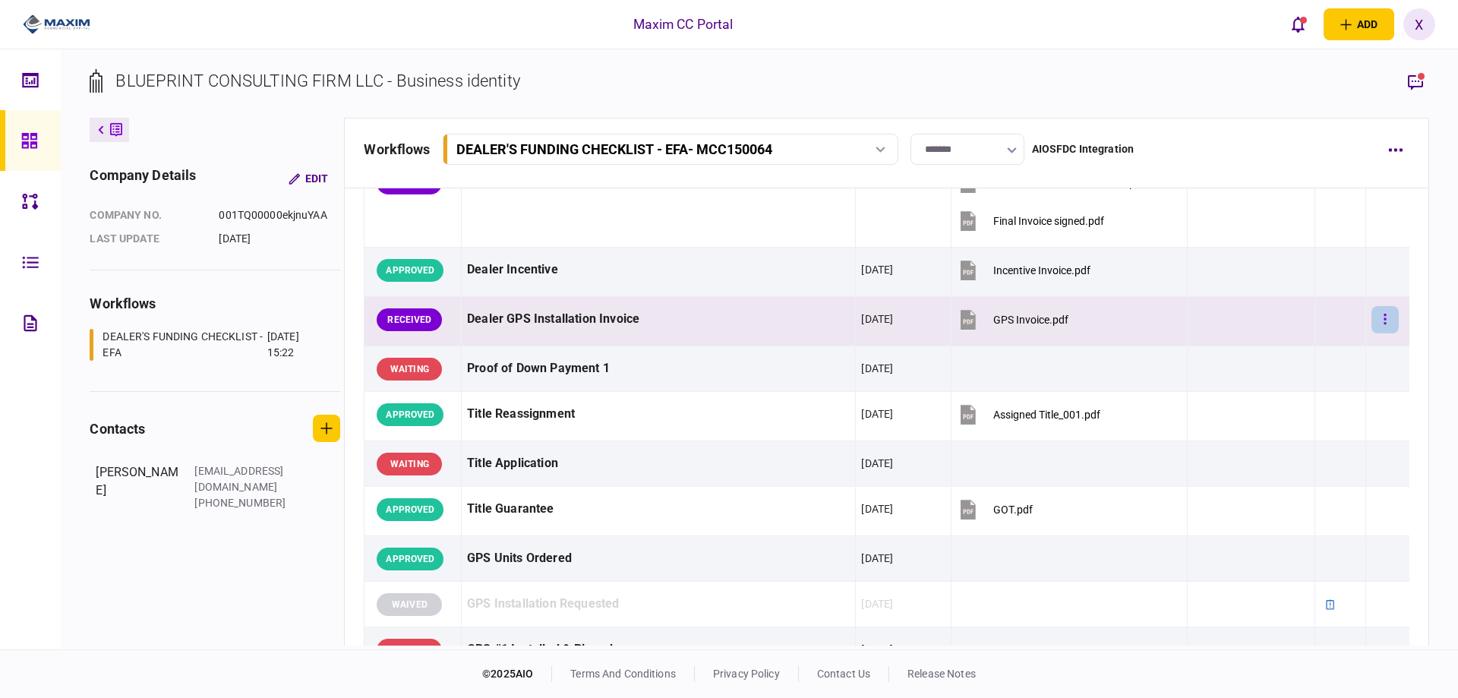
click at [1379, 321] on button "button" at bounding box center [1385, 319] width 27 height 27
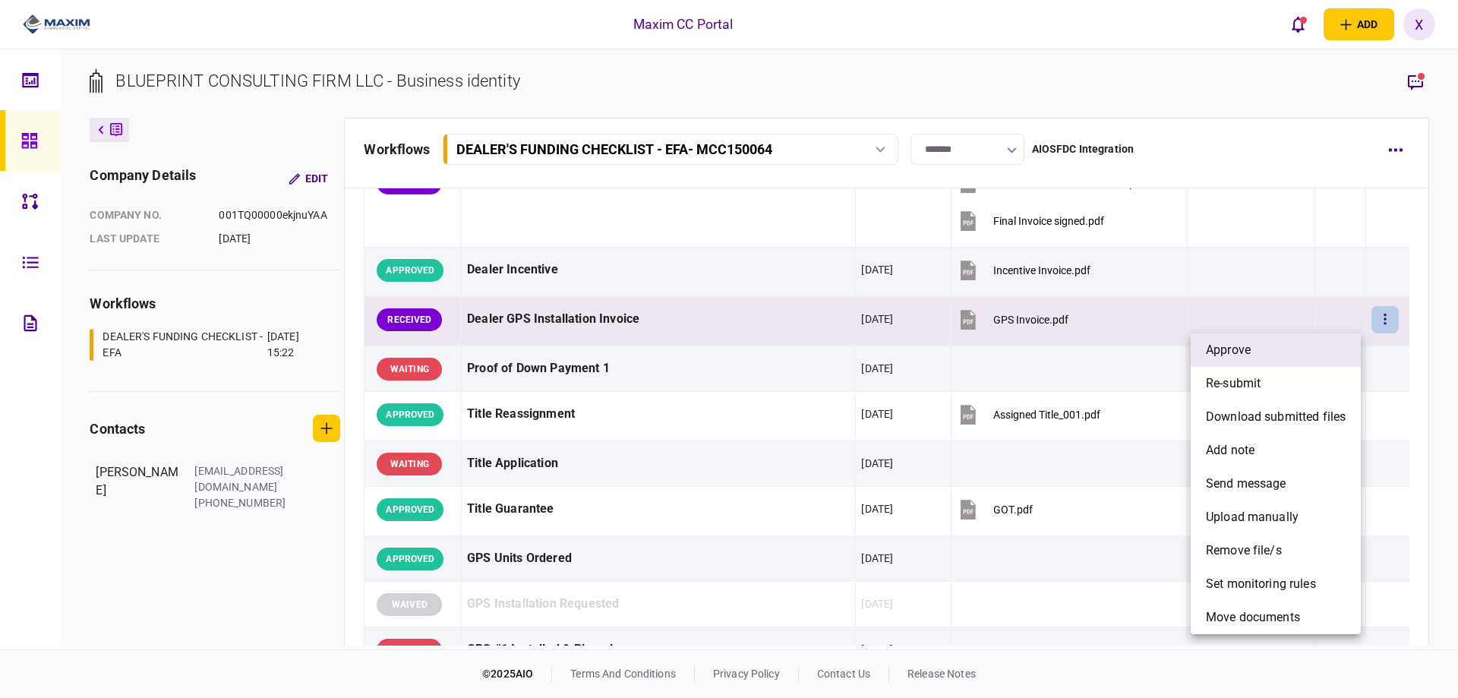
click at [1281, 358] on li "approve" at bounding box center [1276, 349] width 170 height 33
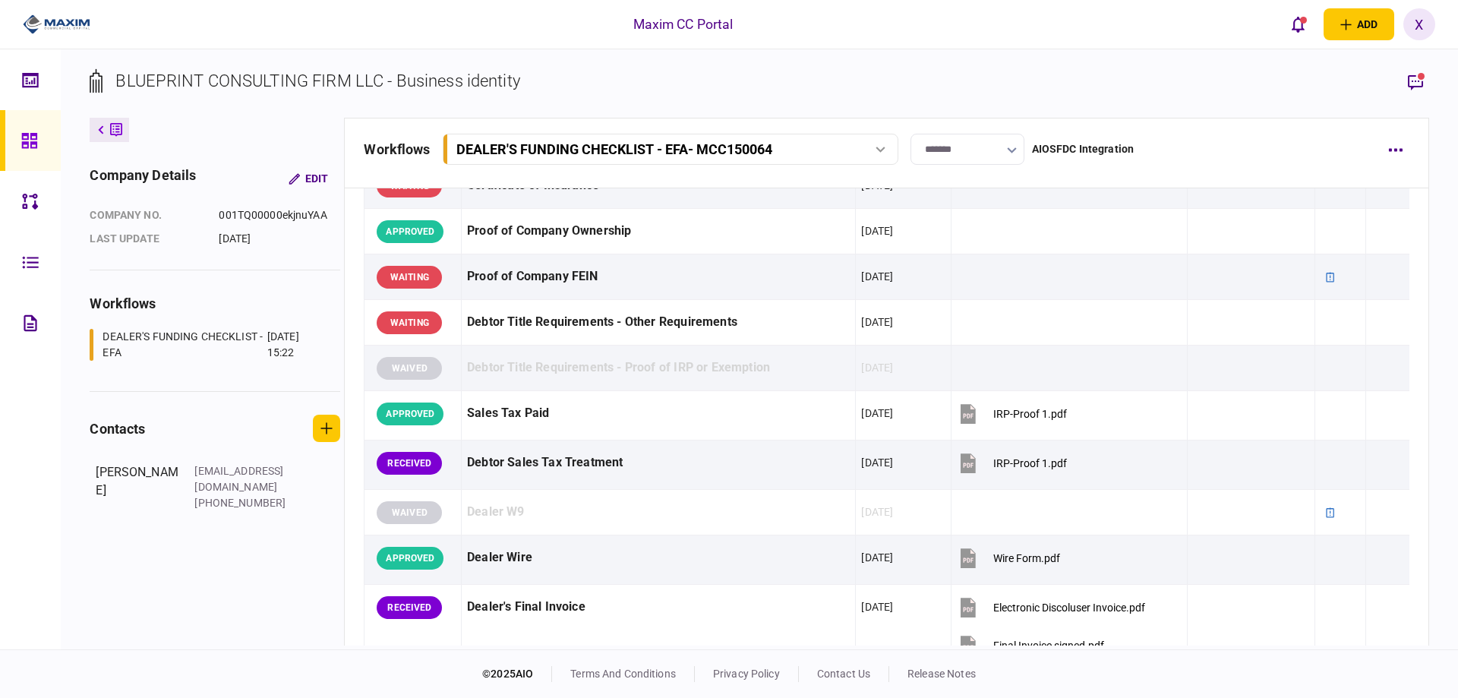
scroll to position [836, 0]
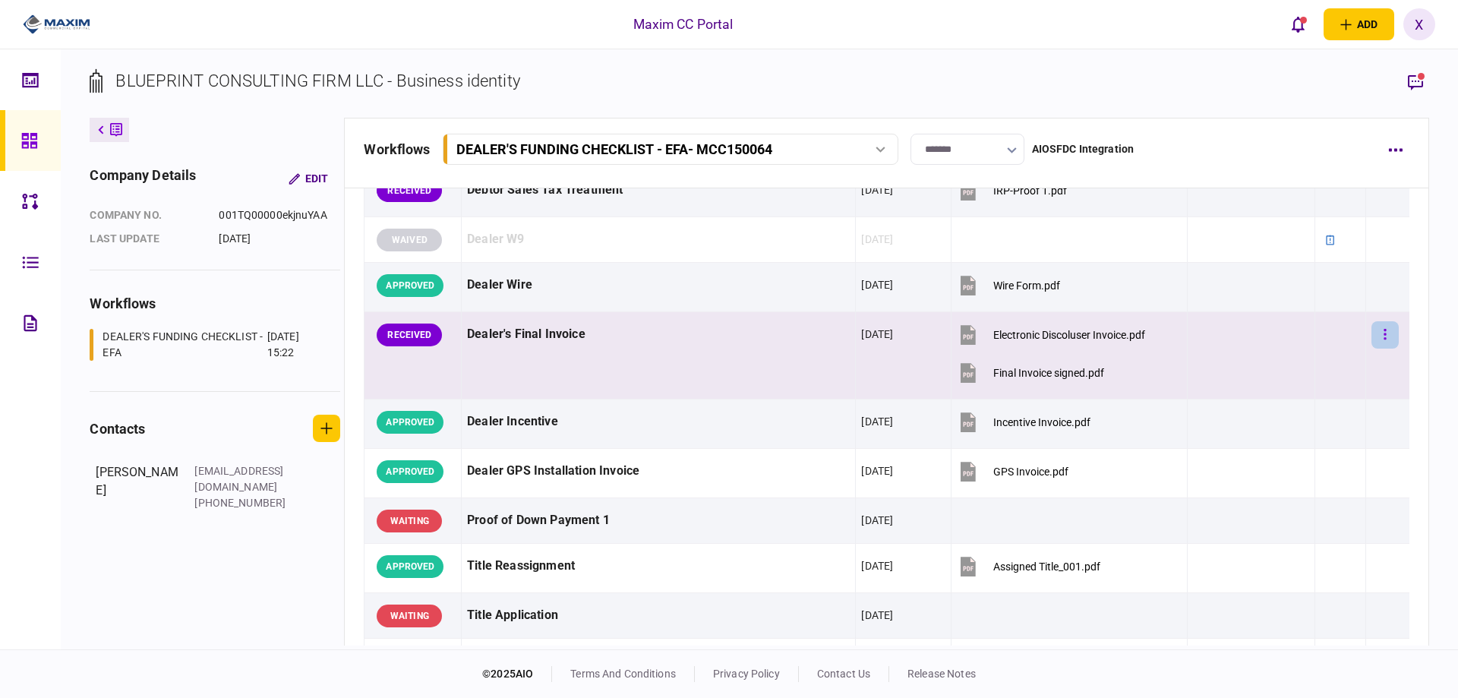
click at [1384, 334] on icon "button" at bounding box center [1385, 334] width 2 height 11
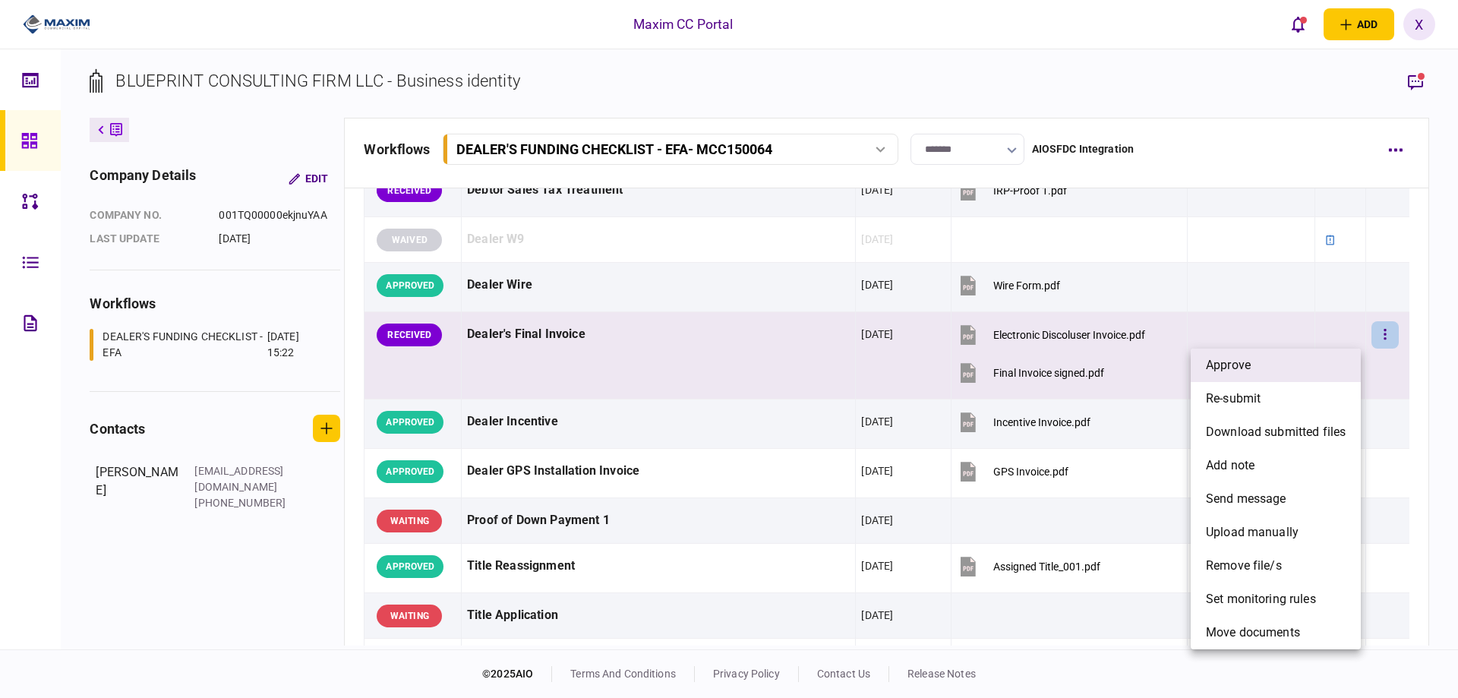
click at [1267, 365] on li "approve" at bounding box center [1276, 365] width 170 height 33
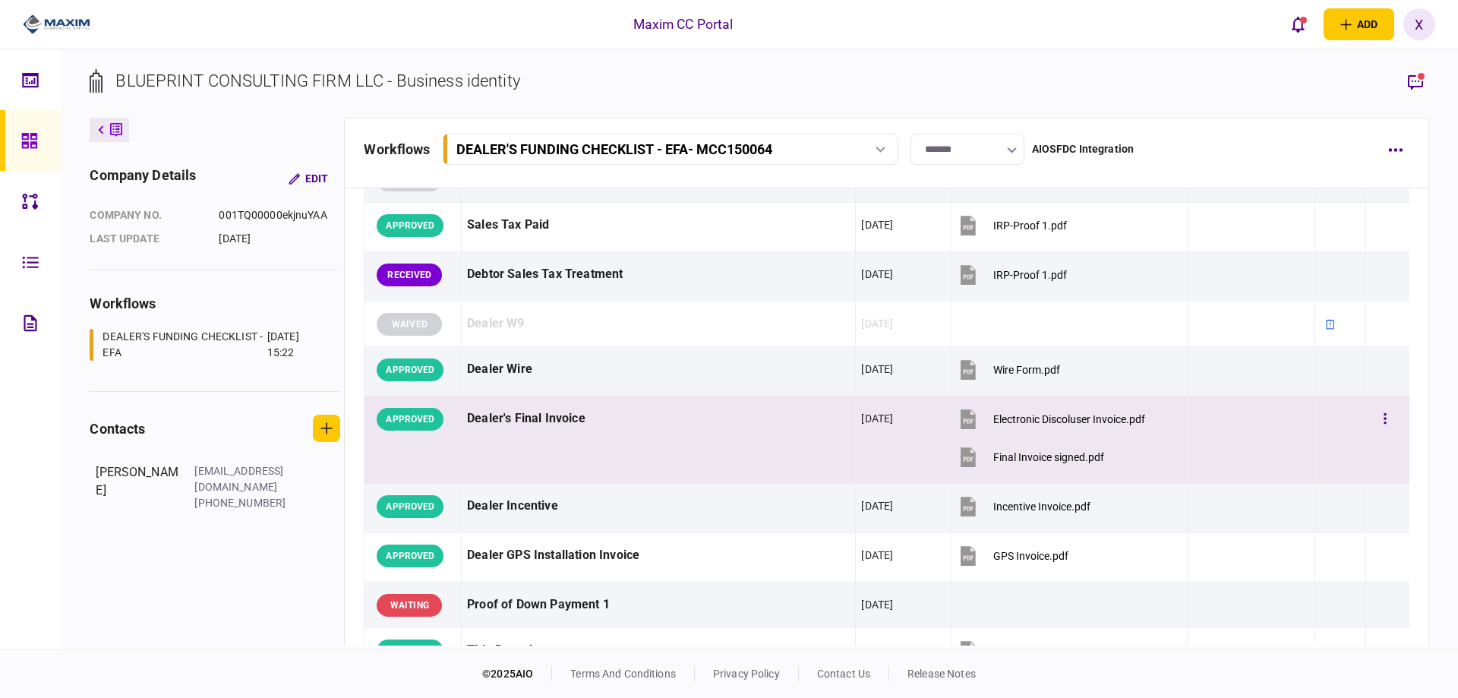
scroll to position [684, 0]
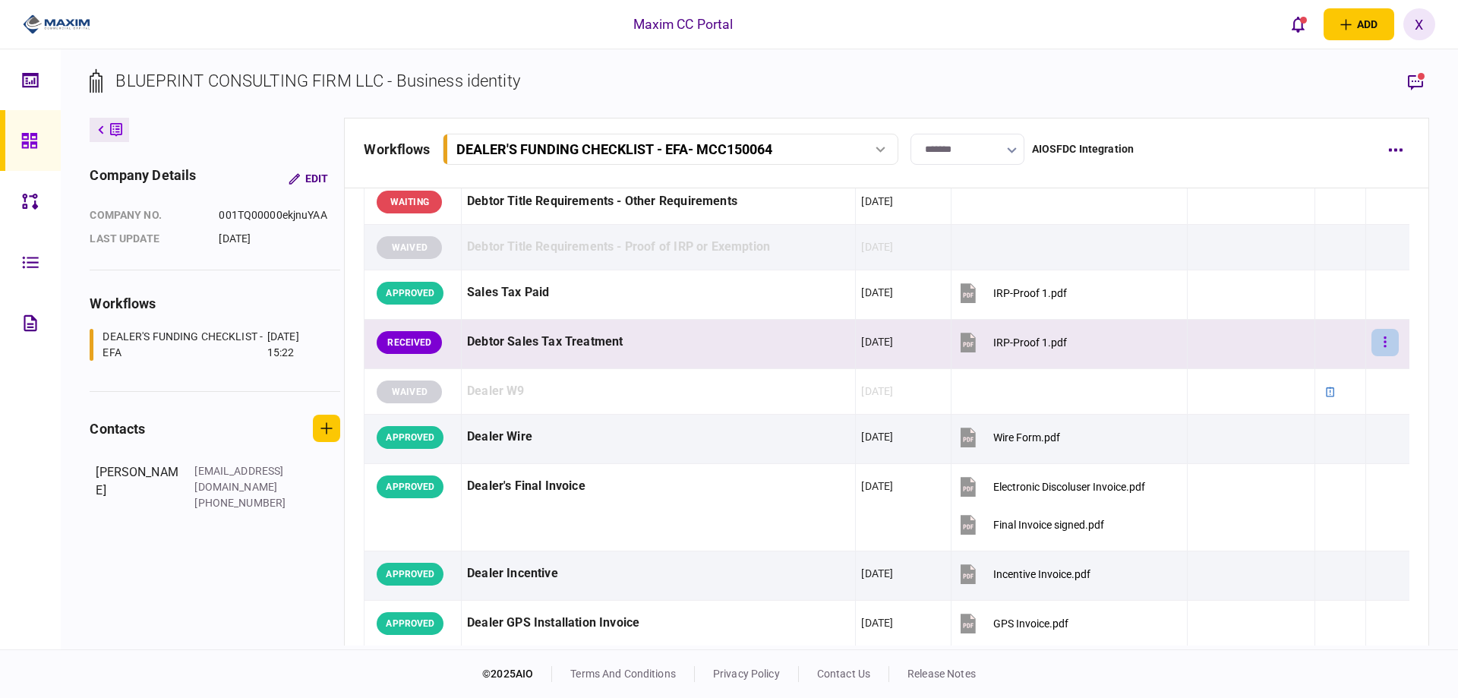
click at [1386, 343] on button "button" at bounding box center [1385, 342] width 27 height 27
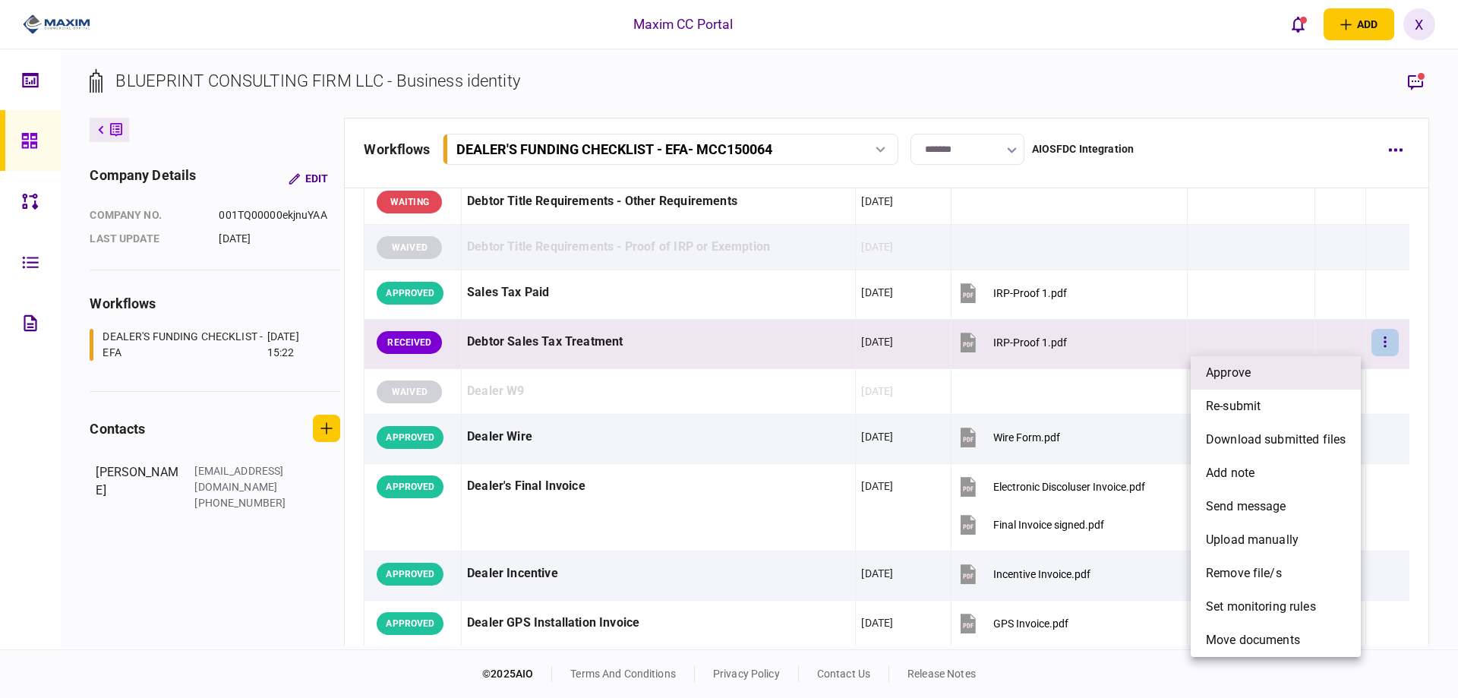
click at [1277, 360] on li "approve" at bounding box center [1276, 372] width 170 height 33
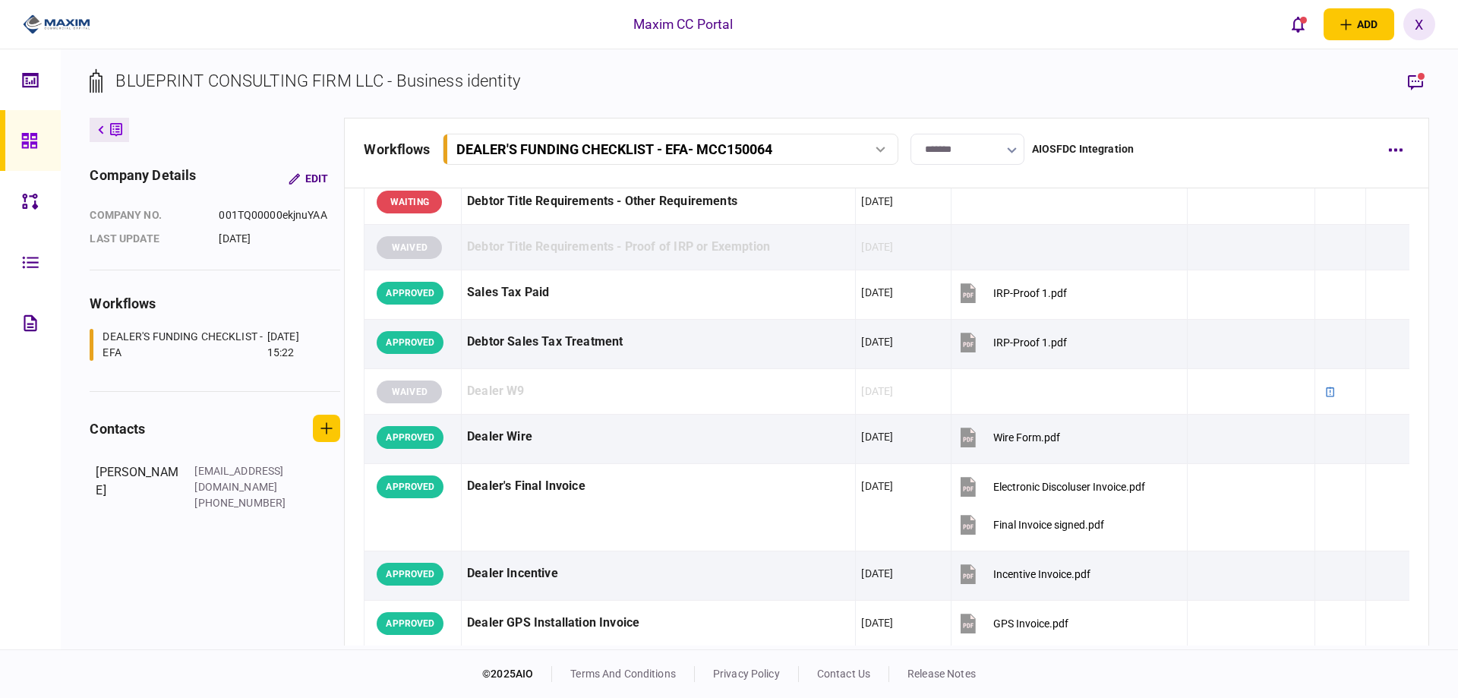
click at [96, 127] on button at bounding box center [110, 130] width 40 height 24
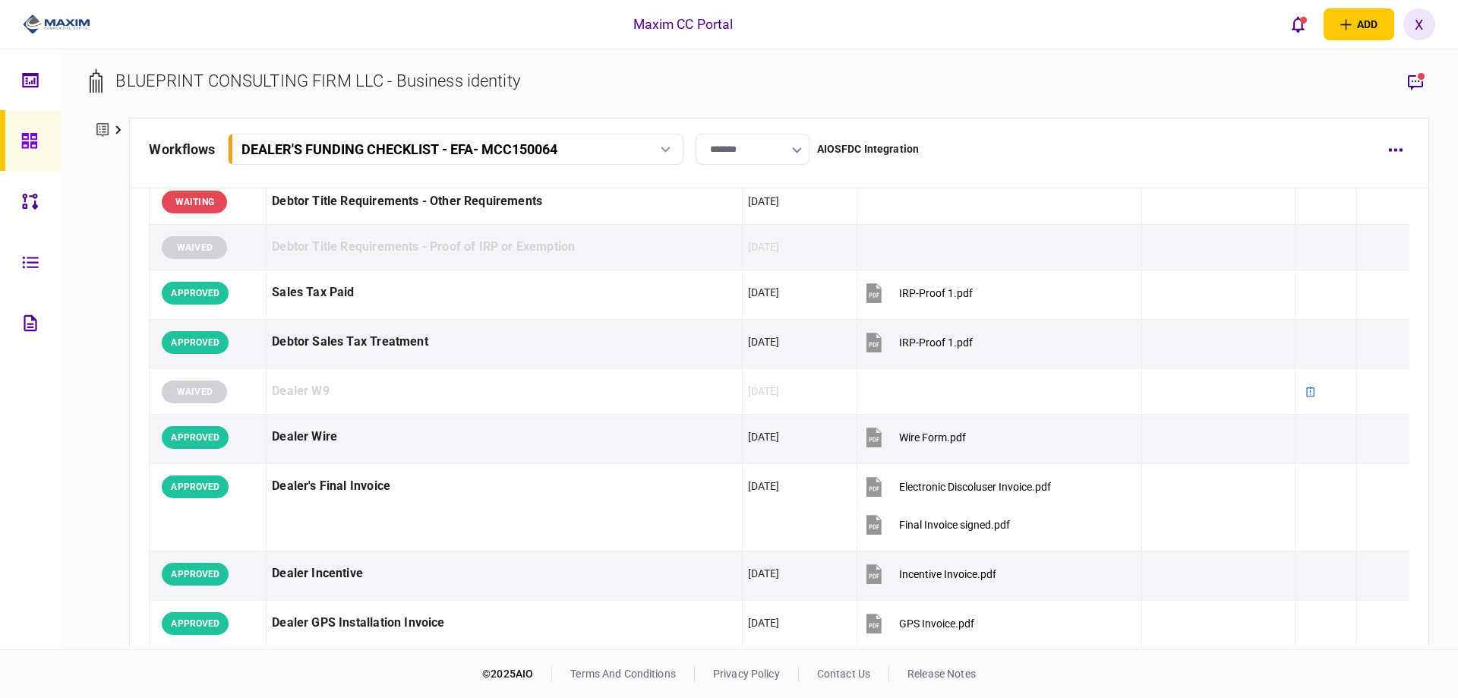
click at [10, 137] on link at bounding box center [30, 140] width 61 height 61
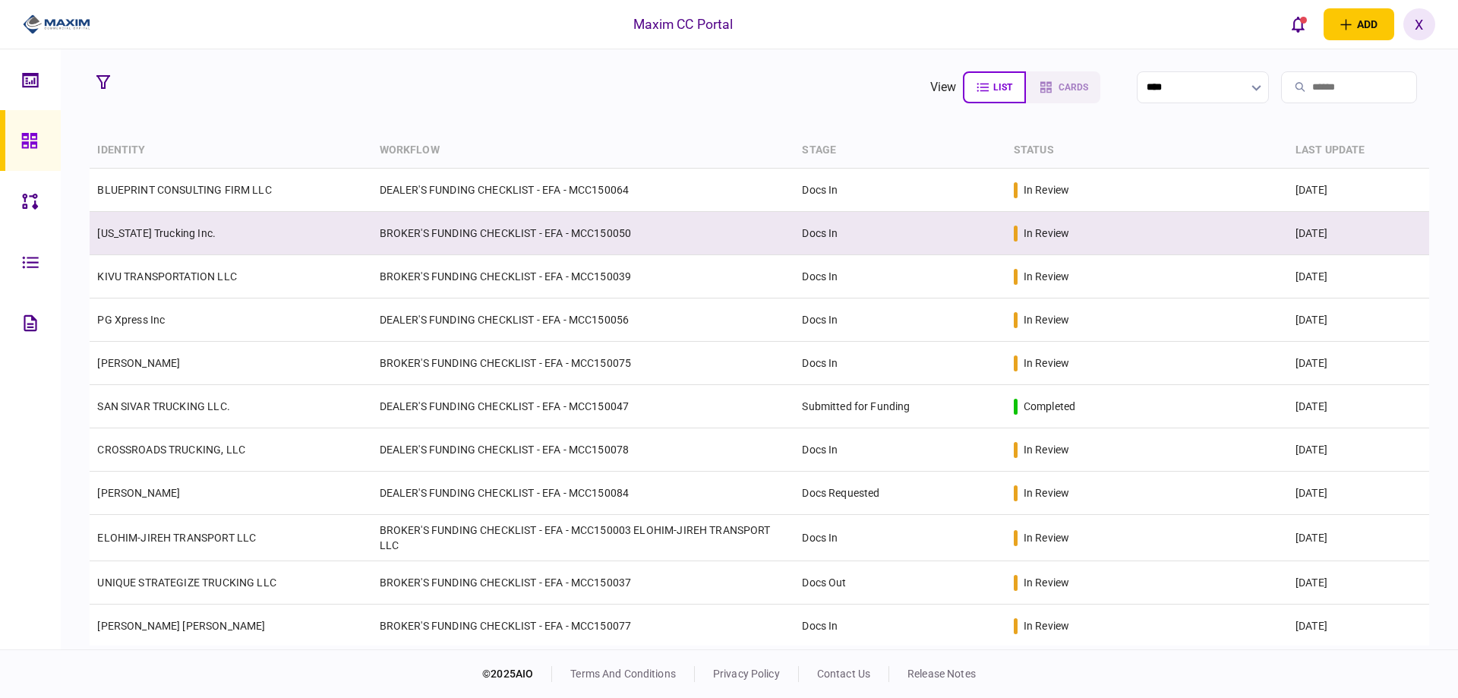
click at [226, 245] on td "[US_STATE] Trucking Inc." at bounding box center [231, 233] width 282 height 43
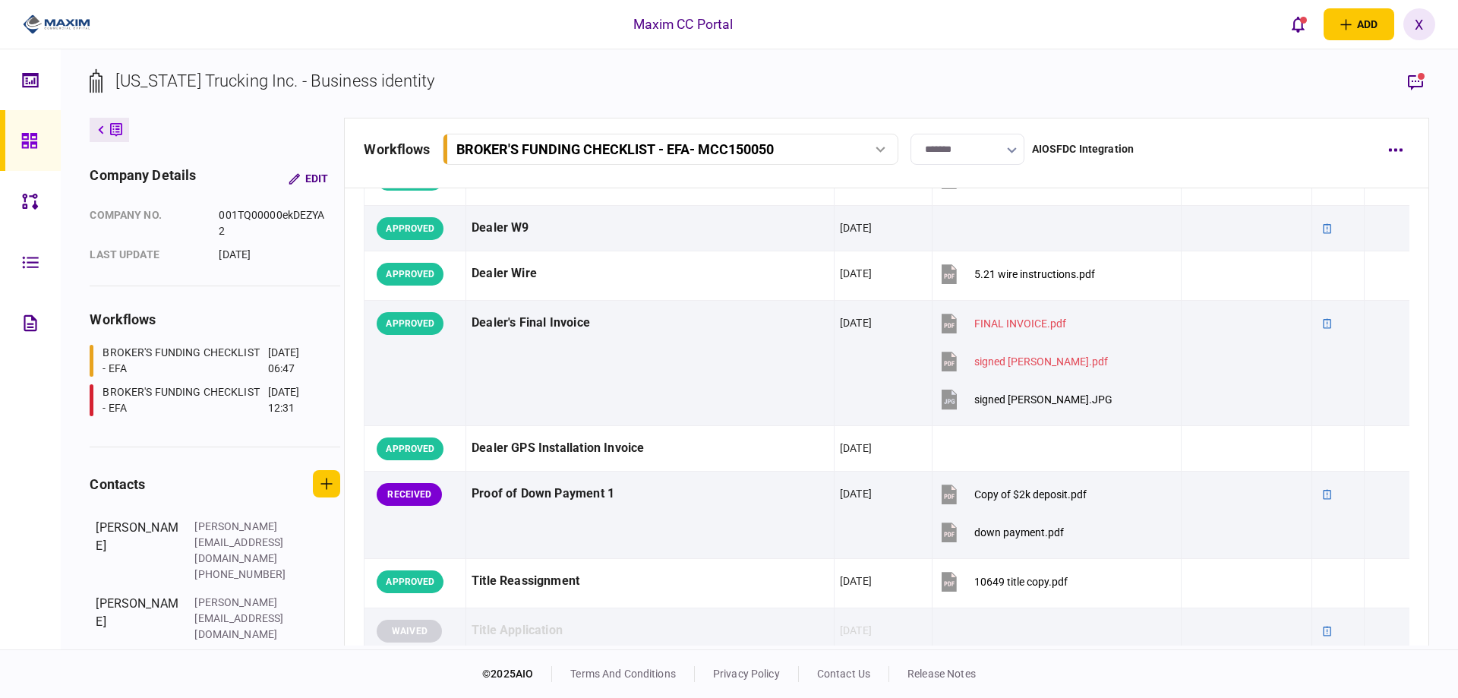
scroll to position [988, 0]
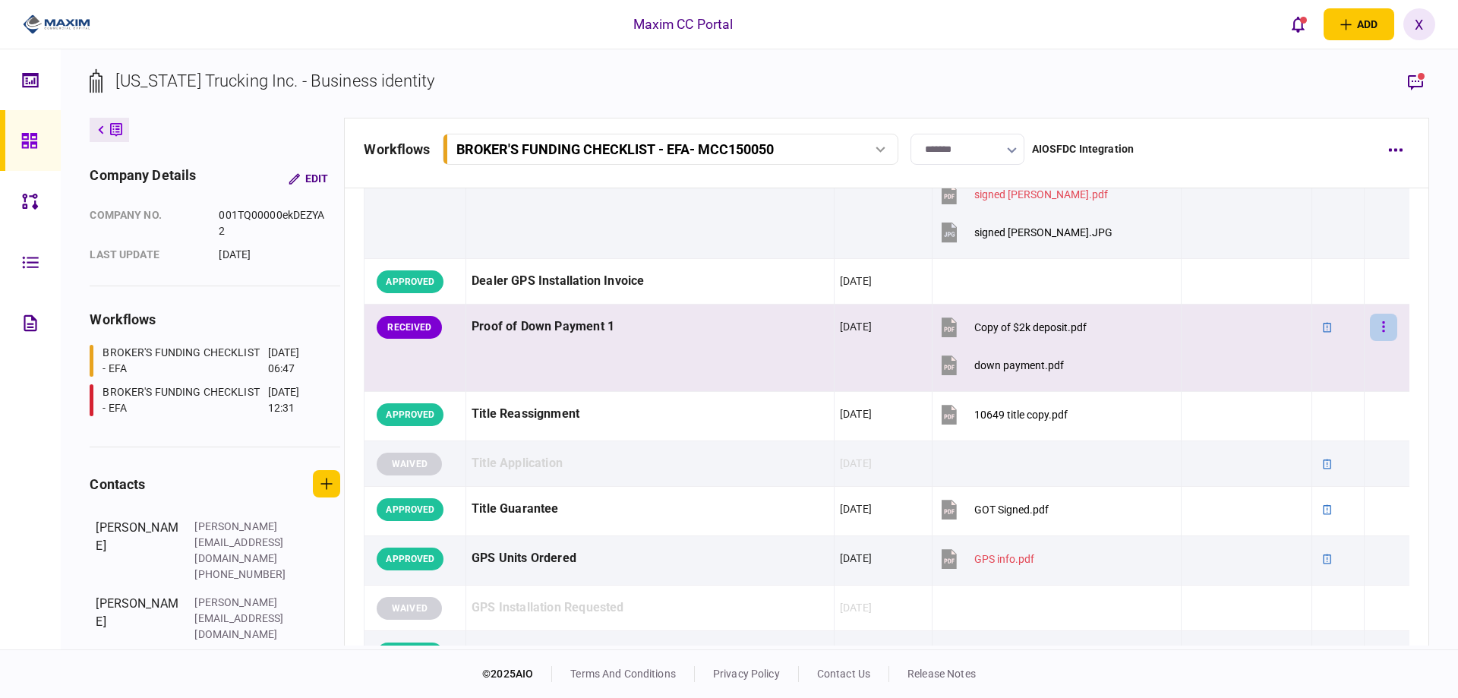
click at [1383, 326] on icon "button" at bounding box center [1384, 326] width 2 height 11
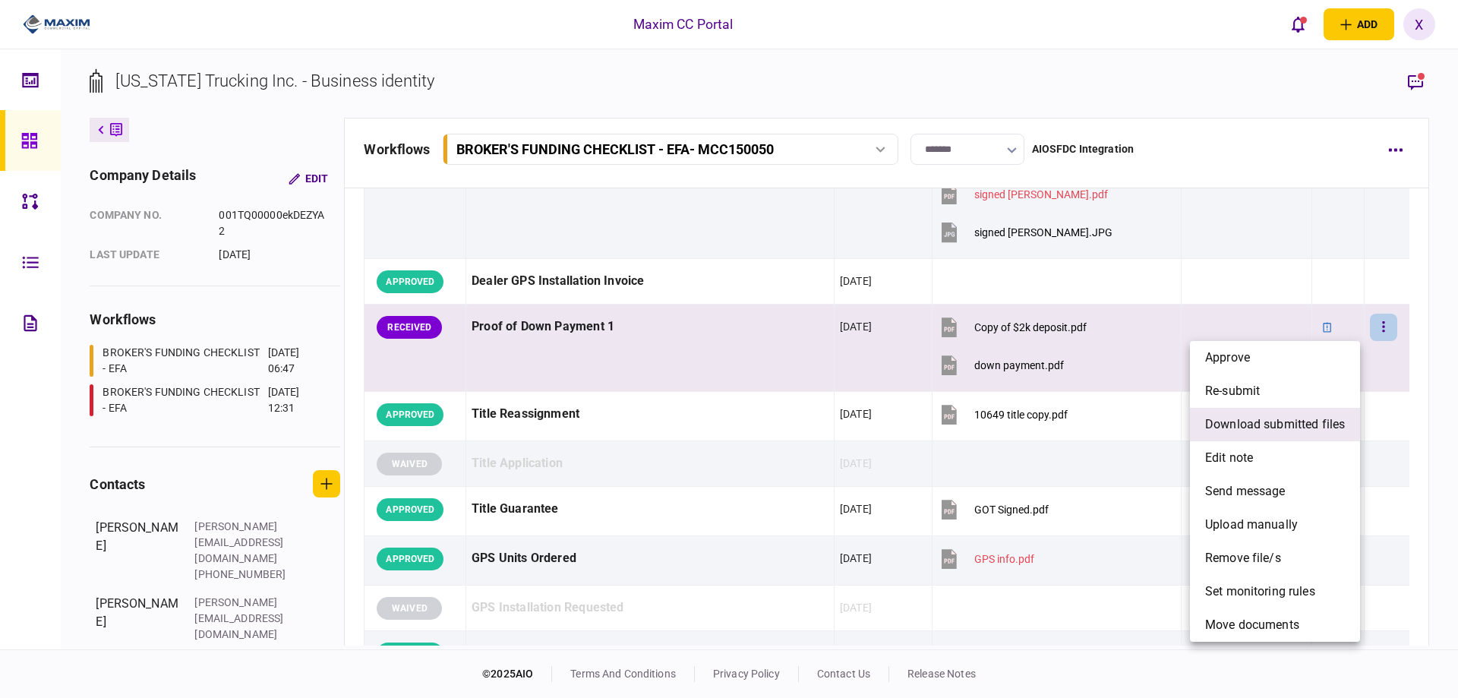
click at [1278, 416] on span "download submitted files" at bounding box center [1276, 425] width 140 height 18
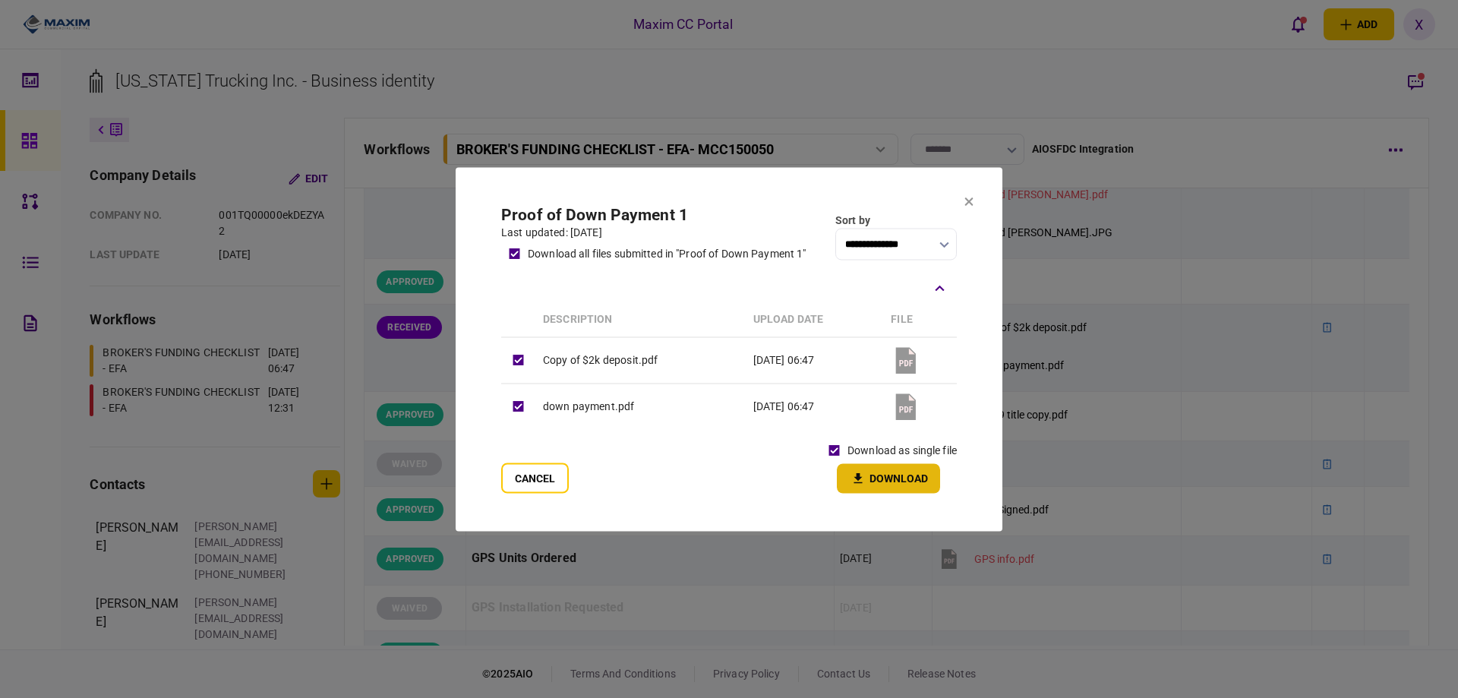
click at [847, 469] on button "Download" at bounding box center [888, 478] width 103 height 30
click at [970, 198] on icon at bounding box center [969, 201] width 9 height 9
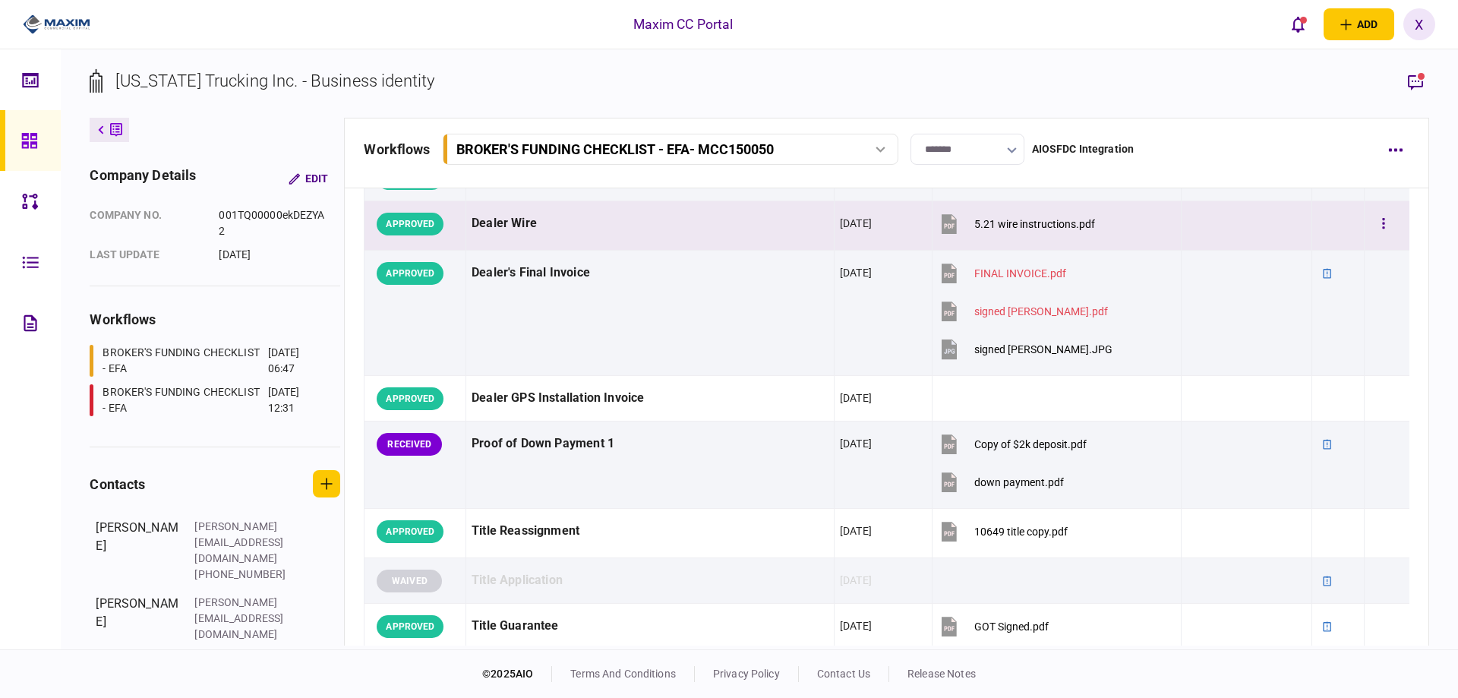
scroll to position [760, 0]
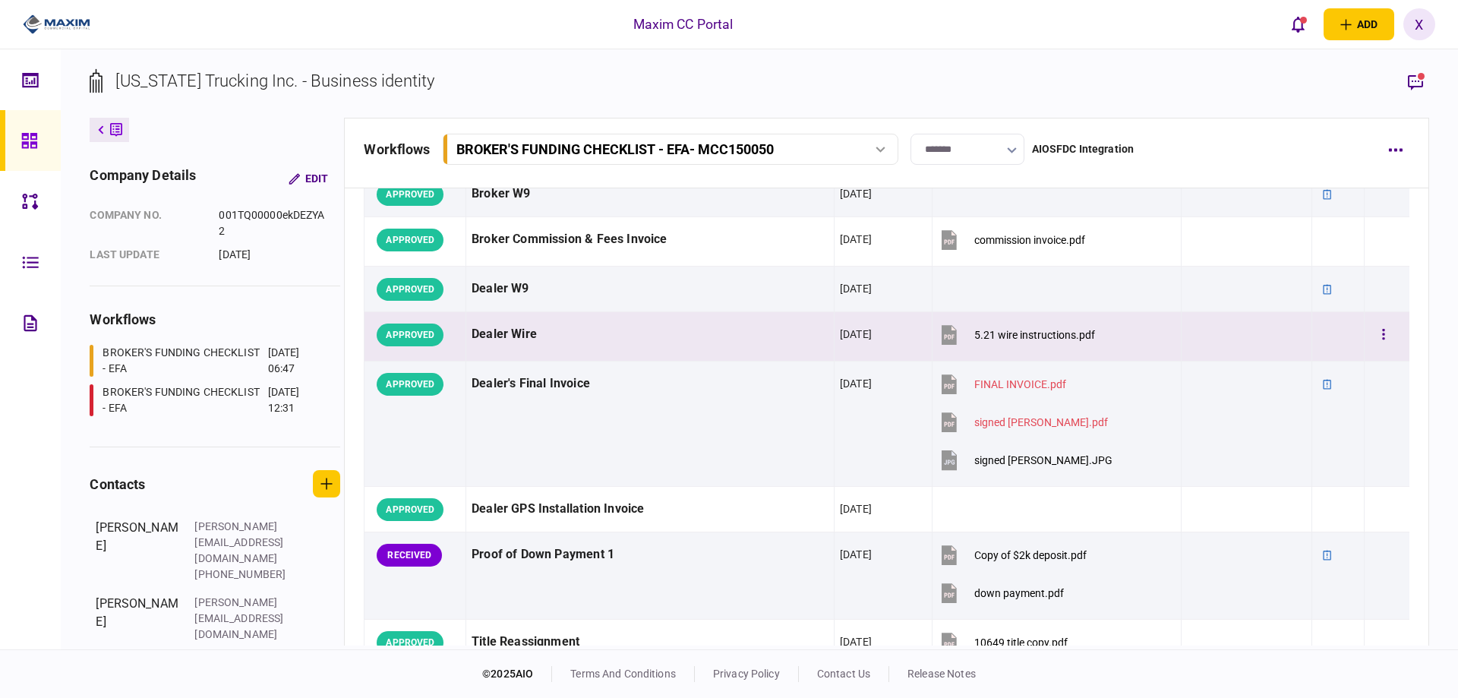
click at [1063, 324] on button "5.21 wire instructions.pdf" at bounding box center [1016, 335] width 157 height 34
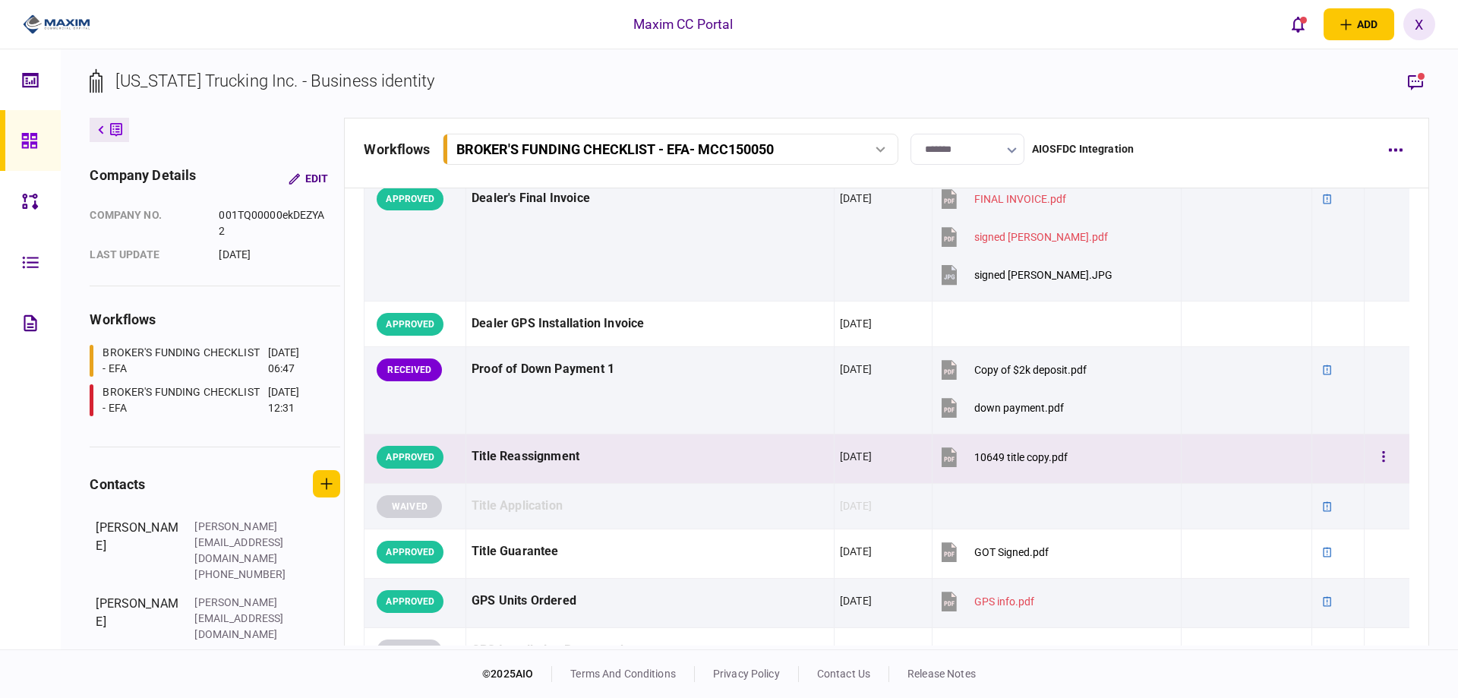
scroll to position [988, 0]
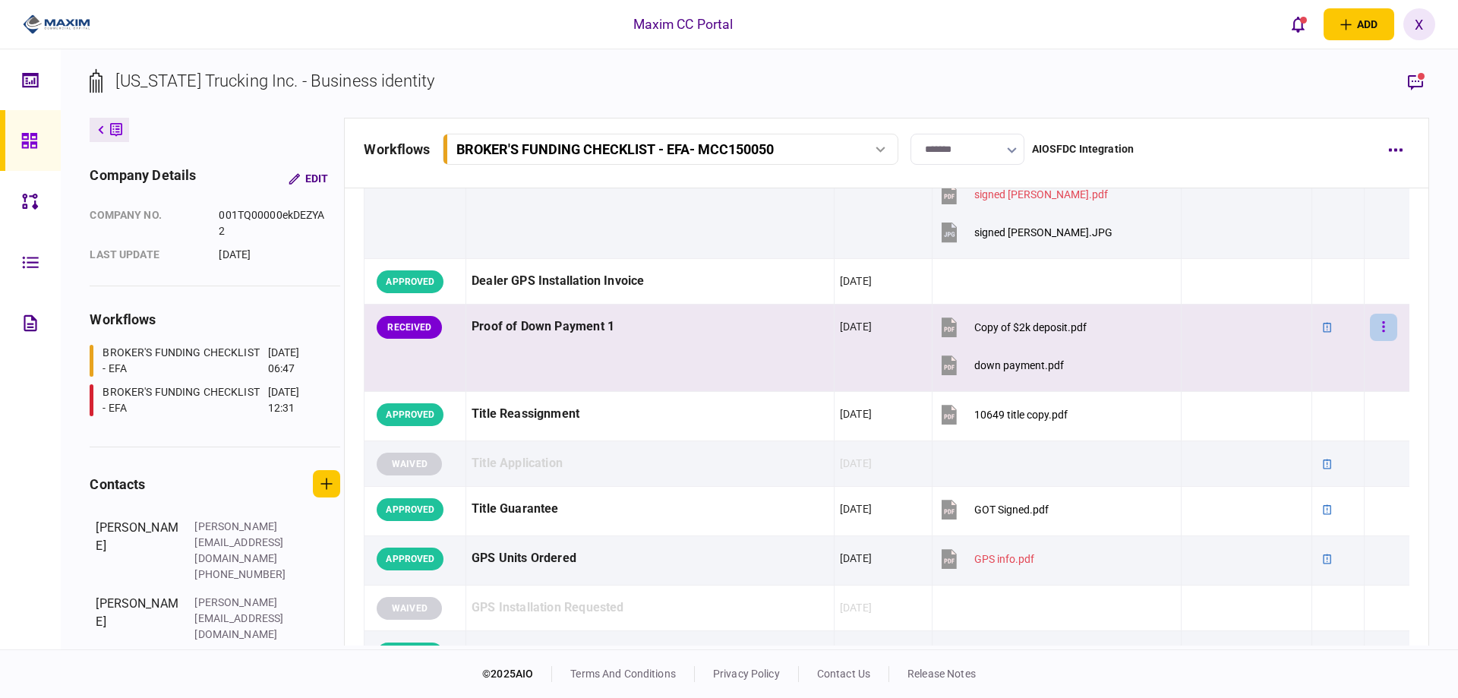
click at [1370, 330] on button "button" at bounding box center [1383, 327] width 27 height 27
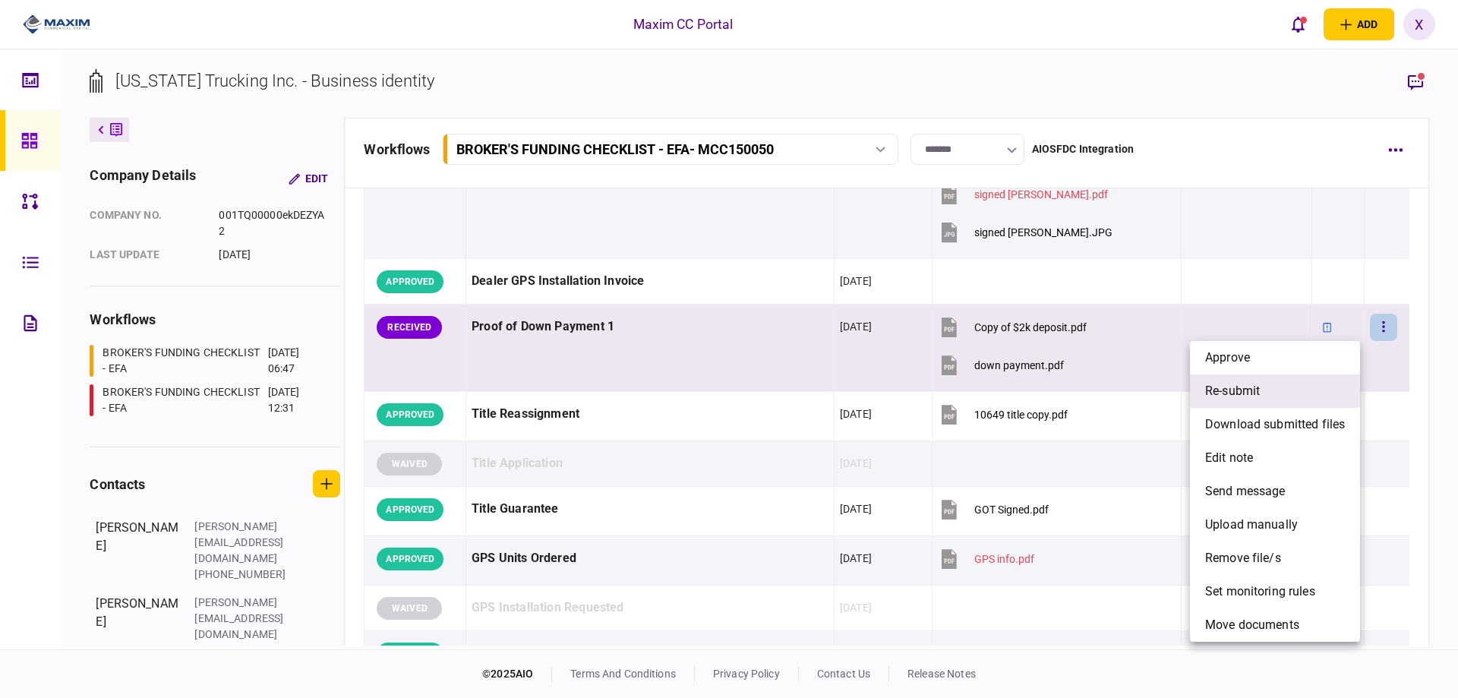
click at [1288, 383] on li "re-submit" at bounding box center [1275, 390] width 170 height 33
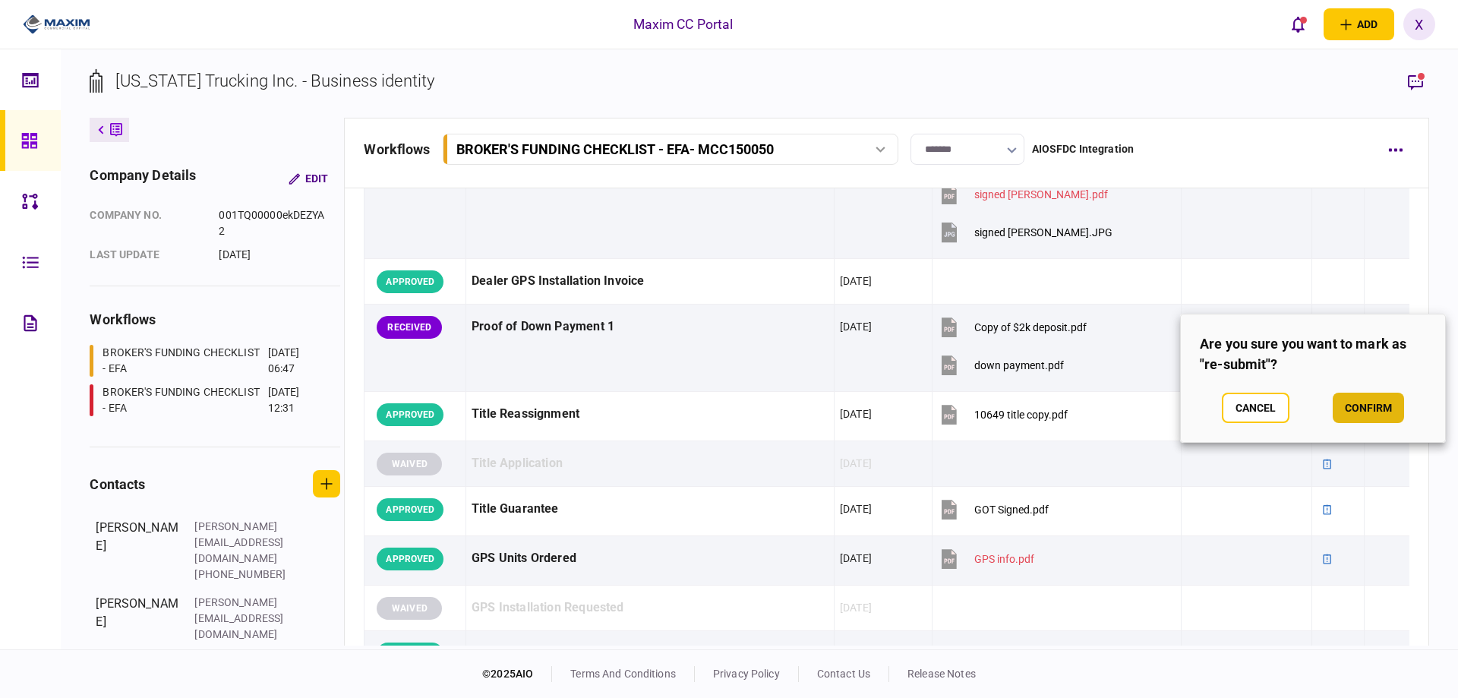
click at [1369, 404] on button "confirm" at bounding box center [1368, 408] width 71 height 30
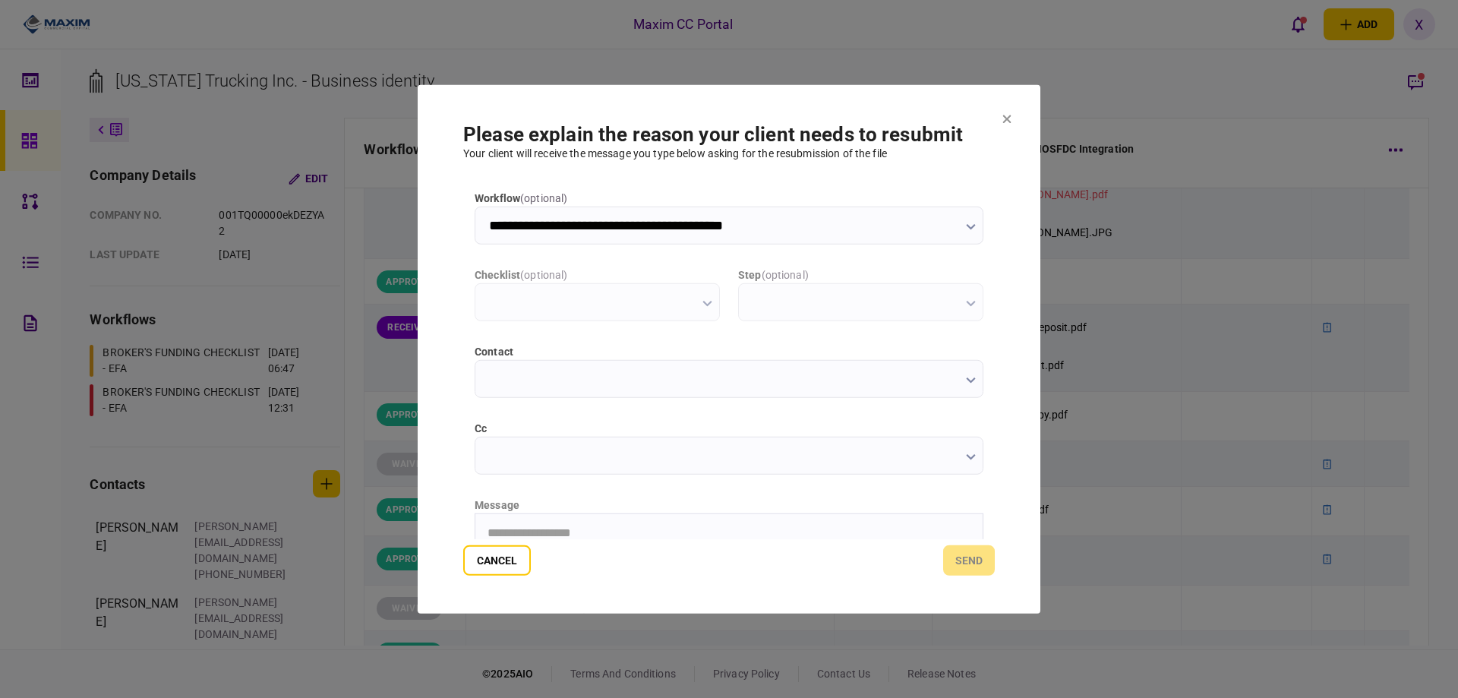
scroll to position [0, 0]
type input "**********"
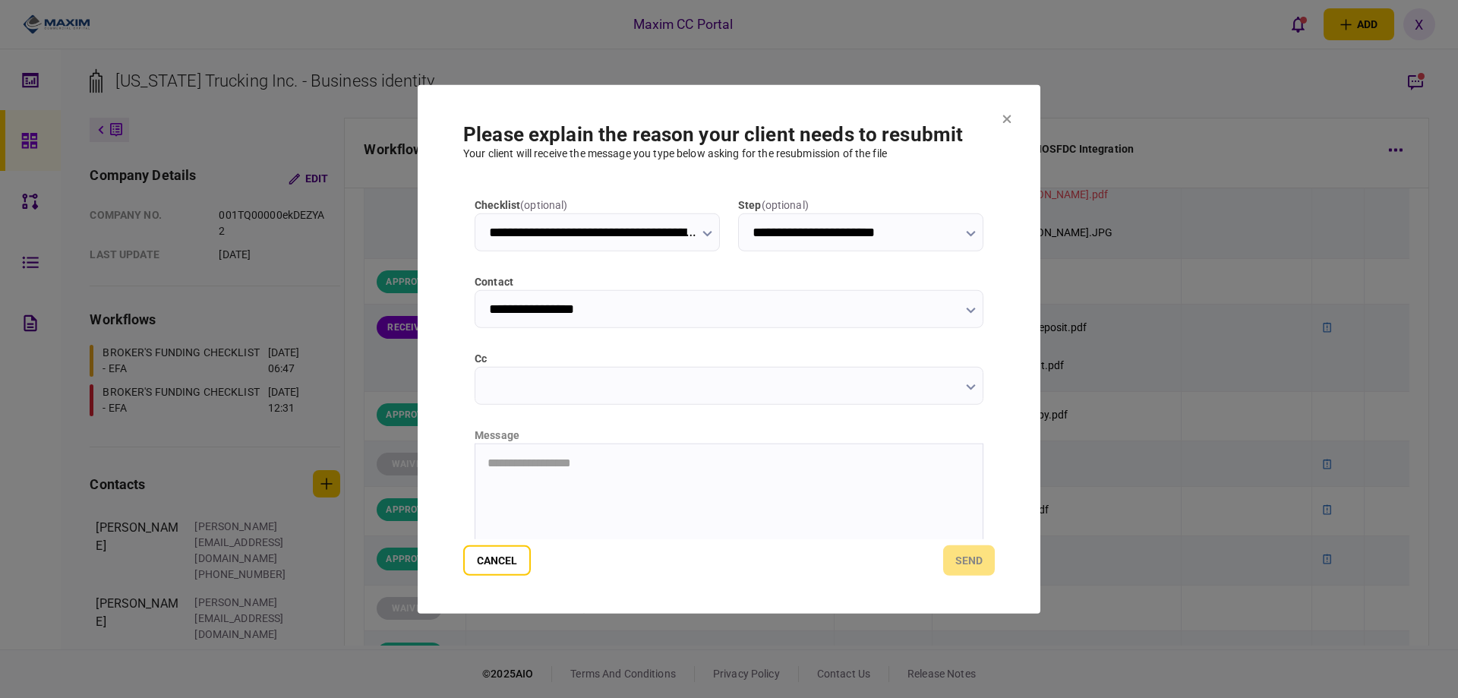
scroll to position [152, 0]
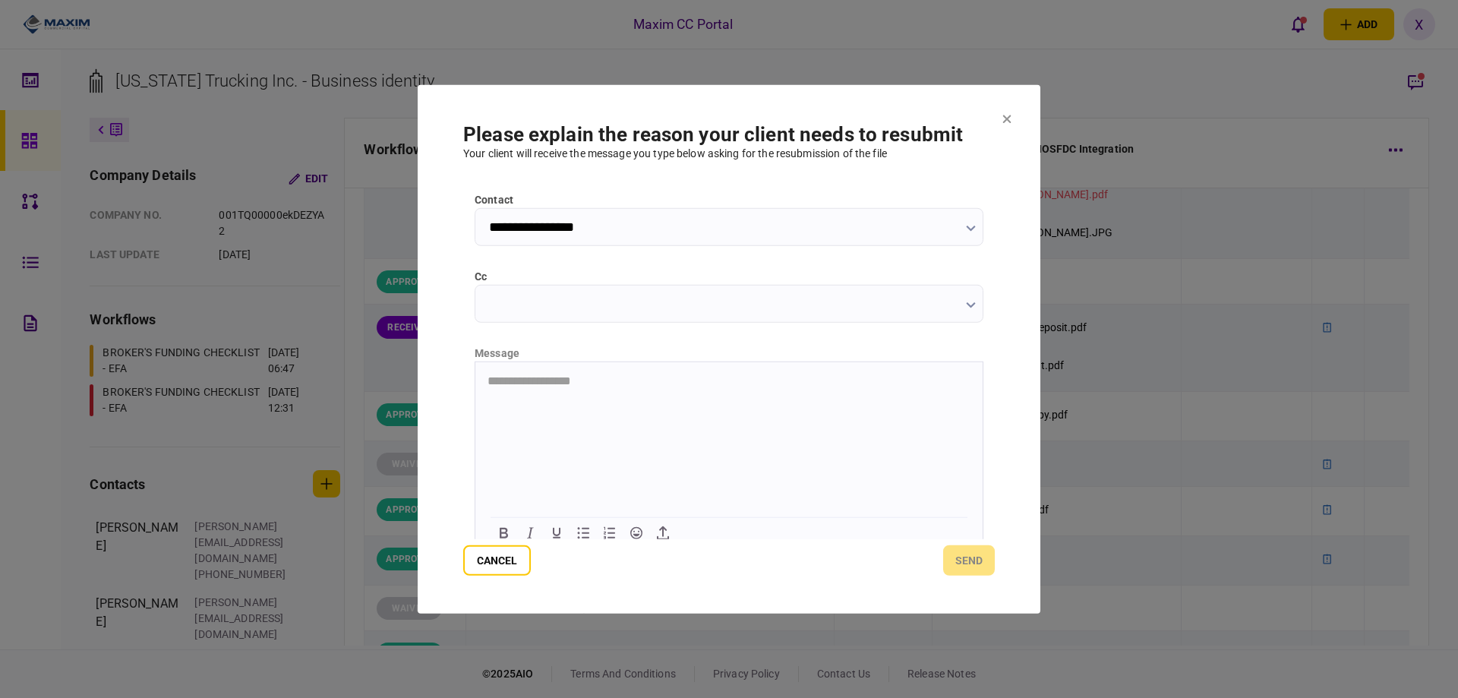
click at [584, 400] on html "**********" at bounding box center [729, 381] width 507 height 38
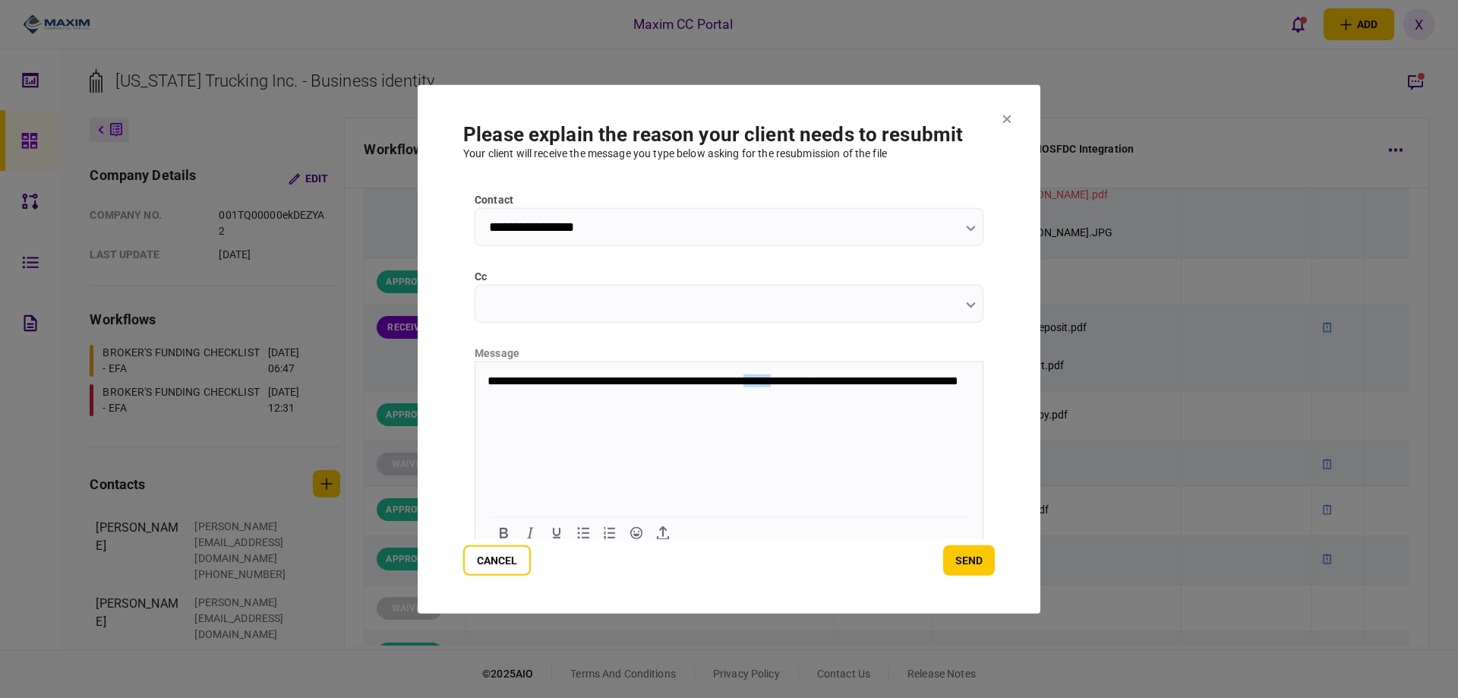
drag, startPoint x: 818, startPoint y: 381, endPoint x: 785, endPoint y: 370, distance: 35.1
click at [785, 370] on html "**********" at bounding box center [729, 388] width 507 height 52
drag, startPoint x: 510, startPoint y: 395, endPoint x: 498, endPoint y: 395, distance: 11.4
click at [498, 395] on p "**********" at bounding box center [728, 387] width 480 height 27
click at [981, 563] on button "send" at bounding box center [969, 560] width 52 height 30
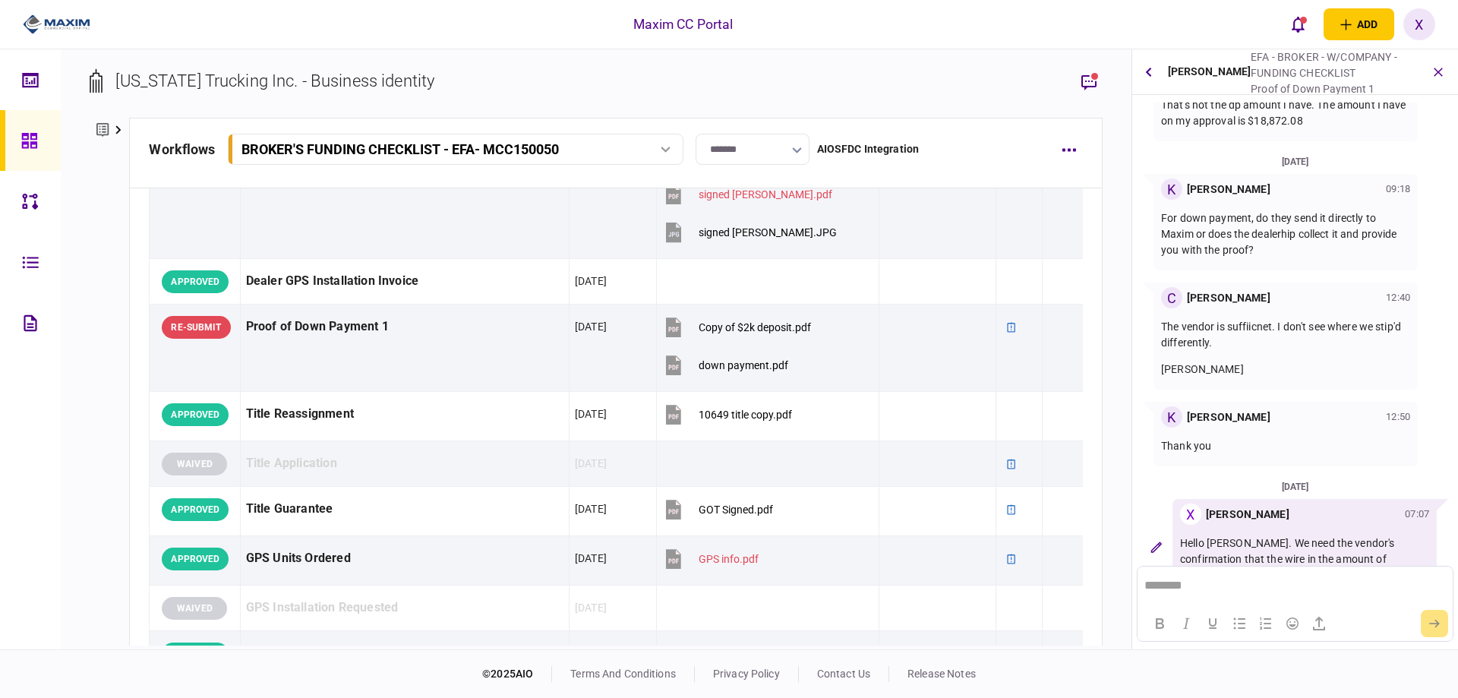
scroll to position [177, 0]
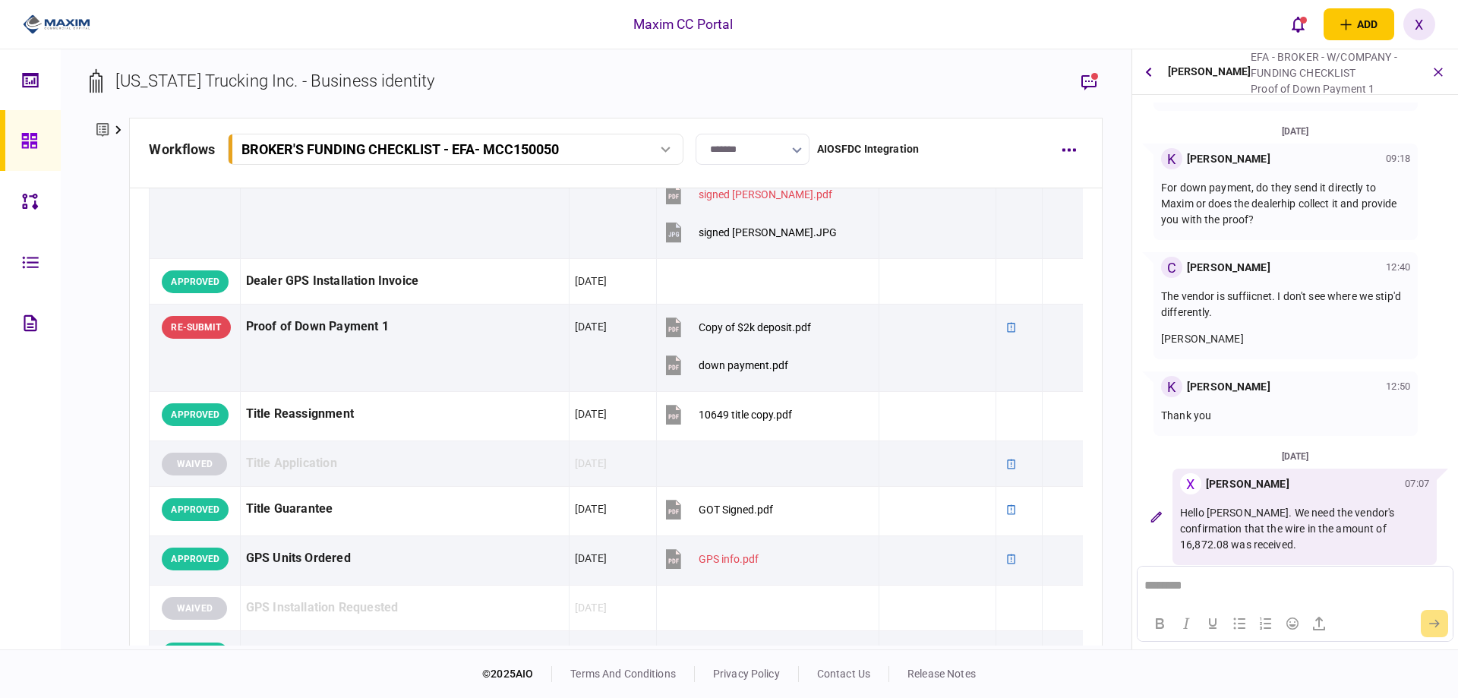
click at [46, 28] on img at bounding box center [57, 24] width 68 height 23
